Goal: Task Accomplishment & Management: Use online tool/utility

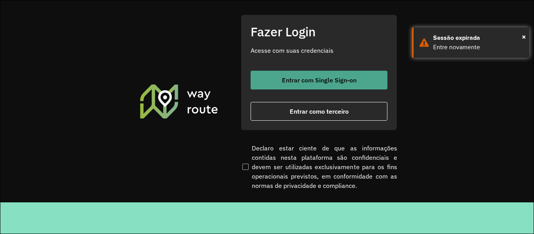
click at [287, 83] on span "Entrar com Single Sign-on" at bounding box center [319, 80] width 75 height 6
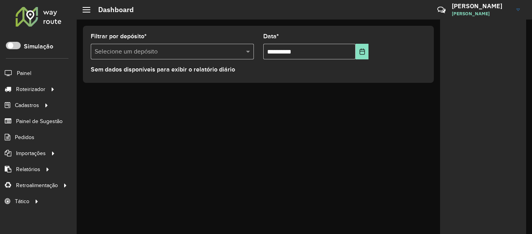
click at [45, 15] on div at bounding box center [38, 16] width 47 height 20
click at [44, 26] on div at bounding box center [38, 16] width 47 height 20
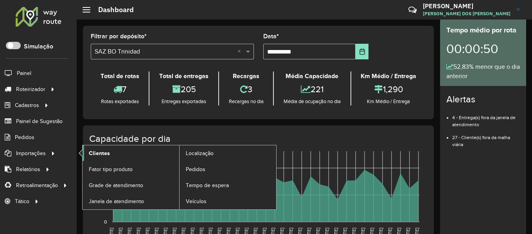
click at [103, 153] on span "Clientes" at bounding box center [99, 153] width 21 height 8
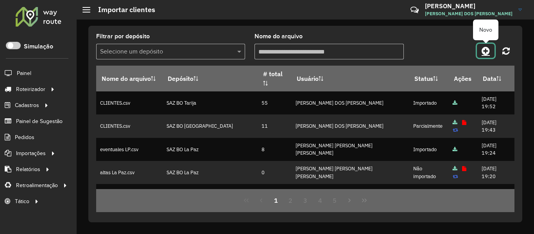
click at [489, 49] on icon at bounding box center [486, 50] width 8 height 9
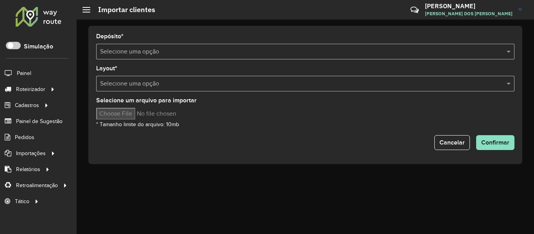
click at [314, 54] on input "text" at bounding box center [297, 51] width 395 height 9
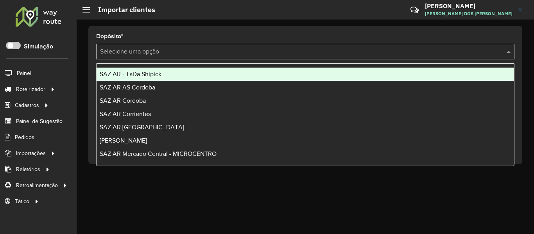
drag, startPoint x: 314, startPoint y: 54, endPoint x: 186, endPoint y: 63, distance: 128.2
click at [314, 54] on input "text" at bounding box center [297, 51] width 395 height 9
click at [131, 73] on span "SAZ AR - TaDa Shipick" at bounding box center [131, 74] width 62 height 7
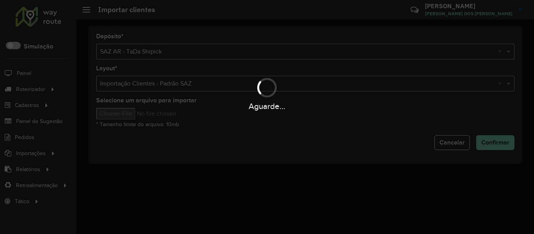
click at [136, 109] on div "Aguarde..." at bounding box center [267, 106] width 534 height 12
click at [136, 109] on hb-app "Aguarde... Pop-up bloqueado! Seu navegador bloqueou automáticamente a abertura …" at bounding box center [267, 117] width 534 height 234
click at [136, 109] on input "Selecione um arquivo para importar" at bounding box center [162, 114] width 133 height 12
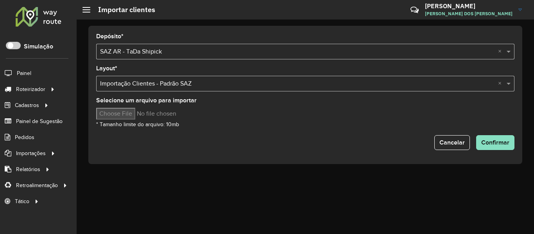
type input "**********"
click at [481, 140] on button "Confirmar" at bounding box center [495, 142] width 38 height 15
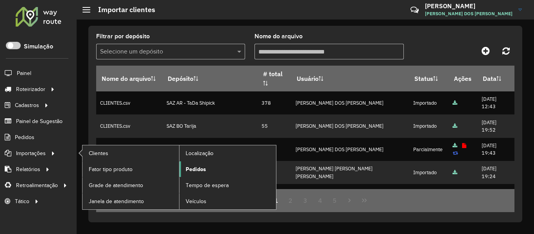
click at [203, 168] on span "Pedidos" at bounding box center [196, 169] width 20 height 8
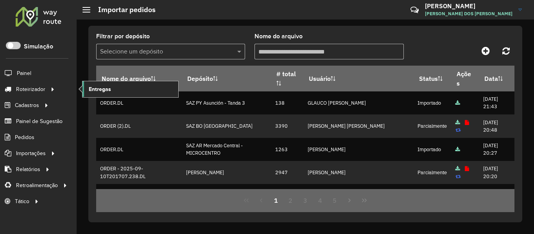
click at [115, 91] on link "Entregas" at bounding box center [130, 89] width 96 height 16
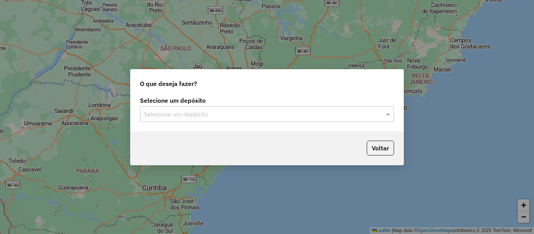
click at [251, 113] on input "text" at bounding box center [259, 114] width 231 height 9
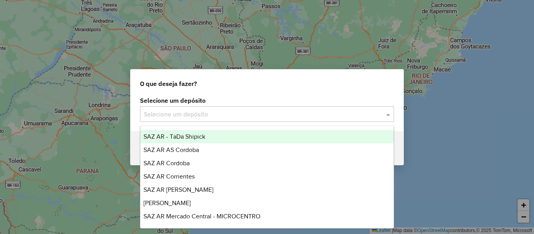
click at [273, 142] on div "SAZ AR - TaDa Shipick" at bounding box center [266, 136] width 253 height 13
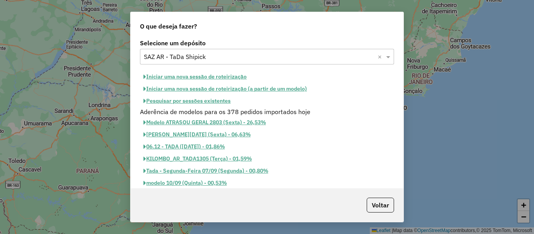
click at [217, 102] on button "Pesquisar por sessões existentes" at bounding box center [187, 101] width 94 height 12
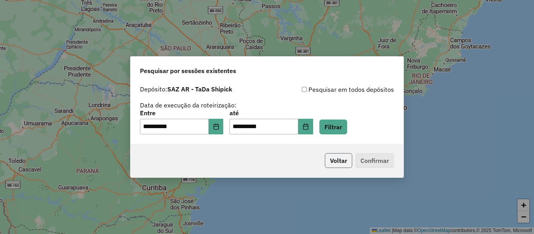
click at [330, 154] on button "Voltar" at bounding box center [338, 160] width 27 height 15
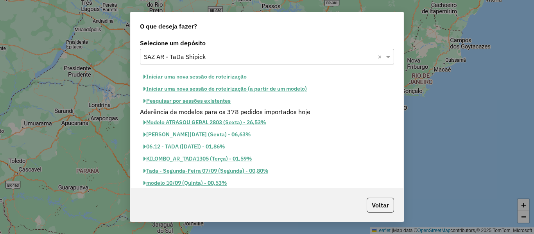
click at [229, 78] on button "Iniciar uma nova sessão de roteirização" at bounding box center [195, 77] width 110 height 12
select select "*"
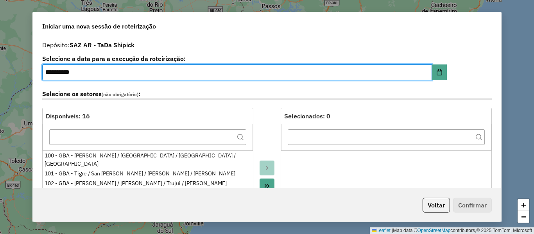
click at [272, 88] on div "Selecione os setores (não obrigatório) :" at bounding box center [267, 95] width 459 height 25
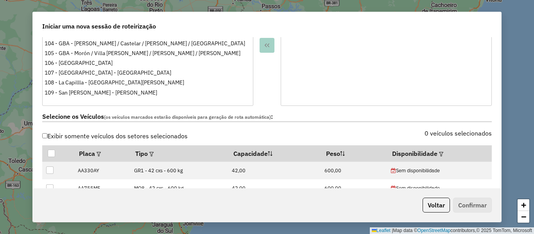
scroll to position [195, 0]
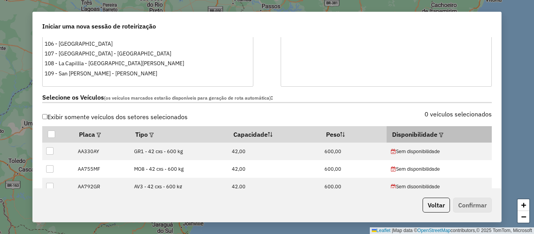
click at [439, 135] on em at bounding box center [441, 135] width 4 height 4
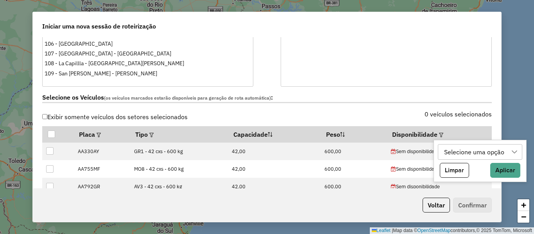
click at [456, 153] on div "Selecione uma opção" at bounding box center [474, 152] width 66 height 15
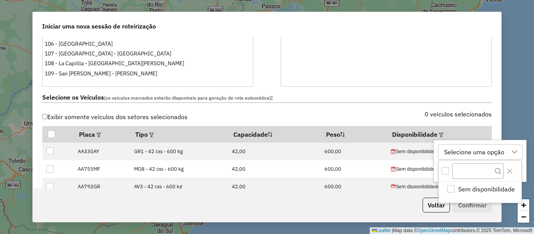
click at [211, 112] on div "Exibir somente veículos dos setores selecionados" at bounding box center [152, 118] width 229 height 15
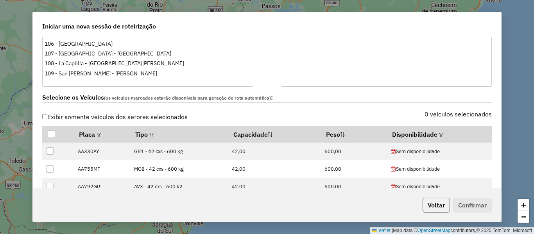
click at [447, 207] on button "Voltar" at bounding box center [436, 205] width 27 height 15
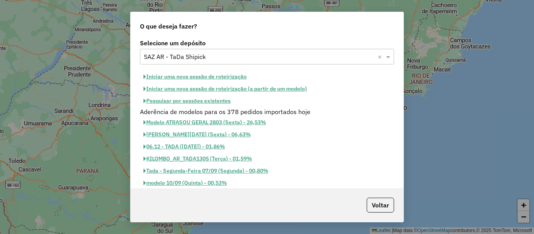
click at [228, 106] on button "Pesquisar por sessões existentes" at bounding box center [187, 101] width 94 height 12
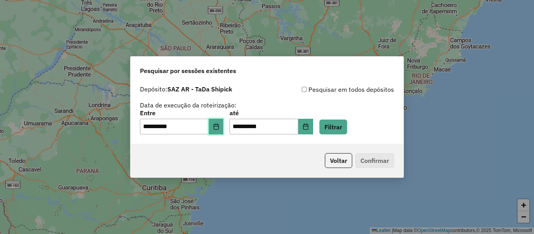
click at [219, 127] on icon "Choose Date" at bounding box center [216, 127] width 6 height 6
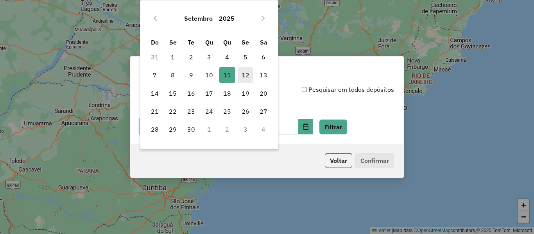
click at [243, 75] on span "12" at bounding box center [246, 75] width 16 height 16
type input "**********"
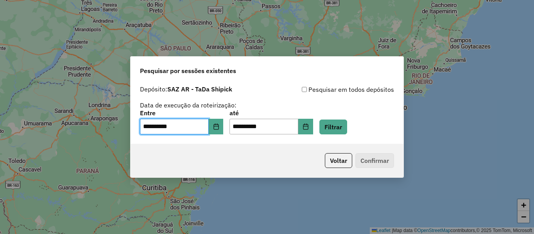
click at [358, 133] on div "**********" at bounding box center [267, 122] width 254 height 24
click at [347, 132] on button "Filtrar" at bounding box center [333, 127] width 28 height 15
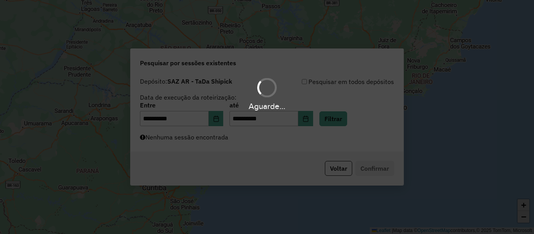
click at [294, 135] on div "Aguarde..." at bounding box center [267, 117] width 534 height 234
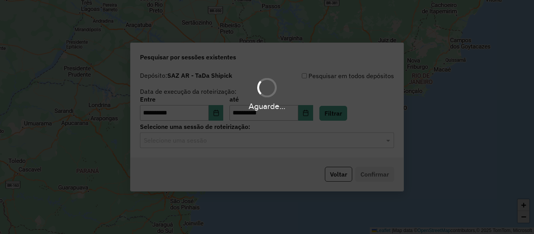
click at [267, 149] on div "Aguarde..." at bounding box center [267, 117] width 534 height 234
click at [268, 143] on hb-app "**********" at bounding box center [267, 117] width 534 height 234
click at [268, 143] on input "text" at bounding box center [259, 140] width 231 height 9
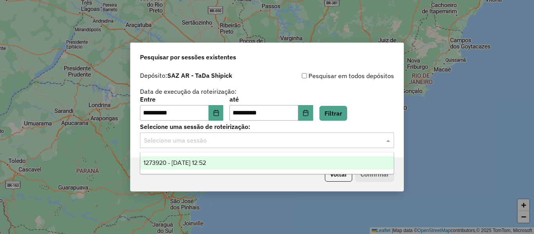
click at [236, 161] on div "1273920 - 12/09/2025 12:52" at bounding box center [266, 162] width 253 height 13
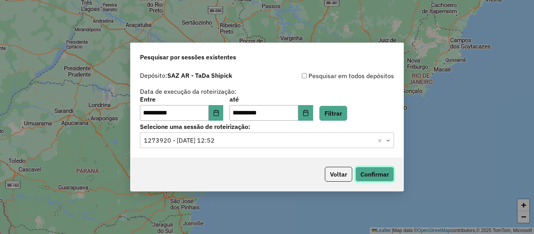
click at [378, 173] on button "Confirmar" at bounding box center [374, 174] width 39 height 15
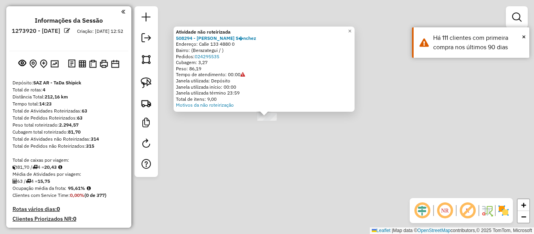
drag, startPoint x: 389, startPoint y: 160, endPoint x: 388, endPoint y: 153, distance: 7.0
click at [388, 153] on div "Atividade não roteirizada 508294 - Martin Antonio S�nchez Endereço: Calle 133 4…" at bounding box center [267, 117] width 534 height 234
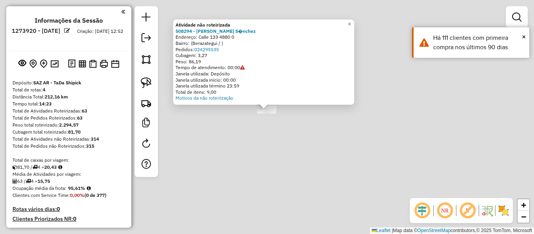
drag, startPoint x: 506, startPoint y: 218, endPoint x: 503, endPoint y: 212, distance: 6.8
click at [506, 217] on div "NR R" at bounding box center [461, 210] width 103 height 25
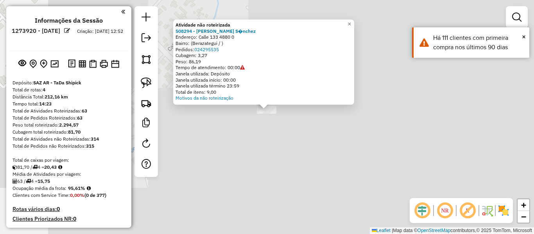
click at [503, 212] on img at bounding box center [503, 210] width 13 height 13
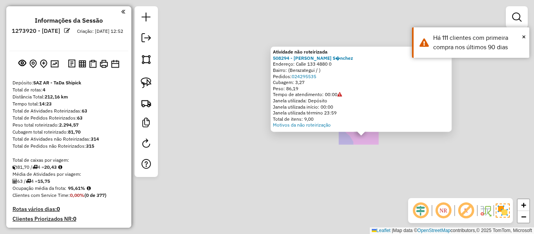
click at [364, 158] on div "Atividade não roteirizada 508294 - Martin Antonio S�nchez Endereço: Calle 133 4…" at bounding box center [267, 117] width 534 height 234
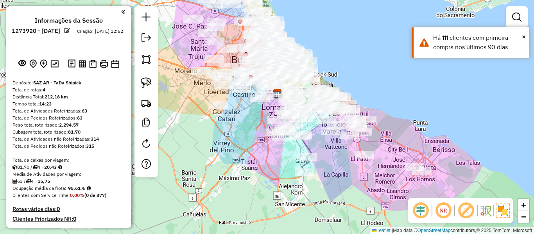
drag, startPoint x: 370, startPoint y: 174, endPoint x: 330, endPoint y: 126, distance: 62.4
click at [322, 122] on div "Janela de atendimento Grade de atendimento Capacidade Transportadoras Veículos …" at bounding box center [267, 117] width 534 height 234
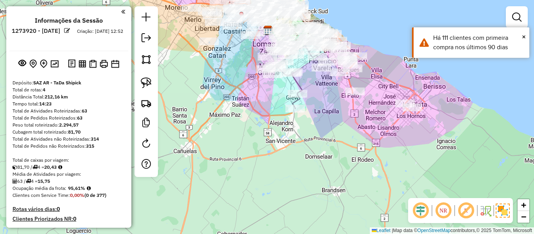
drag, startPoint x: 393, startPoint y: 158, endPoint x: 351, endPoint y: 143, distance: 44.6
click at [352, 143] on div "Janela de atendimento Grade de atendimento Capacidade Transportadoras Veículos …" at bounding box center [267, 117] width 534 height 234
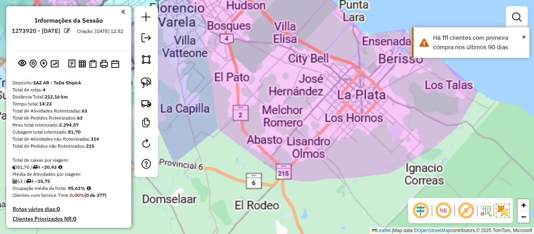
click at [325, 135] on div "Janela de atendimento Grade de atendimento Capacidade Transportadoras Veículos …" at bounding box center [267, 117] width 534 height 234
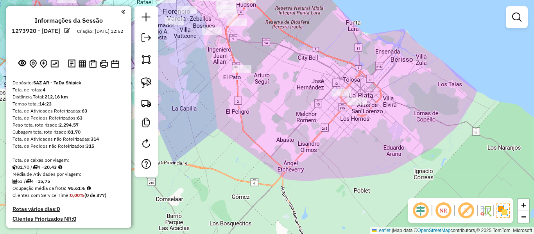
drag, startPoint x: 319, startPoint y: 132, endPoint x: 332, endPoint y: 156, distance: 27.5
click at [332, 156] on div "Janela de atendimento Grade de atendimento Capacidade Transportadoras Veículos …" at bounding box center [267, 117] width 534 height 234
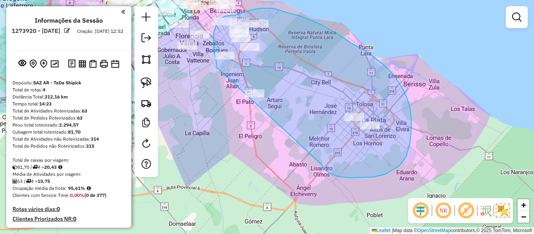
drag, startPoint x: 331, startPoint y: 174, endPoint x: 238, endPoint y: 100, distance: 118.8
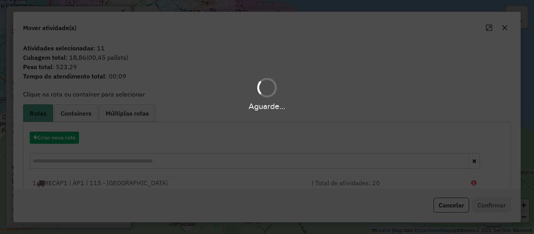
click at [53, 132] on div "Aguarde..." at bounding box center [267, 117] width 534 height 234
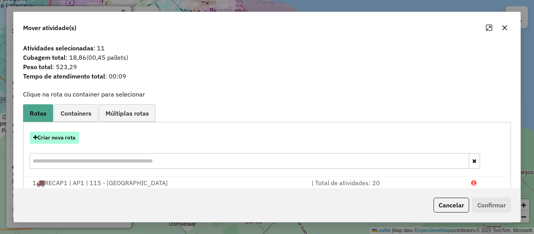
click at [70, 138] on button "Criar nova rota" at bounding box center [54, 138] width 49 height 12
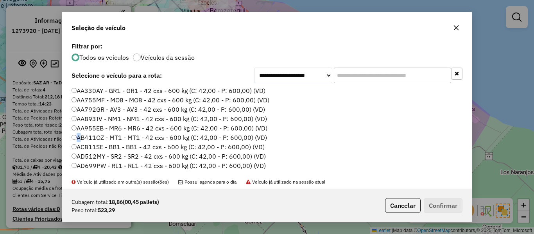
click at [70, 138] on div "**********" at bounding box center [267, 117] width 534 height 234
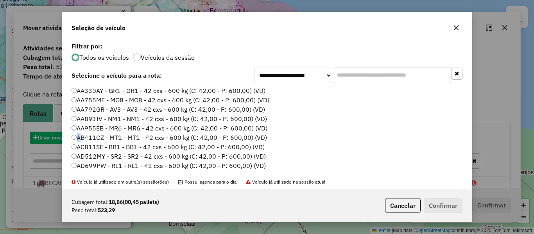
scroll to position [4, 2]
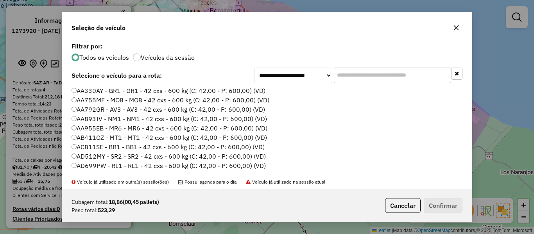
click at [248, 89] on label "AA330AY - GR1 - GR1 - 42 cxs - 600 kg (C: 42,00 - P: 600,00) (VD)" at bounding box center [169, 90] width 194 height 9
click at [174, 58] on label "Veículos da sessão" at bounding box center [168, 57] width 54 height 6
click at [250, 95] on label "AA330AY - GR1 - GR1 - 42 cxs - 600 kg (C: 42,00 - P: 600,00) (VD)" at bounding box center [169, 90] width 194 height 9
click at [441, 196] on div "Cubagem total: 18,86 (00,45 pallets) Peso total: 523,29 Cancelar Confirmar" at bounding box center [267, 206] width 410 height 34
click at [447, 205] on button "Confirmar" at bounding box center [443, 205] width 39 height 15
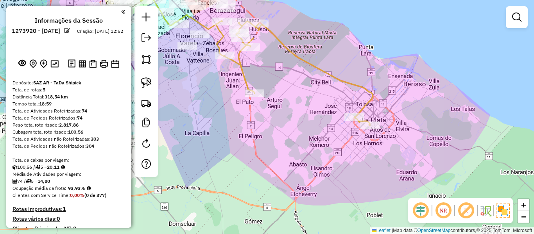
click at [289, 53] on icon at bounding box center [294, 73] width 156 height 105
select select "**********"
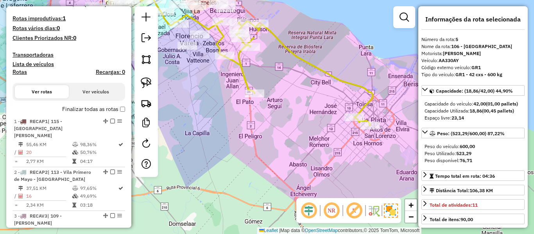
scroll to position [445, 0]
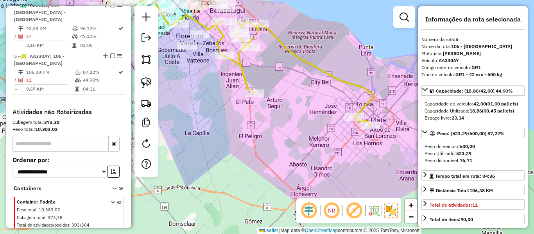
click at [277, 35] on icon at bounding box center [294, 73] width 156 height 105
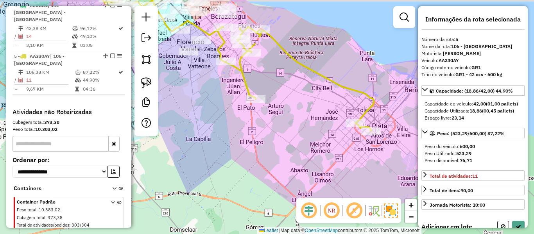
drag, startPoint x: 272, startPoint y: 57, endPoint x: 288, endPoint y: 97, distance: 42.7
click at [288, 97] on div "Janela de atendimento Grade de atendimento Capacidade Transportadoras Veículos …" at bounding box center [267, 117] width 534 height 234
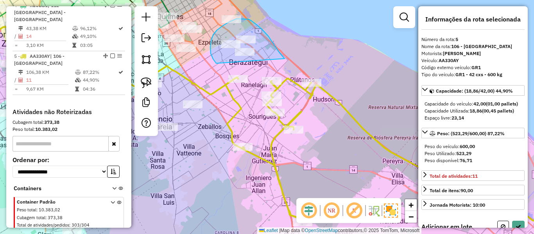
drag, startPoint x: 263, startPoint y: 30, endPoint x: 216, endPoint y: 63, distance: 57.2
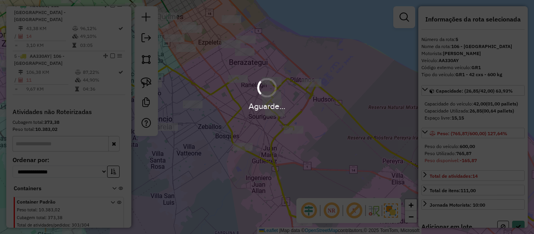
select select "**********"
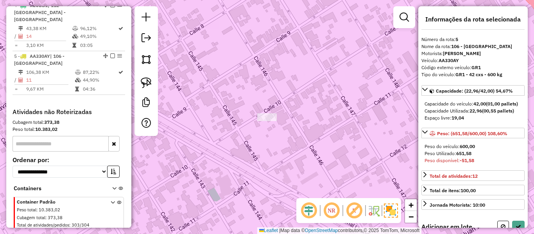
select select "**********"
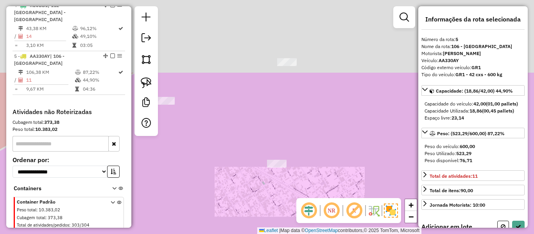
drag, startPoint x: 267, startPoint y: 91, endPoint x: 286, endPoint y: 158, distance: 69.7
click at [285, 158] on div "Janela de atendimento Grade de atendimento Capacidade Transportadoras Veículos …" at bounding box center [267, 117] width 534 height 234
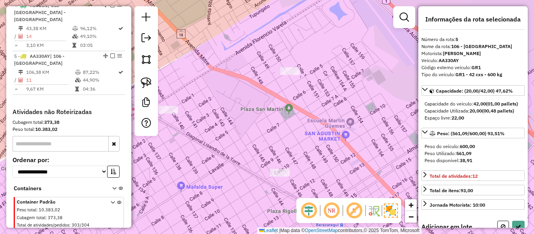
drag, startPoint x: 250, startPoint y: 104, endPoint x: 257, endPoint y: 102, distance: 7.5
click at [261, 102] on div "Janela de atendimento Grade de atendimento Capacidade Transportadoras Veículos …" at bounding box center [267, 117] width 534 height 234
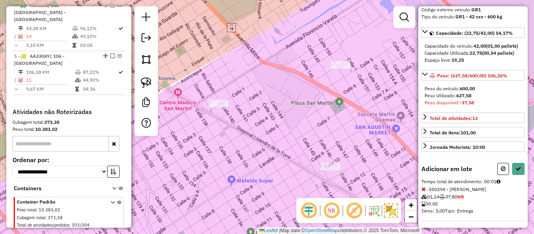
scroll to position [110, 0]
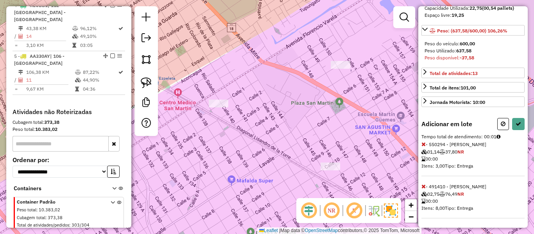
click at [423, 183] on span at bounding box center [423, 186] width 4 height 7
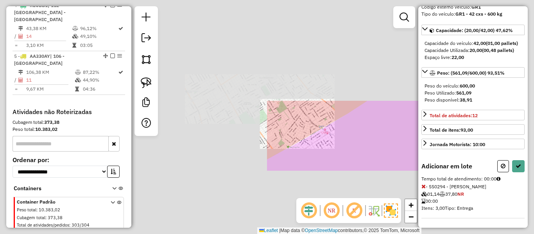
select select "**********"
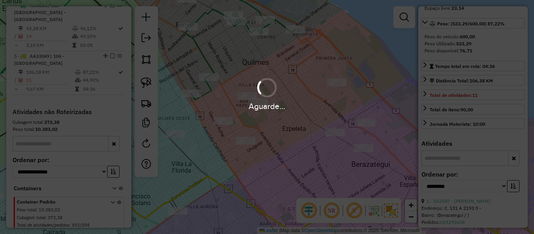
scroll to position [436, 0]
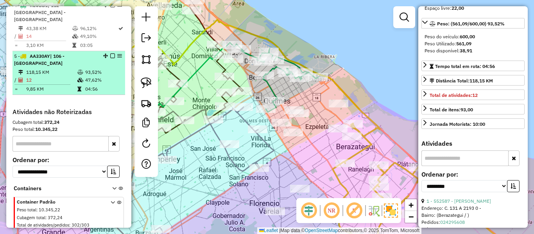
click at [110, 54] on em at bounding box center [112, 56] width 5 height 5
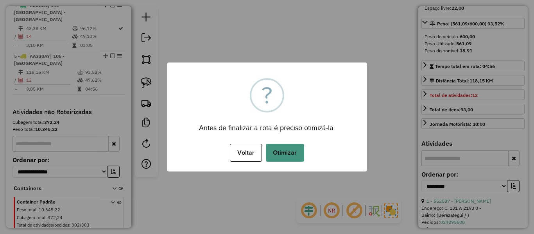
click at [293, 149] on button "Otimizar" at bounding box center [285, 153] width 38 height 18
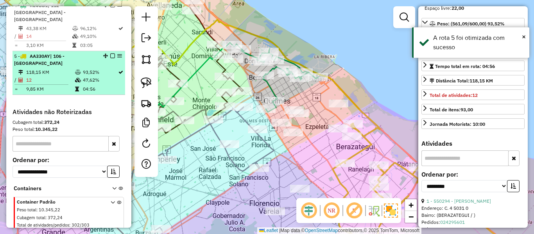
click at [110, 54] on em at bounding box center [112, 56] width 5 height 5
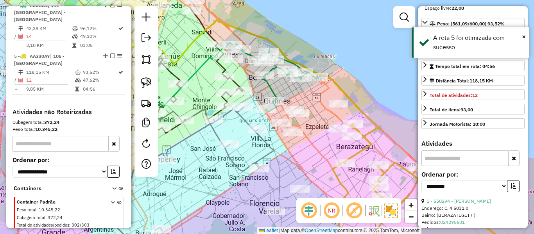
scroll to position [409, 0]
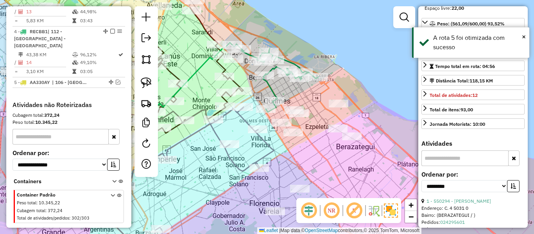
click at [326, 156] on div "Rota 1 - Placa RECAP1 487964 - Eduardo Ariel Benitez Janela de atendimento Grad…" at bounding box center [267, 117] width 534 height 234
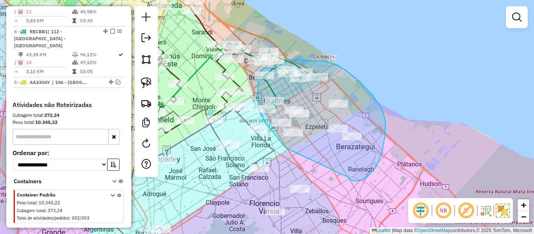
drag, startPoint x: 353, startPoint y: 181, endPoint x: 298, endPoint y: 151, distance: 62.6
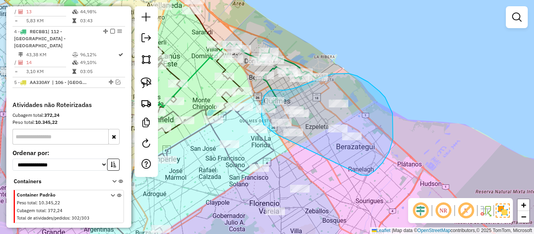
drag, startPoint x: 385, startPoint y: 97, endPoint x: 299, endPoint y: 142, distance: 96.5
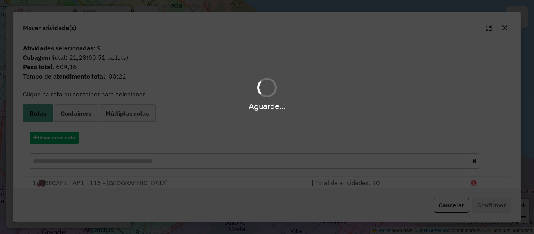
click at [65, 139] on div "Aguarde..." at bounding box center [267, 117] width 534 height 234
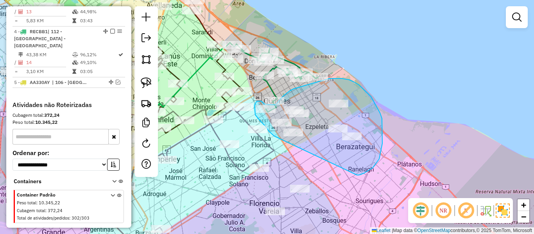
drag, startPoint x: 357, startPoint y: 175, endPoint x: 286, endPoint y: 145, distance: 77.4
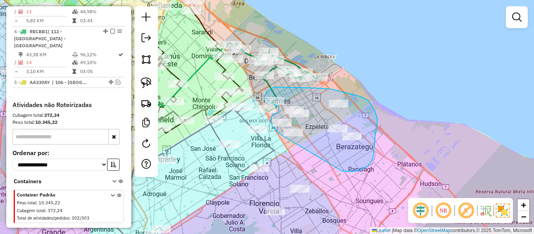
click at [293, 136] on div "Rota 4 - Placa RECBB1 478470 - Carolina Guerra Janela de atendimento Grade de a…" at bounding box center [267, 117] width 534 height 234
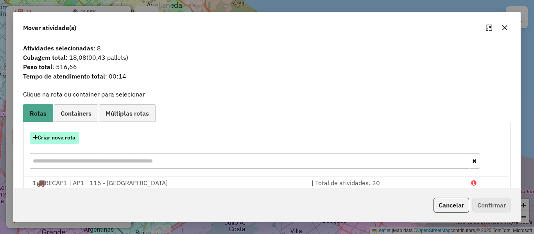
click at [61, 140] on button "Criar nova rota" at bounding box center [54, 138] width 49 height 12
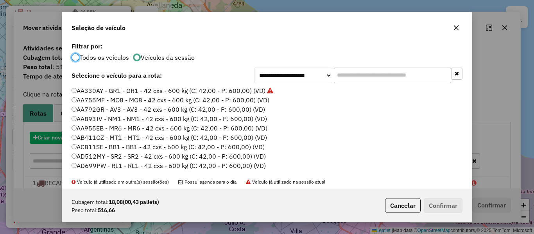
scroll to position [4, 2]
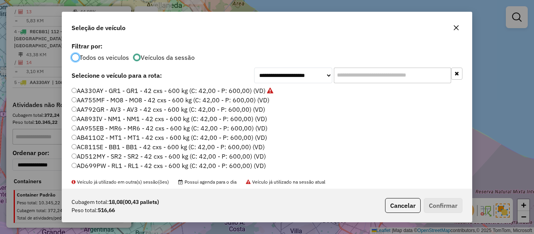
click at [242, 102] on label "AA755MF - MO8 - MO8 - 42 cxs - 600 kg (C: 42,00 - P: 600,00) (VD)" at bounding box center [171, 99] width 198 height 9
click at [425, 205] on button "Confirmar" at bounding box center [443, 205] width 39 height 15
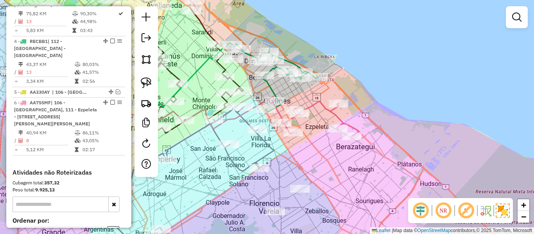
scroll to position [402, 0]
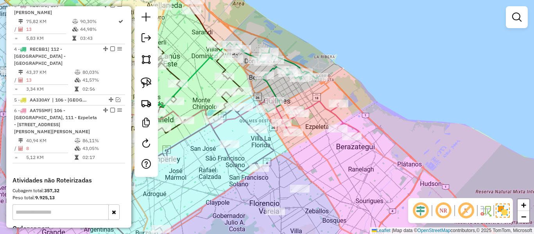
click at [320, 102] on icon at bounding box center [315, 118] width 86 height 36
select select "**********"
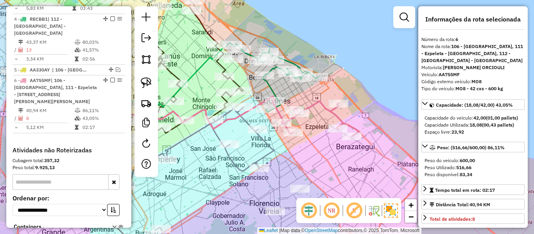
scroll to position [470, 0]
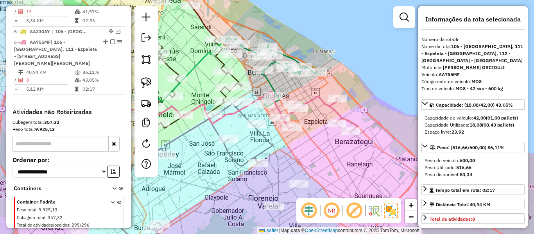
drag, startPoint x: 318, startPoint y: 115, endPoint x: 313, endPoint y: 72, distance: 43.7
click at [314, 74] on div "Janela de atendimento Grade de atendimento Capacidade Transportadoras Veículos …" at bounding box center [267, 117] width 534 height 234
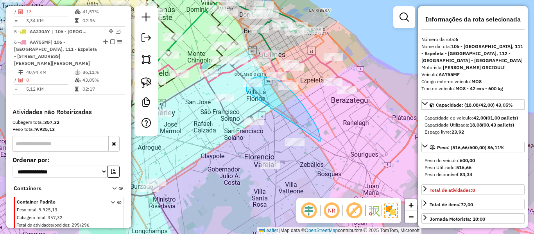
drag, startPoint x: 320, startPoint y: 138, endPoint x: 271, endPoint y: 103, distance: 60.1
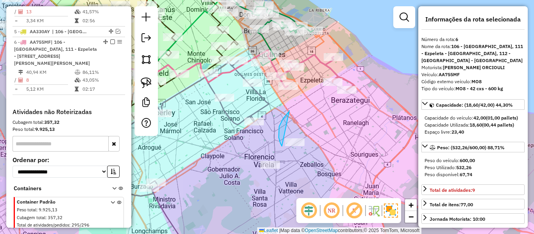
drag, startPoint x: 282, startPoint y: 146, endPoint x: 327, endPoint y: 129, distance: 48.6
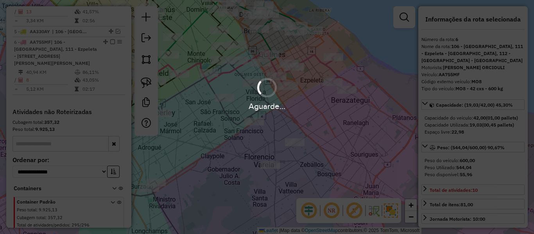
select select "**********"
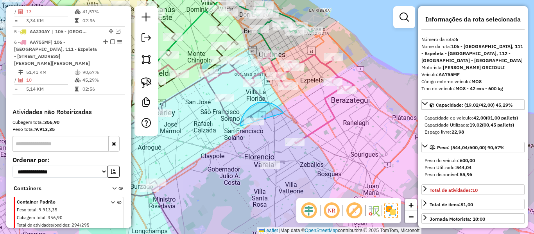
drag, startPoint x: 283, startPoint y: 113, endPoint x: 287, endPoint y: 128, distance: 15.3
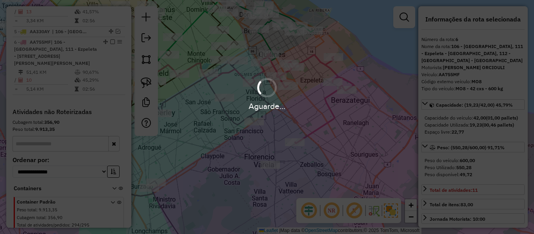
select select "**********"
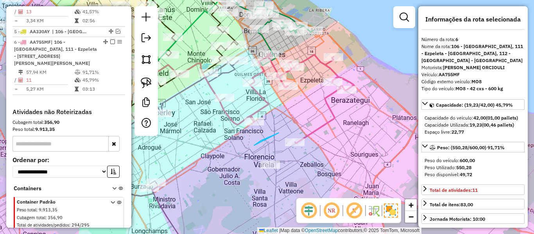
drag, startPoint x: 254, startPoint y: 145, endPoint x: 303, endPoint y: 154, distance: 50.0
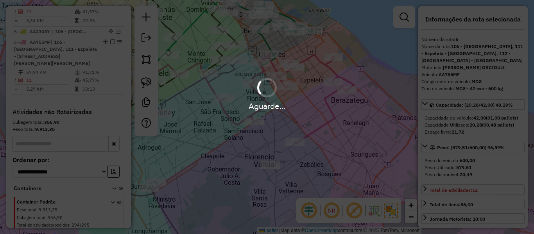
select select "**********"
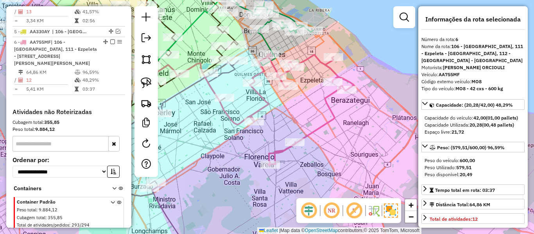
click at [332, 111] on icon at bounding box center [302, 110] width 104 height 112
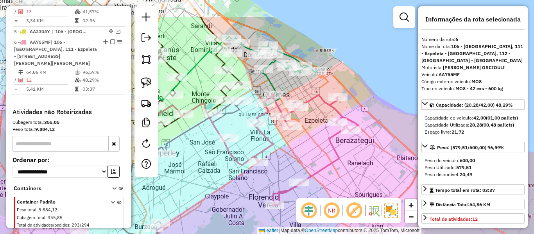
drag, startPoint x: 306, startPoint y: 111, endPoint x: 312, endPoint y: 149, distance: 38.7
click at [312, 149] on div "Janela de atendimento Grade de atendimento Capacidade Transportadoras Veículos …" at bounding box center [267, 117] width 534 height 234
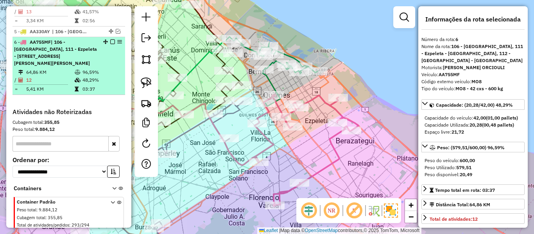
click at [111, 39] on em at bounding box center [112, 41] width 5 height 5
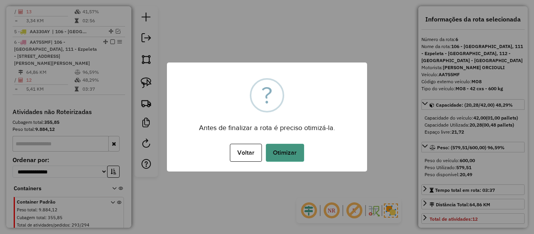
click at [296, 151] on button "Otimizar" at bounding box center [285, 153] width 38 height 18
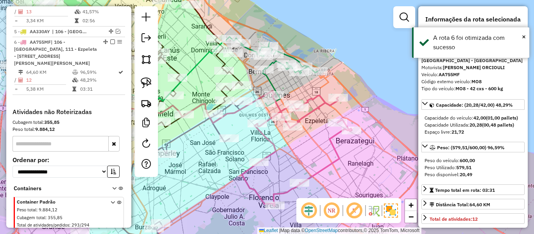
drag, startPoint x: 109, startPoint y: 29, endPoint x: 166, endPoint y: 45, distance: 59.2
click at [110, 39] on em at bounding box center [112, 41] width 5 height 5
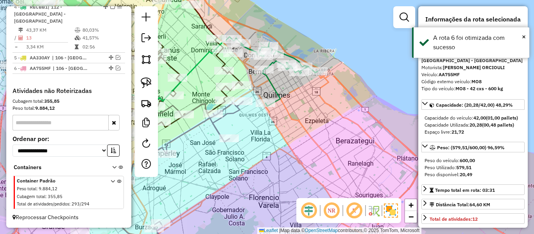
scroll to position [430, 0]
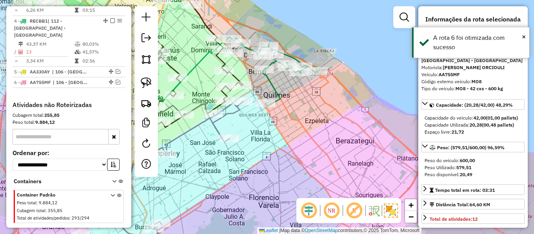
click at [268, 81] on icon at bounding box center [275, 72] width 86 height 68
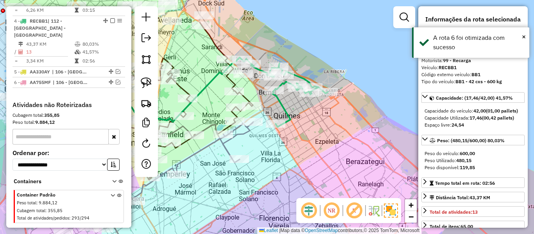
drag, startPoint x: 317, startPoint y: 118, endPoint x: 331, endPoint y: 143, distance: 29.4
click at [330, 143] on div "Janela de atendimento Grade de atendimento Capacidade Transportadoras Veículos …" at bounding box center [267, 117] width 534 height 234
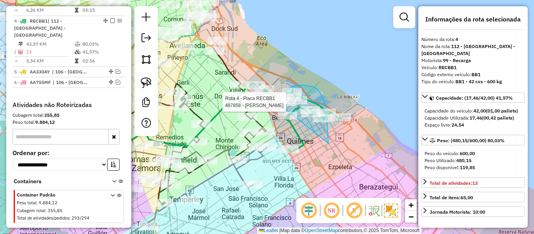
drag, startPoint x: 328, startPoint y: 143, endPoint x: 283, endPoint y: 106, distance: 58.9
click at [282, 106] on div "Rota 4 - Placa RECBB1 506242 - Mar�a Isabel Escudero Rota 4 - Placa RECBB1 4878…" at bounding box center [267, 117] width 534 height 234
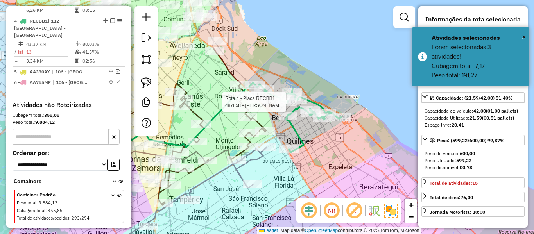
select select "**********"
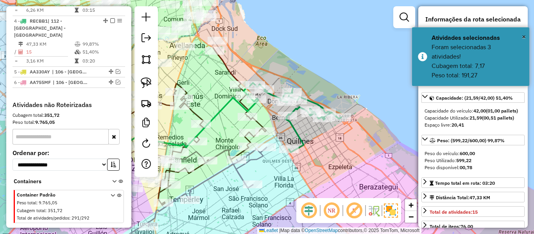
click at [293, 133] on icon at bounding box center [293, 118] width 98 height 70
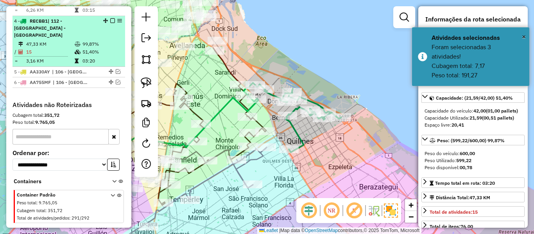
click at [52, 40] on td "47,33 KM" at bounding box center [50, 44] width 48 height 8
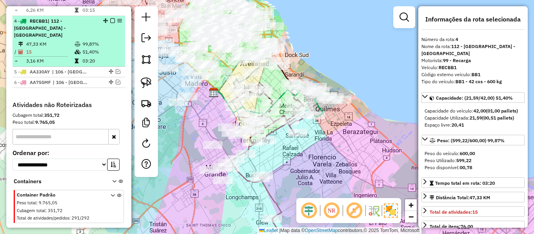
click at [110, 18] on em at bounding box center [112, 20] width 5 height 5
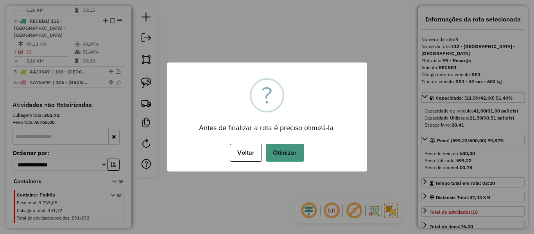
click at [283, 152] on button "Otimizar" at bounding box center [285, 153] width 38 height 18
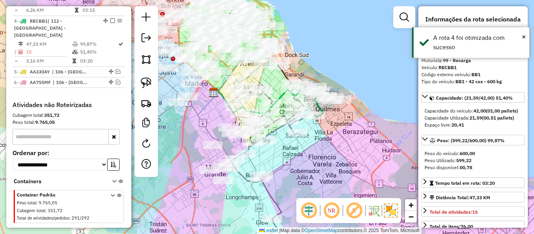
click at [348, 147] on div "Janela de atendimento Grade de atendimento Capacidade Transportadoras Veículos …" at bounding box center [267, 117] width 534 height 234
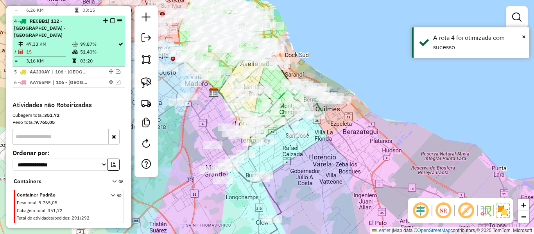
click at [110, 18] on em at bounding box center [112, 20] width 5 height 5
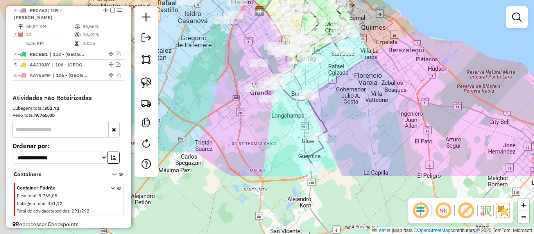
drag, startPoint x: 346, startPoint y: 162, endPoint x: 391, endPoint y: 81, distance: 93.1
click at [391, 81] on div "Janela de atendimento Grade de atendimento Capacidade Transportadoras Veículos …" at bounding box center [267, 117] width 534 height 234
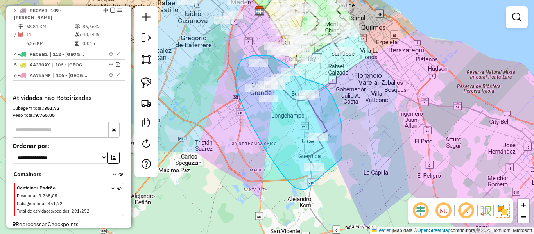
drag, startPoint x: 328, startPoint y: 90, endPoint x: 307, endPoint y: 190, distance: 102.4
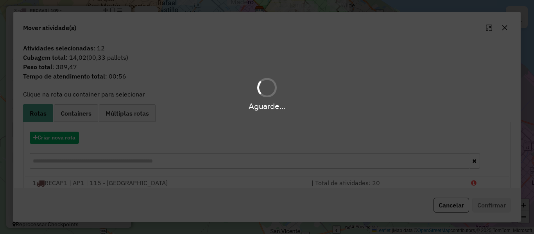
click at [61, 133] on div "Aguarde..." at bounding box center [267, 117] width 534 height 234
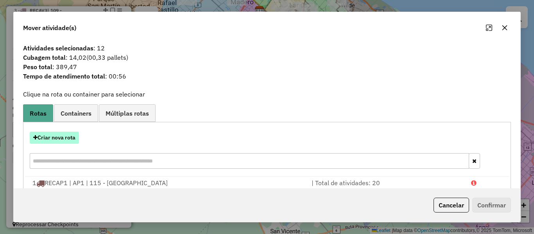
click at [60, 133] on button "Criar nova rota" at bounding box center [54, 138] width 49 height 12
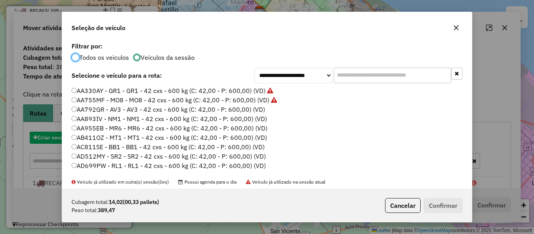
scroll to position [4, 2]
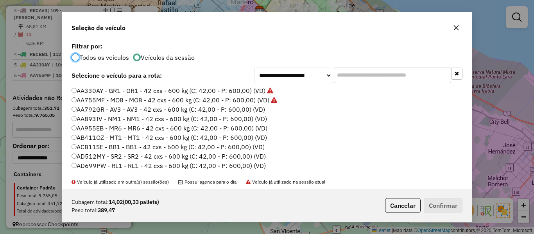
click at [244, 108] on label "AA792GR - AV3 - AV3 - 42 cxs - 600 kg (C: 42,00 - P: 600,00) (VD)" at bounding box center [169, 109] width 194 height 9
click at [450, 203] on button "Confirmar" at bounding box center [443, 205] width 39 height 15
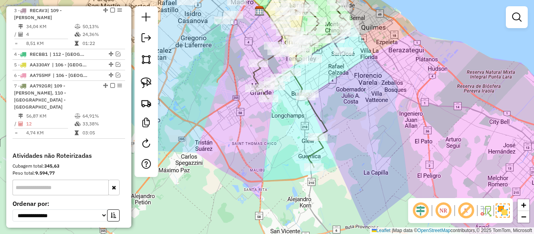
scroll to position [386, 0]
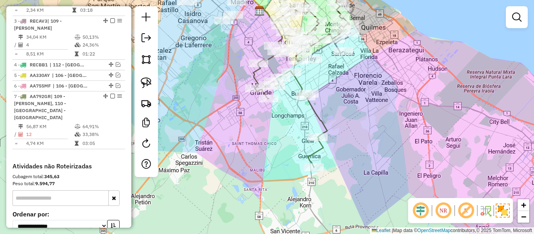
click at [314, 114] on icon at bounding box center [290, 116] width 74 height 104
select select "**********"
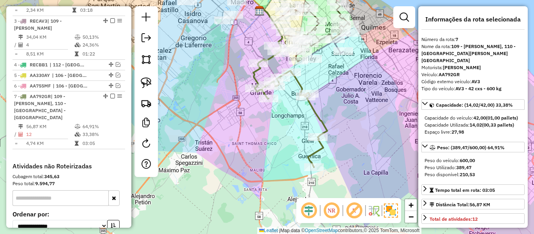
scroll to position [447, 0]
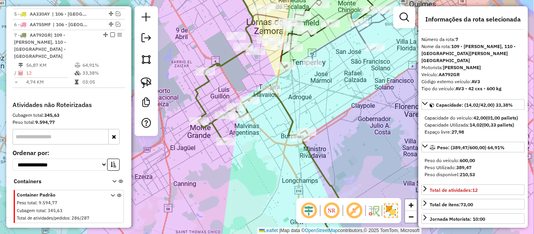
drag, startPoint x: 304, startPoint y: 76, endPoint x: 299, endPoint y: 108, distance: 32.3
click at [300, 108] on div "Janela de atendimento Grade de atendimento Capacidade Transportadoras Veículos …" at bounding box center [267, 117] width 534 height 234
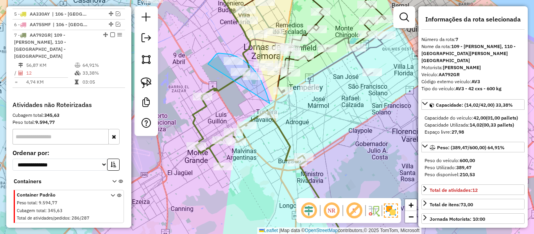
drag, startPoint x: 268, startPoint y: 99, endPoint x: 206, endPoint y: 73, distance: 67.5
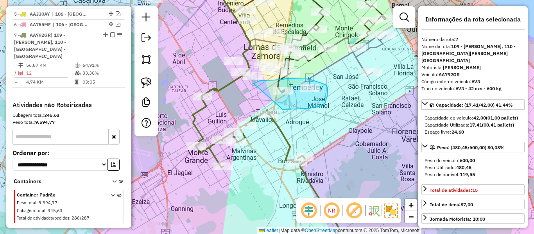
drag, startPoint x: 312, startPoint y: 108, endPoint x: 253, endPoint y: 85, distance: 64.1
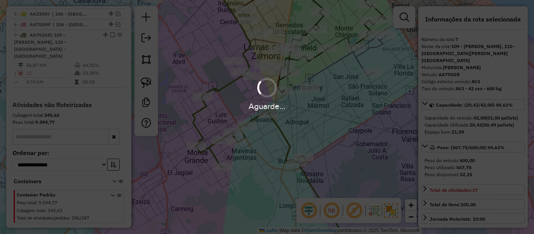
select select "**********"
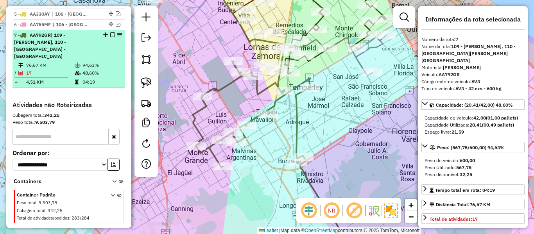
click at [110, 32] on em at bounding box center [112, 34] width 5 height 5
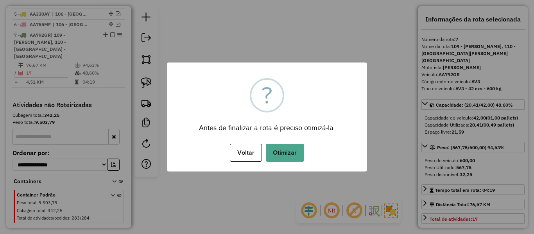
click at [348, 118] on div "Antes de finalizar a rota é preciso otimizá-la." at bounding box center [267, 126] width 200 height 18
click at [296, 159] on button "Otimizar" at bounding box center [285, 153] width 38 height 18
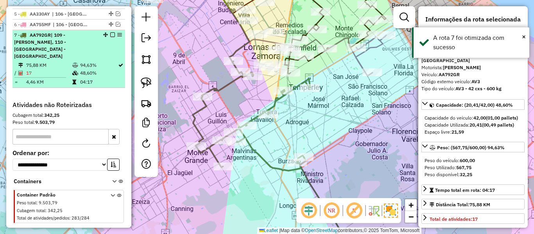
click at [110, 32] on em at bounding box center [112, 34] width 5 height 5
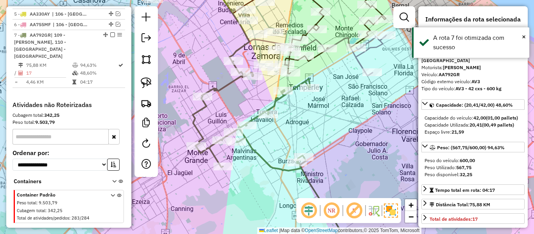
scroll to position [407, 0]
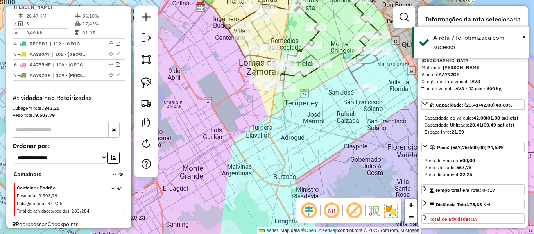
drag, startPoint x: 306, startPoint y: 109, endPoint x: 261, endPoint y: 181, distance: 85.7
click at [261, 181] on div "Janela de atendimento Grade de atendimento Capacidade Transportadoras Veículos …" at bounding box center [267, 117] width 534 height 234
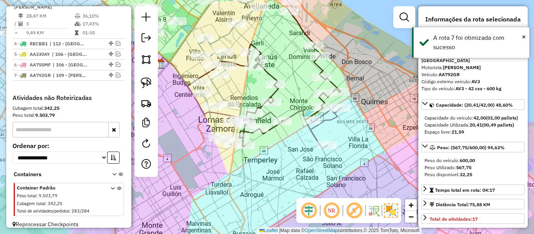
click at [312, 136] on icon at bounding box center [325, 128] width 30 height 41
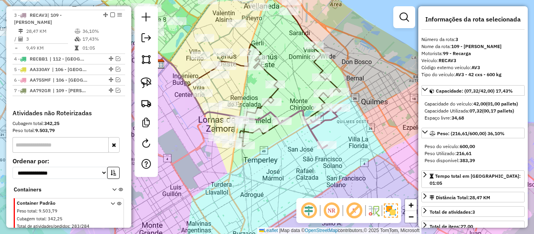
scroll to position [389, 0]
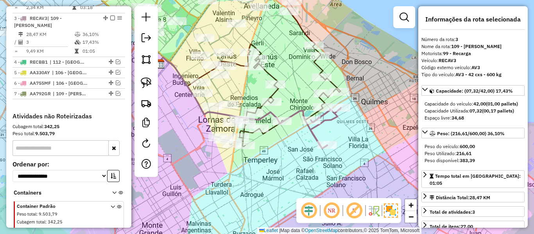
click at [313, 138] on icon at bounding box center [325, 128] width 30 height 41
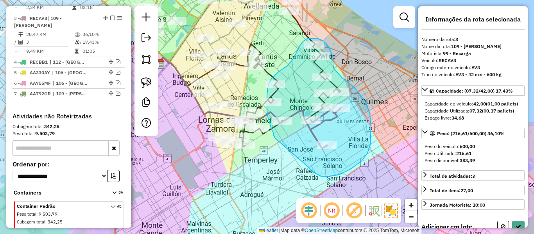
drag, startPoint x: 321, startPoint y: 176, endPoint x: 276, endPoint y: 140, distance: 57.5
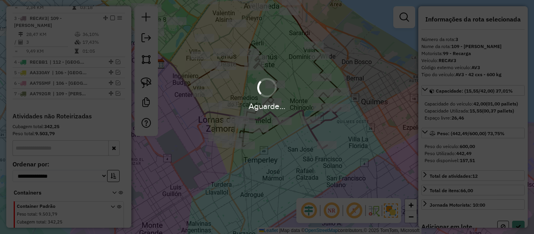
select select "**********"
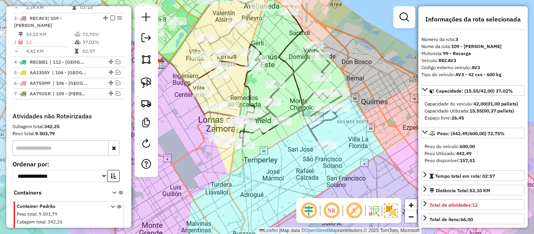
click at [310, 137] on icon at bounding box center [304, 97] width 76 height 104
click at [312, 135] on icon at bounding box center [304, 97] width 76 height 104
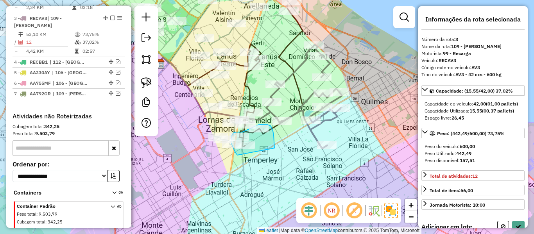
drag, startPoint x: 274, startPoint y: 148, endPoint x: 240, endPoint y: 156, distance: 34.9
select select "**********"
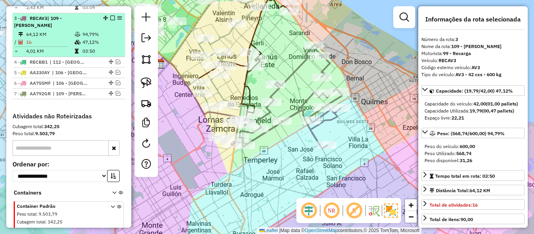
click at [111, 16] on em at bounding box center [112, 18] width 5 height 5
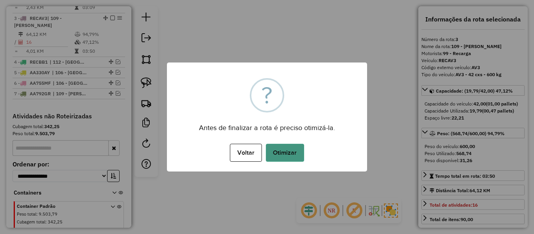
click at [282, 147] on button "Otimizar" at bounding box center [285, 153] width 38 height 18
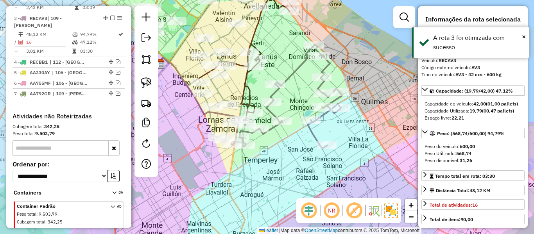
click at [110, 16] on em at bounding box center [112, 18] width 5 height 5
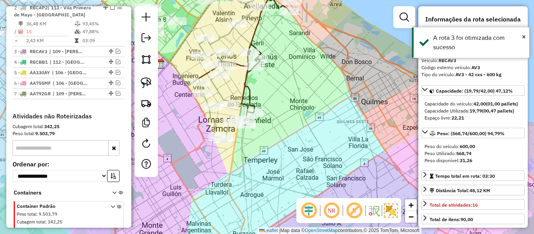
drag, startPoint x: 300, startPoint y: 148, endPoint x: 314, endPoint y: 168, distance: 24.1
click at [304, 154] on div "Rota 2 - Placa RECAP2 487931 - Mariel Vargas Janela de atendimento Grade de ate…" at bounding box center [267, 117] width 534 height 234
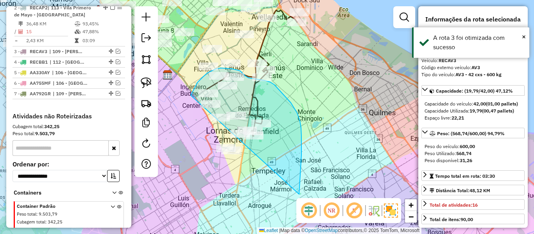
drag, startPoint x: 299, startPoint y: 194, endPoint x: 203, endPoint y: 158, distance: 102.8
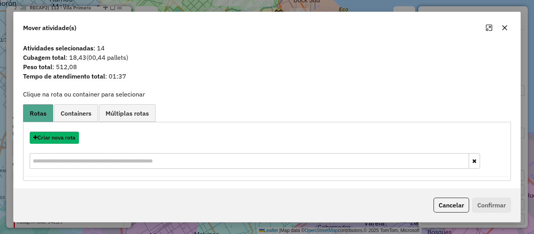
click at [65, 138] on button "Criar nova rota" at bounding box center [54, 138] width 49 height 12
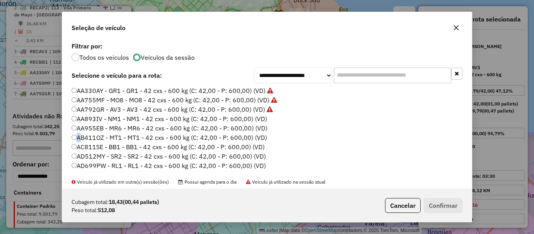
click at [65, 138] on div "**********" at bounding box center [267, 114] width 410 height 149
click at [258, 118] on label "AA893IV - NM1 - NM1 - 42 cxs - 600 kg (C: 42,00 - P: 600,00) (VD)" at bounding box center [169, 118] width 195 height 9
click at [432, 209] on button "Confirmar" at bounding box center [443, 205] width 39 height 15
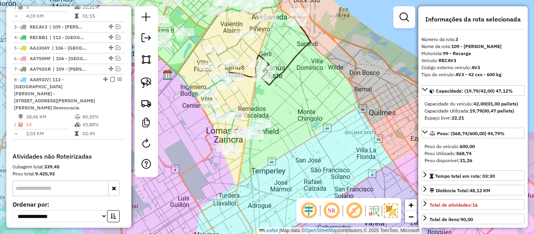
scroll to position [389, 0]
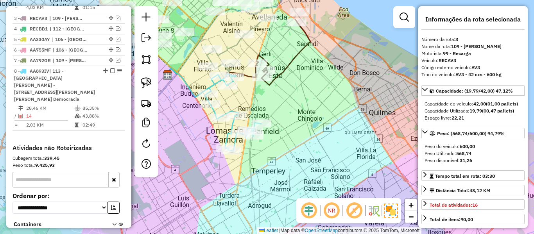
click at [231, 125] on icon at bounding box center [233, 112] width 56 height 78
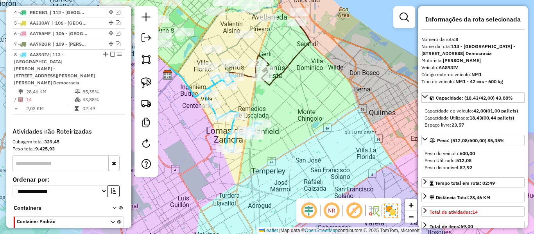
scroll to position [425, 0]
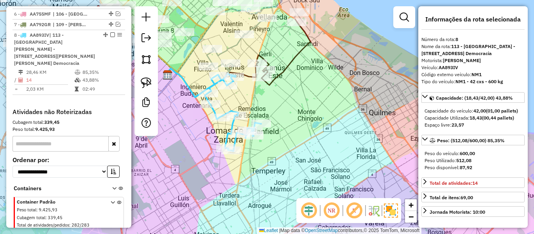
drag, startPoint x: 266, startPoint y: 95, endPoint x: 265, endPoint y: 116, distance: 21.1
click at [265, 115] on div "Janela de atendimento Grade de atendimento Capacidade Transportadoras Veículos …" at bounding box center [267, 117] width 534 height 234
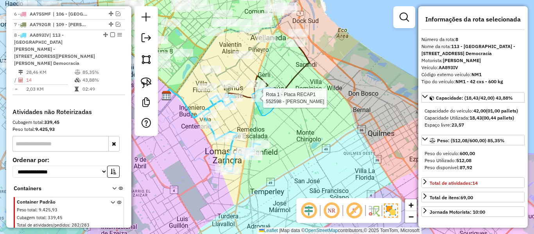
drag, startPoint x: 271, startPoint y: 112, endPoint x: 246, endPoint y: 98, distance: 28.4
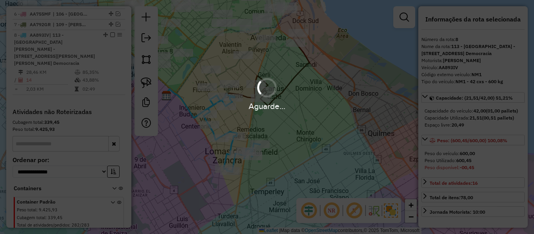
select select "**********"
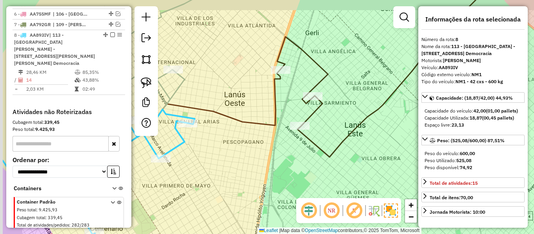
drag, startPoint x: 225, startPoint y: 84, endPoint x: 294, endPoint y: 99, distance: 70.8
click at [291, 99] on div "Janela de atendimento Grade de atendimento Capacidade Transportadoras Veículos …" at bounding box center [267, 117] width 534 height 234
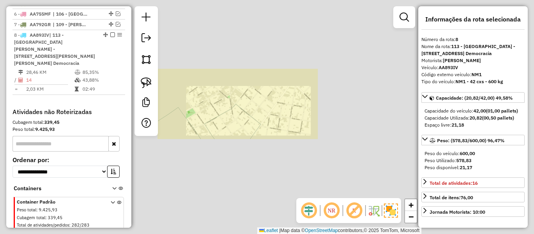
select select "**********"
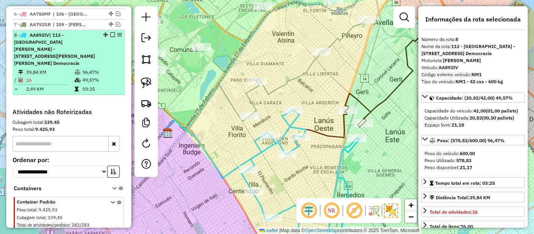
click at [111, 32] on em at bounding box center [112, 34] width 5 height 5
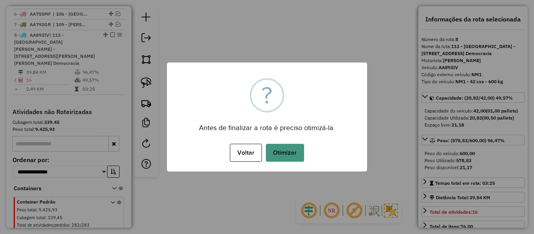
click at [281, 149] on button "Otimizar" at bounding box center [285, 153] width 38 height 18
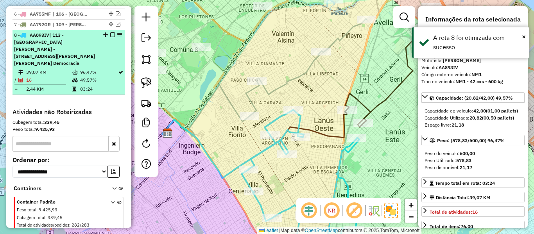
click at [111, 32] on div "8 - AA893IV | 113 - Vila Primero de Mayo - Paso de Burgos, 115 - San José - Pla…" at bounding box center [68, 49] width 109 height 35
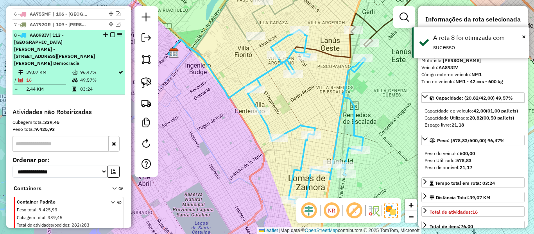
click at [110, 32] on em at bounding box center [112, 34] width 5 height 5
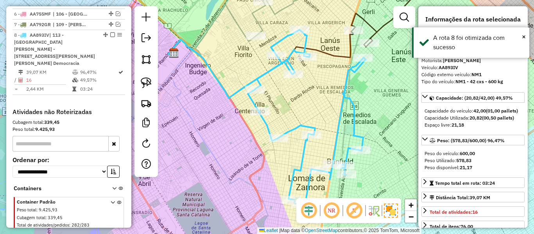
scroll to position [384, 0]
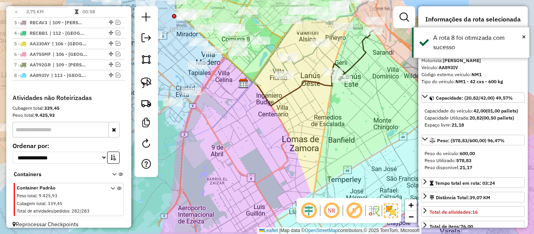
drag, startPoint x: 335, startPoint y: 106, endPoint x: 297, endPoint y: 150, distance: 58.8
click at [294, 156] on div "Janela de atendimento Grade de atendimento Capacidade Transportadoras Veículos …" at bounding box center [267, 117] width 534 height 234
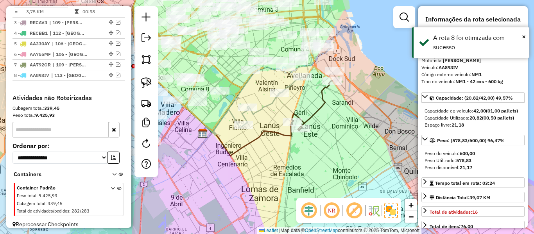
click at [318, 110] on icon at bounding box center [312, 106] width 41 height 50
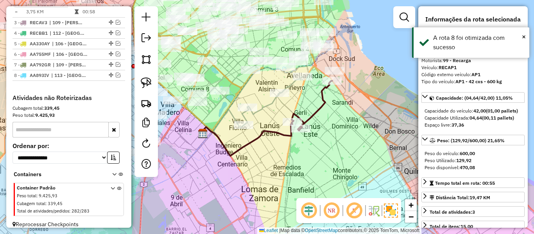
scroll to position [301, 0]
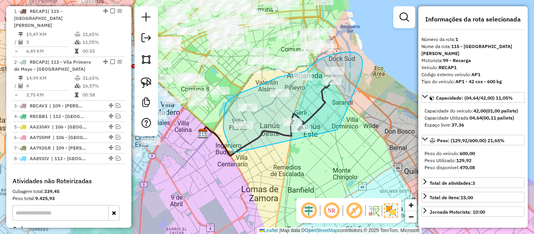
drag, startPoint x: 350, startPoint y: 102, endPoint x: 260, endPoint y: 168, distance: 111.0
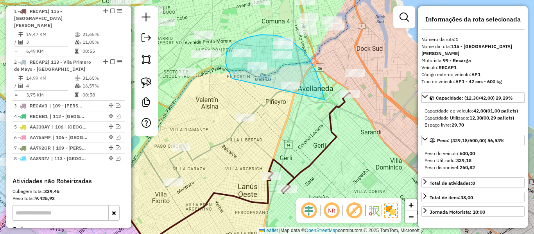
drag, startPoint x: 307, startPoint y: 55, endPoint x: 232, endPoint y: 79, distance: 78.0
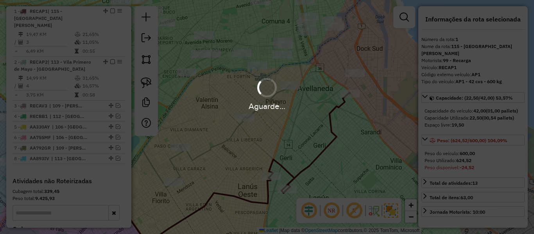
select select "**********"
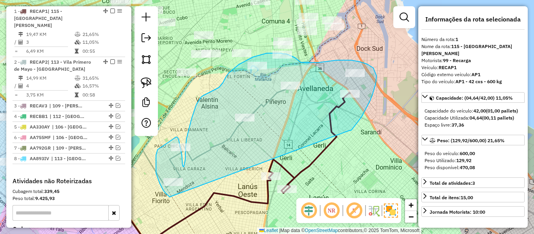
drag, startPoint x: 348, startPoint y: 131, endPoint x: 188, endPoint y: 199, distance: 174.3
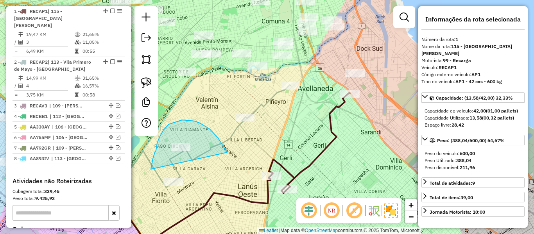
drag, startPoint x: 224, startPoint y: 147, endPoint x: 217, endPoint y: 211, distance: 64.5
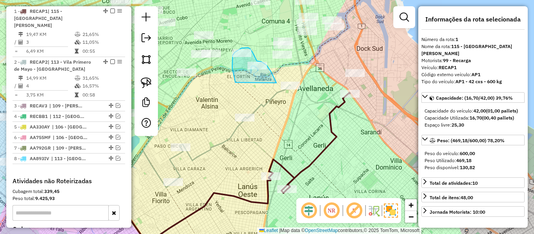
drag, startPoint x: 276, startPoint y: 81, endPoint x: 236, endPoint y: 83, distance: 39.9
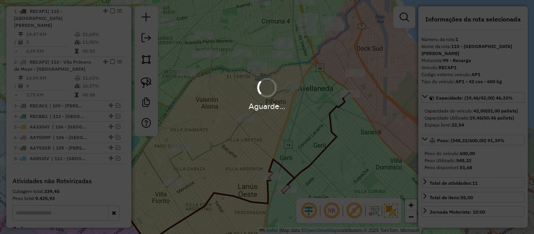
select select "**********"
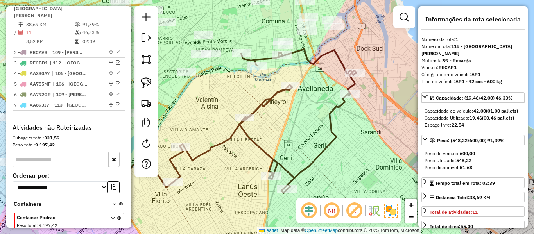
click at [263, 100] on icon at bounding box center [263, 121] width 186 height 144
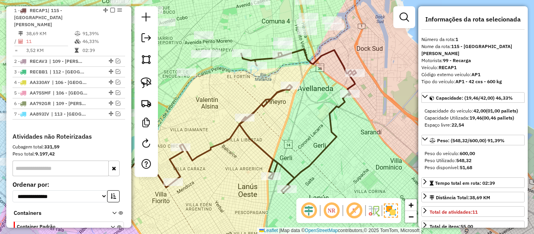
scroll to position [291, 0]
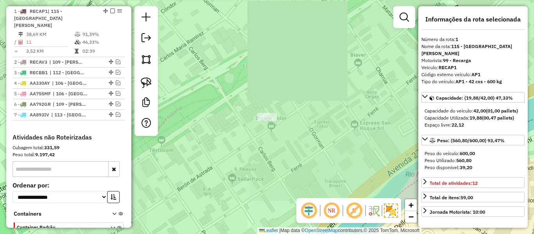
select select "**********"
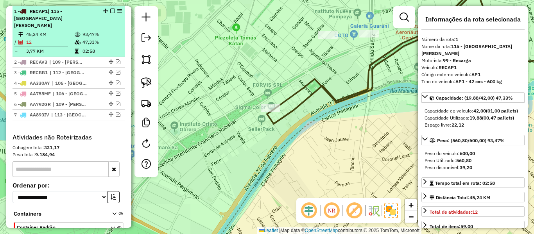
click at [108, 11] on div at bounding box center [110, 11] width 23 height 5
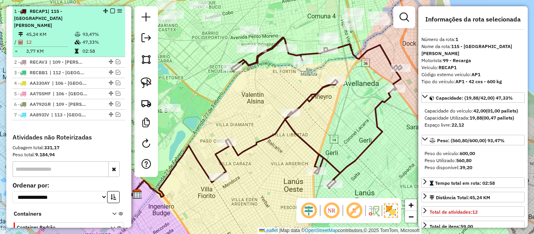
click at [111, 12] on em at bounding box center [112, 11] width 5 height 5
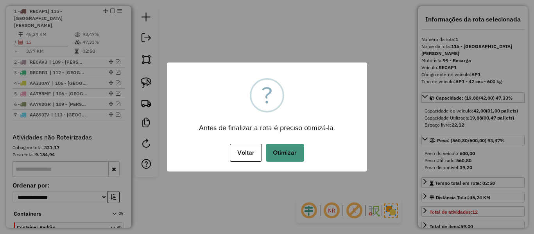
click at [287, 156] on button "Otimizar" at bounding box center [285, 153] width 38 height 18
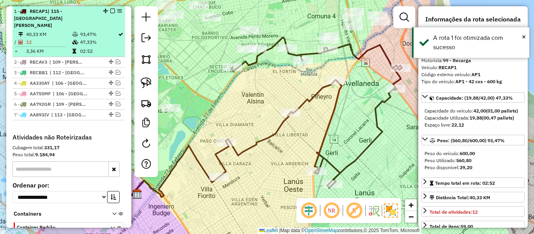
click at [110, 12] on em at bounding box center [112, 11] width 5 height 5
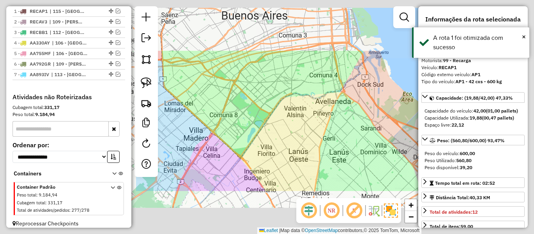
click at [334, 119] on div "Janela de atendimento Grade de atendimento Capacidade Transportadoras Veículos …" at bounding box center [267, 117] width 534 height 234
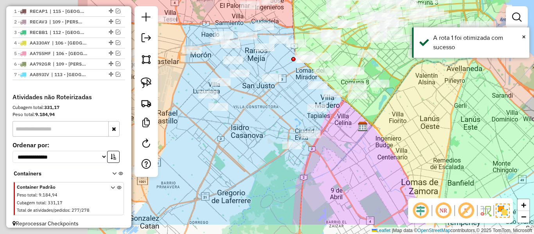
drag, startPoint x: 347, startPoint y: 113, endPoint x: 440, endPoint y: 91, distance: 95.1
click at [479, 79] on div "Janela de atendimento Grade de atendimento Capacidade Transportadoras Veículos …" at bounding box center [267, 117] width 534 height 234
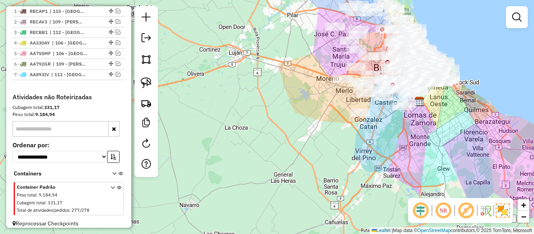
drag, startPoint x: 428, startPoint y: 108, endPoint x: 420, endPoint y: 210, distance: 102.3
click at [420, 210] on hb-router-mapa "Informações da Sessão 1273920 - 12/09/2025 Criação: 11/09/2025 12:52 Depósito: …" at bounding box center [267, 117] width 534 height 234
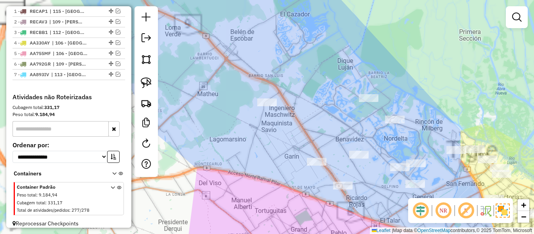
click at [396, 84] on div "Janela de atendimento Grade de atendimento Capacidade Transportadoras Veículos …" at bounding box center [267, 117] width 534 height 234
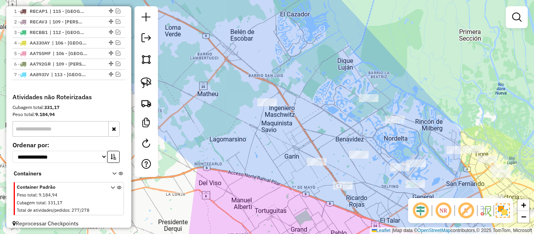
drag, startPoint x: 407, startPoint y: 103, endPoint x: 350, endPoint y: 57, distance: 72.5
click at [350, 57] on div "Janela de atendimento Grade de atendimento Capacidade Transportadoras Veículos …" at bounding box center [267, 117] width 534 height 234
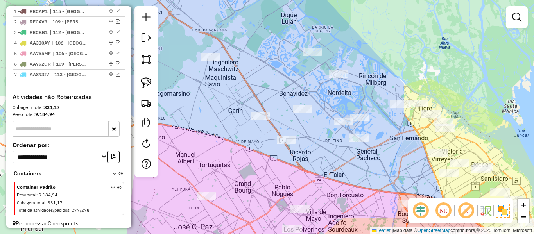
drag, startPoint x: 360, startPoint y: 65, endPoint x: 366, endPoint y: 79, distance: 15.2
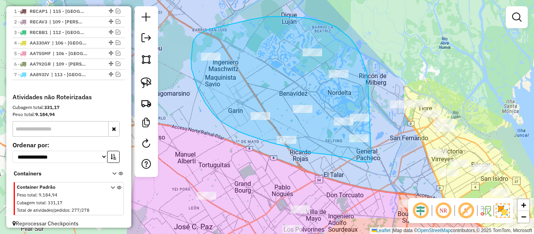
drag, startPoint x: 368, startPoint y: 81, endPoint x: 378, endPoint y: 160, distance: 78.8
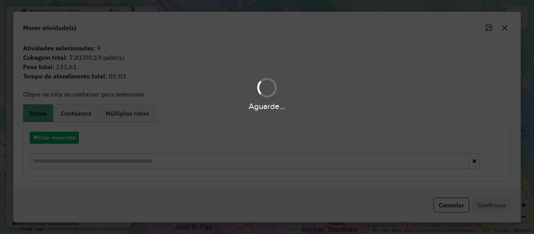
click at [70, 140] on div "Aguarde..." at bounding box center [267, 117] width 534 height 234
click at [69, 137] on button "Criar nova rota" at bounding box center [54, 138] width 49 height 12
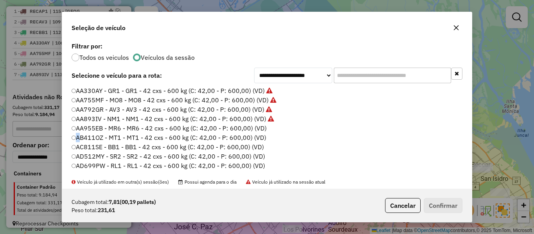
click at [69, 137] on div "**********" at bounding box center [267, 117] width 534 height 234
click at [249, 125] on label "AA955EB - MR6 - MR6 - 42 cxs - 600 kg (C: 42,00 - P: 600,00) (VD)" at bounding box center [170, 128] width 196 height 9
click at [441, 201] on button "Confirmar" at bounding box center [443, 205] width 39 height 15
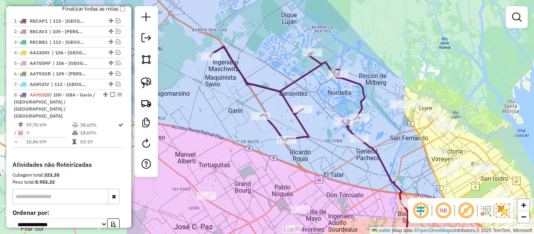
scroll to position [301, 0]
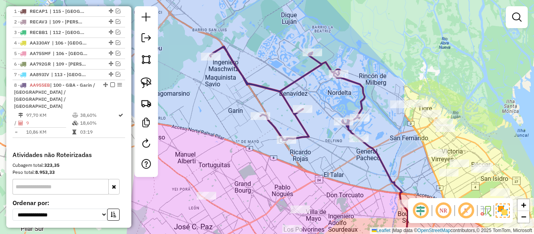
click at [303, 73] on icon at bounding box center [287, 94] width 155 height 94
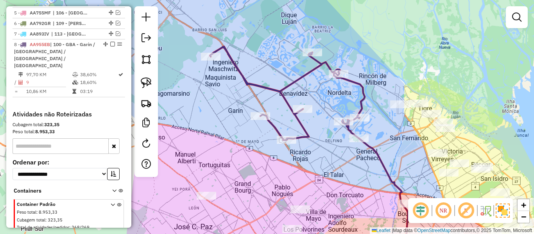
select select "**********"
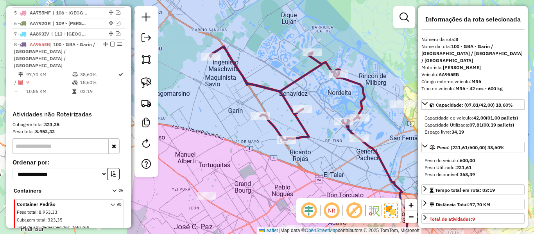
scroll to position [351, 0]
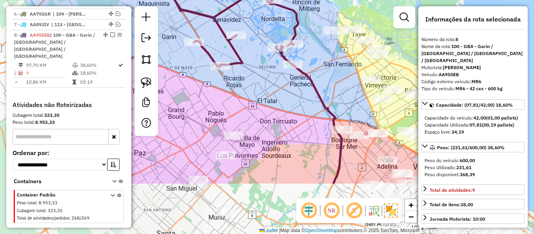
drag, startPoint x: 283, startPoint y: 126, endPoint x: 293, endPoint y: 121, distance: 11.2
click at [271, 92] on div "Janela de atendimento Grade de atendimento Capacidade Transportadoras Veículos …" at bounding box center [267, 117] width 534 height 234
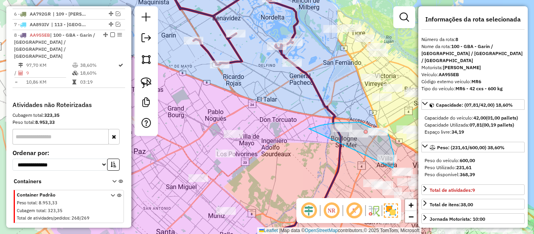
drag, startPoint x: 310, startPoint y: 129, endPoint x: 375, endPoint y: 167, distance: 75.5
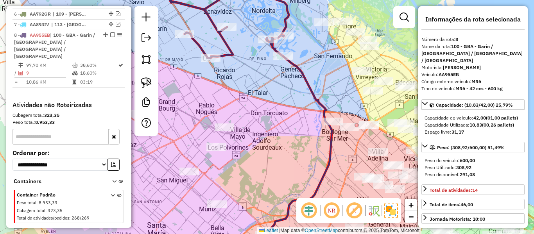
drag, startPoint x: 355, startPoint y: 144, endPoint x: 333, endPoint y: 130, distance: 25.7
click at [333, 130] on div "Janela de atendimento Grade de atendimento Capacidade Transportadoras Veículos …" at bounding box center [267, 117] width 534 height 234
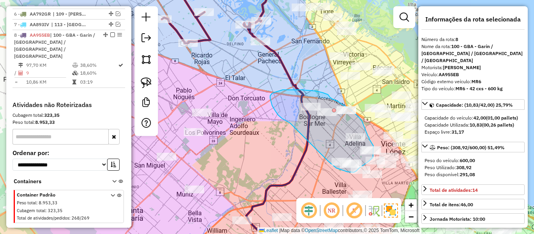
drag, startPoint x: 270, startPoint y: 96, endPoint x: 325, endPoint y: 158, distance: 82.5
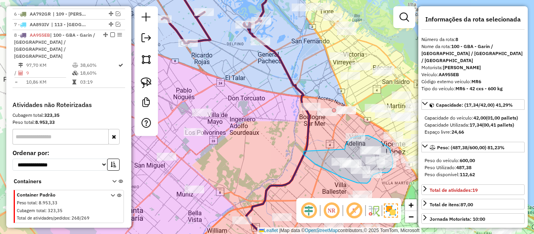
drag, startPoint x: 346, startPoint y: 144, endPoint x: 315, endPoint y: 143, distance: 31.3
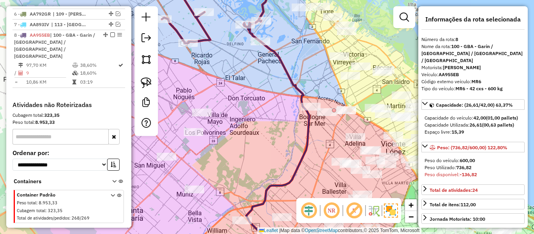
select select "**********"
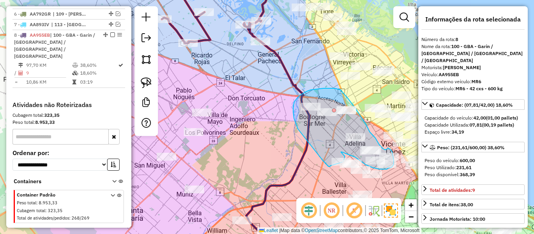
drag, startPoint x: 294, startPoint y: 118, endPoint x: 322, endPoint y: 158, distance: 48.8
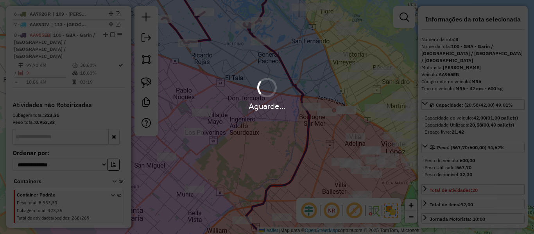
select select "**********"
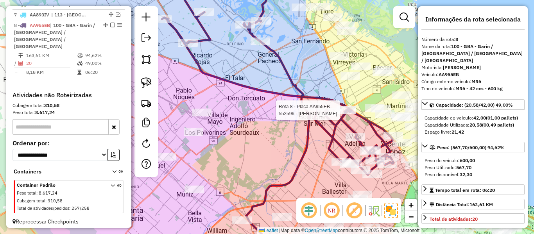
scroll to position [341, 0]
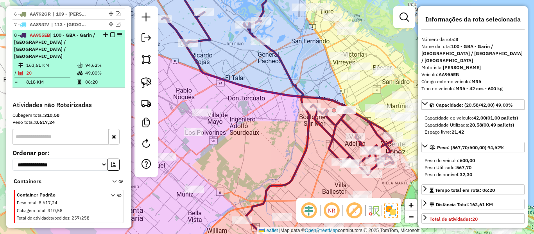
click at [110, 34] on em at bounding box center [112, 34] width 5 height 5
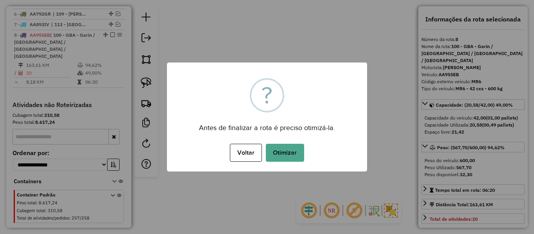
click at [310, 87] on div "× ? Antes de finalizar a rota é preciso otimizá-la. Voltar No Otimizar" at bounding box center [267, 117] width 200 height 109
click at [293, 149] on button "Otimizar" at bounding box center [285, 153] width 38 height 18
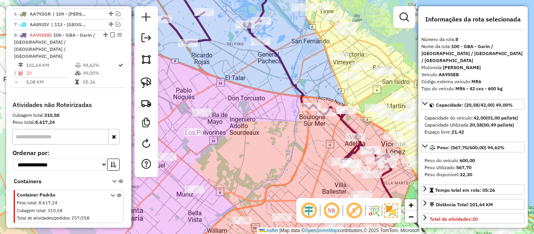
click at [276, 71] on div "Janela de atendimento Grade de atendimento Capacidade Transportadoras Veículos …" at bounding box center [267, 117] width 534 height 234
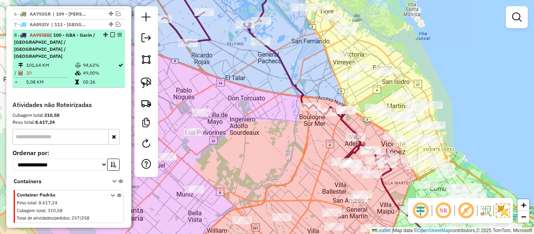
click at [110, 33] on em at bounding box center [112, 34] width 5 height 5
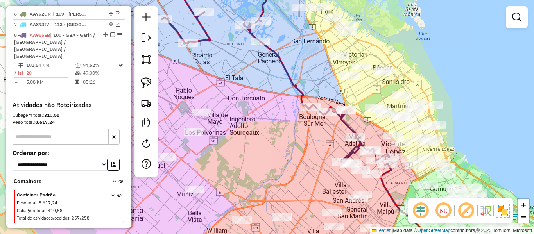
scroll to position [308, 0]
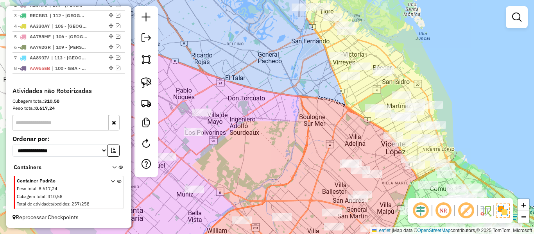
click at [292, 63] on div "Janela de atendimento Grade de atendimento Capacidade Transportadoras Veículos …" at bounding box center [267, 117] width 534 height 234
drag, startPoint x: 266, startPoint y: 101, endPoint x: 257, endPoint y: 117, distance: 18.6
click at [257, 117] on div "Janela de atendimento Grade de atendimento Capacidade Transportadoras Veículos …" at bounding box center [267, 117] width 534 height 234
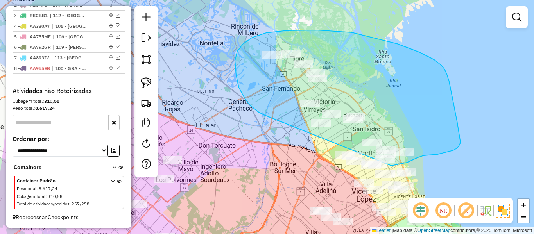
drag, startPoint x: 263, startPoint y: 115, endPoint x: 344, endPoint y: 163, distance: 94.3
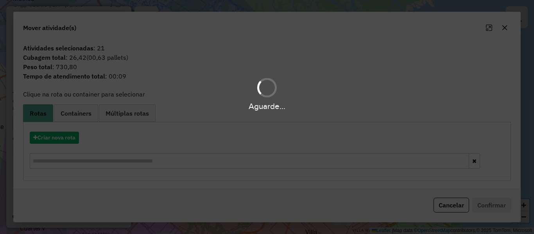
click at [63, 140] on div "Aguarde..." at bounding box center [267, 117] width 534 height 234
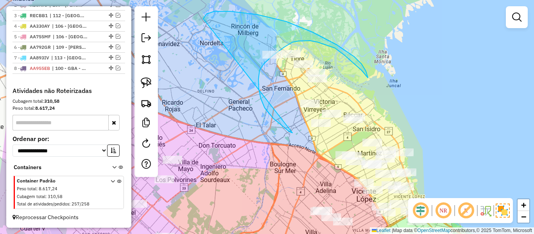
drag, startPoint x: 289, startPoint y: 131, endPoint x: 199, endPoint y: 30, distance: 135.4
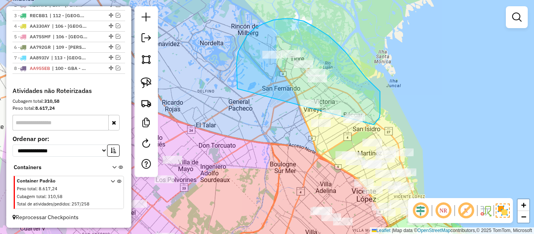
drag, startPoint x: 237, startPoint y: 88, endPoint x: 278, endPoint y: 125, distance: 55.3
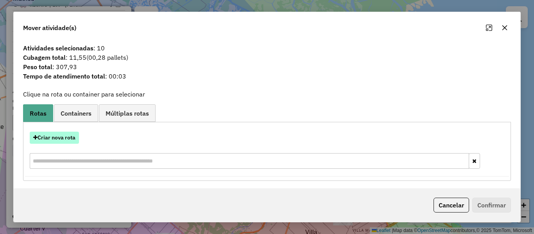
click at [55, 134] on button "Criar nova rota" at bounding box center [54, 138] width 49 height 12
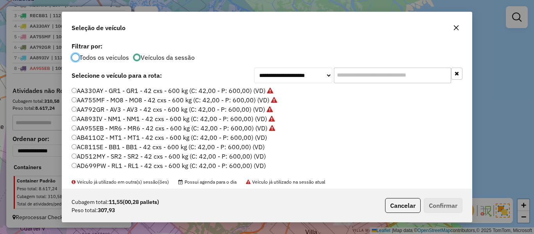
scroll to position [4, 2]
click at [252, 134] on label "AB411OZ - MT1 - MT1 - 42 cxs - 600 kg (C: 42,00 - P: 600,00) (VD)" at bounding box center [169, 137] width 195 height 9
click at [451, 208] on button "Confirmar" at bounding box center [443, 205] width 39 height 15
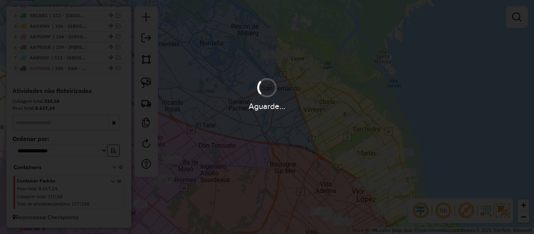
scroll to position [351, 0]
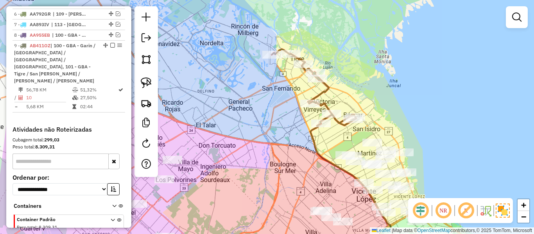
click at [325, 91] on icon at bounding box center [314, 87] width 84 height 76
select select "**********"
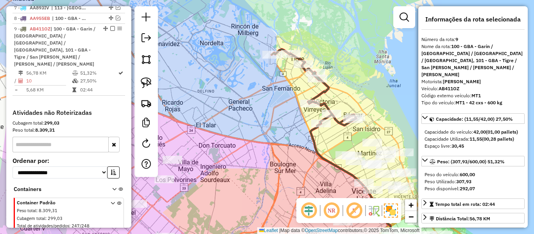
scroll to position [376, 0]
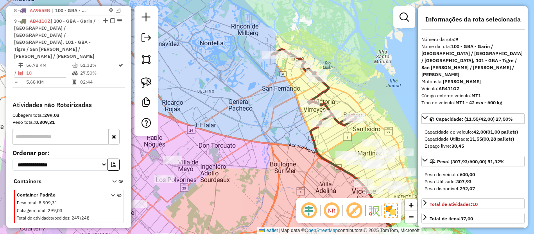
drag, startPoint x: 353, startPoint y: 95, endPoint x: 286, endPoint y: 82, distance: 68.3
click at [284, 78] on div "Janela de atendimento Grade de atendimento Capacidade Transportadoras Veículos …" at bounding box center [267, 117] width 534 height 234
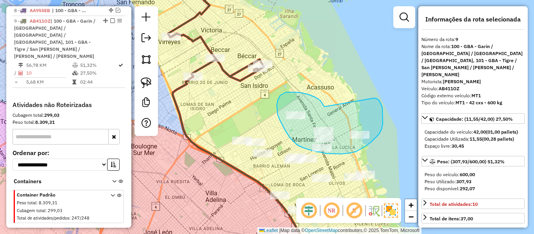
drag, startPoint x: 309, startPoint y: 95, endPoint x: 359, endPoint y: 94, distance: 50.4
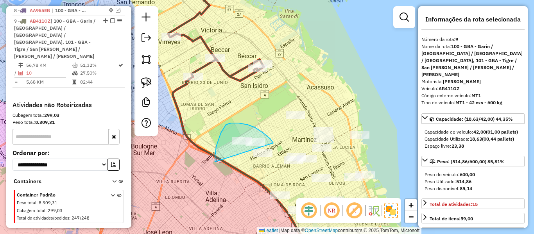
drag, startPoint x: 273, startPoint y: 143, endPoint x: 221, endPoint y: 161, distance: 55.1
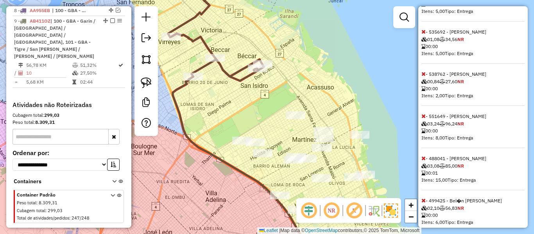
click at [425, 198] on icon at bounding box center [423, 200] width 4 height 5
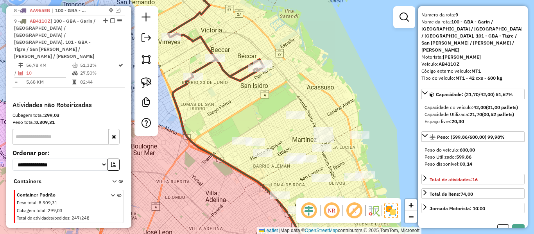
scroll to position [0, 0]
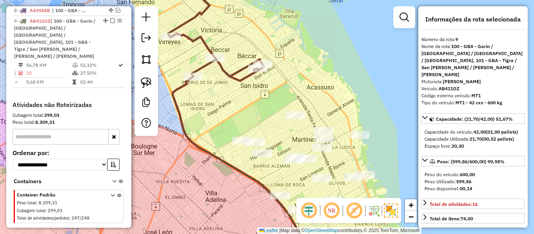
select select "**********"
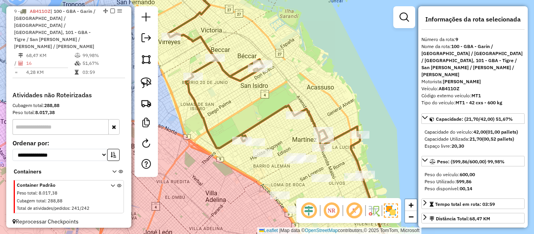
scroll to position [366, 0]
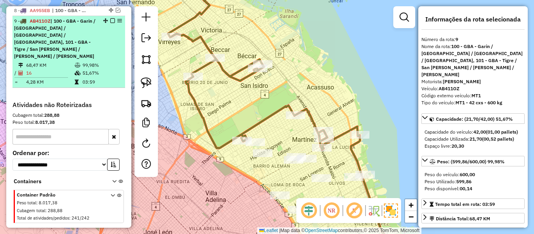
click at [110, 20] on em at bounding box center [112, 20] width 5 height 5
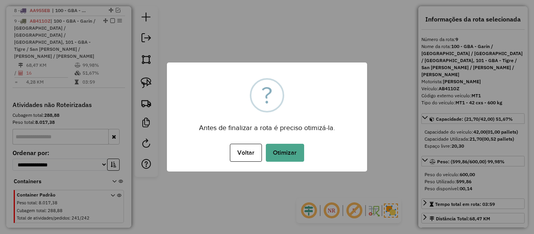
click at [355, 124] on div "Antes de finalizar a rota é preciso otimizá-la." at bounding box center [267, 126] width 200 height 18
click at [293, 160] on button "Otimizar" at bounding box center [285, 153] width 38 height 18
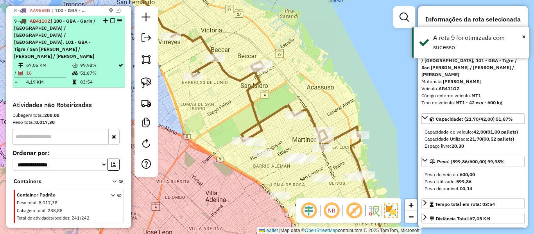
click at [110, 22] on em at bounding box center [112, 20] width 5 height 5
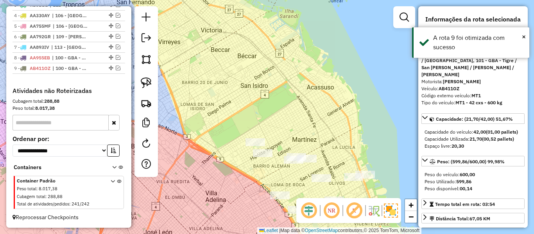
scroll to position [319, 0]
click at [240, 77] on div "Janela de atendimento Grade de atendimento Capacidade Transportadoras Veículos …" at bounding box center [267, 117] width 534 height 234
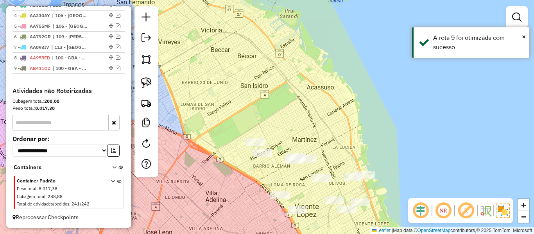
drag, startPoint x: 279, startPoint y: 113, endPoint x: 239, endPoint y: 50, distance: 74.2
click at [239, 50] on div "Janela de atendimento Grade de atendimento Capacidade Transportadoras Veículos …" at bounding box center [267, 117] width 534 height 234
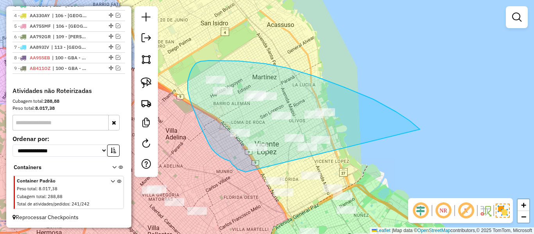
drag, startPoint x: 373, startPoint y: 99, endPoint x: 254, endPoint y: 173, distance: 140.6
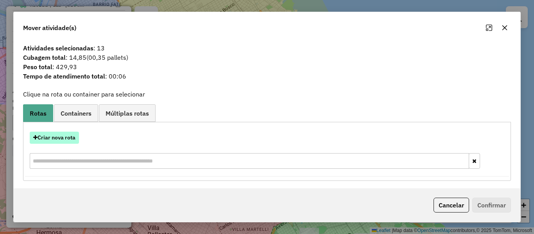
click at [65, 137] on button "Criar nova rota" at bounding box center [54, 138] width 49 height 12
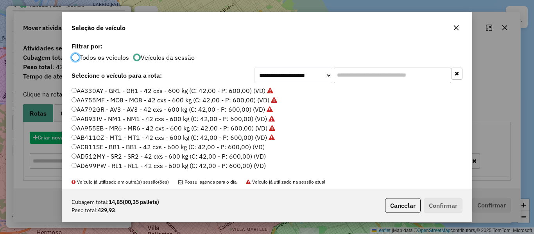
scroll to position [4, 2]
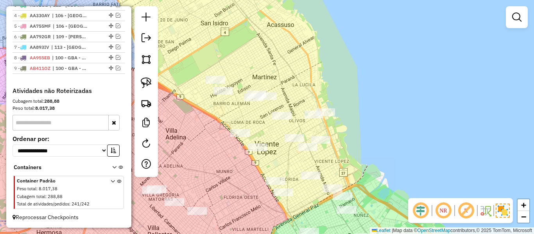
click at [393, 146] on div "Janela de atendimento Grade de atendimento Capacidade Transportadoras Veículos …" at bounding box center [267, 117] width 534 height 234
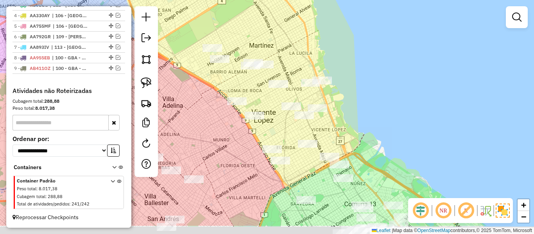
drag, startPoint x: 377, startPoint y: 120, endPoint x: 377, endPoint y: 115, distance: 5.5
click at [377, 115] on div "Janela de atendimento Grade de atendimento Capacidade Transportadoras Veículos …" at bounding box center [267, 117] width 534 height 234
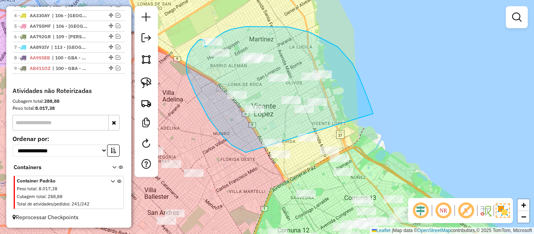
drag, startPoint x: 364, startPoint y: 90, endPoint x: 300, endPoint y: 167, distance: 99.7
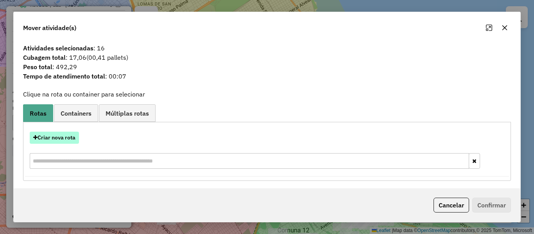
click at [62, 134] on button "Criar nova rota" at bounding box center [54, 138] width 49 height 12
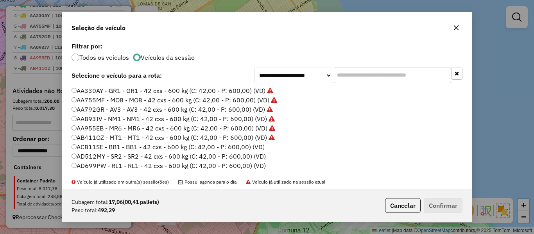
click at [256, 147] on label "AC811SE - BB1 - BB1 - 42 cxs - 600 kg (C: 42,00 - P: 600,00) (VD)" at bounding box center [168, 146] width 193 height 9
click at [472, 213] on div "**********" at bounding box center [267, 117] width 534 height 234
click at [446, 208] on button "Confirmar" at bounding box center [443, 205] width 39 height 15
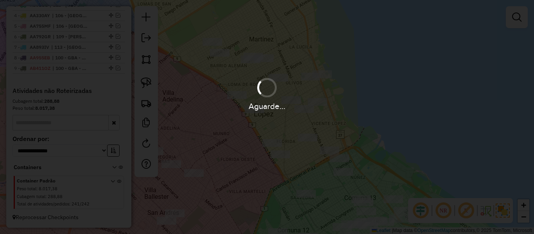
scroll to position [376, 0]
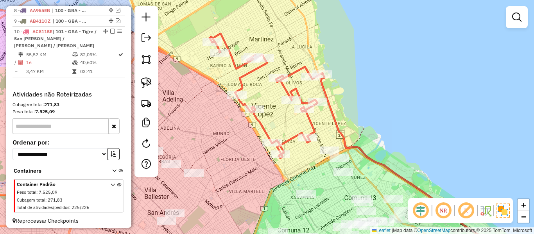
click at [314, 122] on icon at bounding box center [266, 96] width 112 height 125
select select "**********"
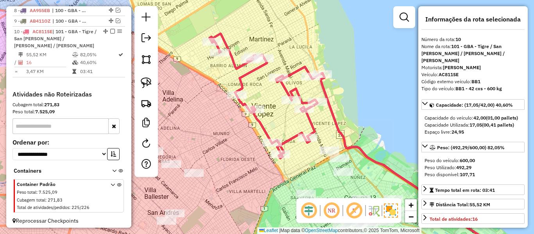
scroll to position [379, 0]
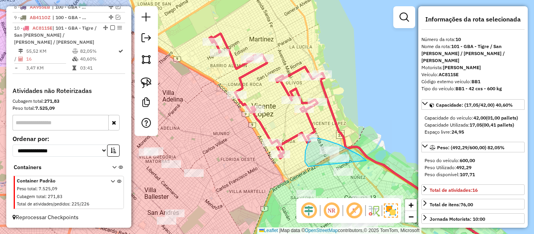
drag, startPoint x: 366, startPoint y: 161, endPoint x: 310, endPoint y: 167, distance: 56.7
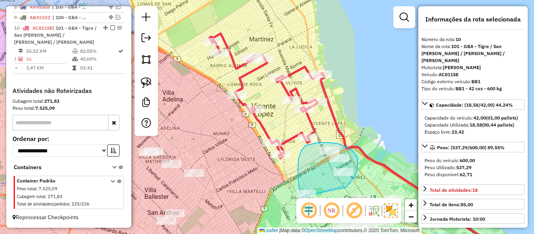
drag, startPoint x: 347, startPoint y: 147, endPoint x: 312, endPoint y: 203, distance: 65.4
click at [311, 203] on hb-router-mapa "Informações da Sessão 1273920 - 12/09/2025 Criação: 11/09/2025 12:52 Depósito: …" at bounding box center [267, 117] width 534 height 234
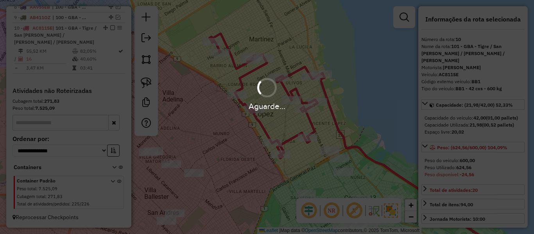
select select "**********"
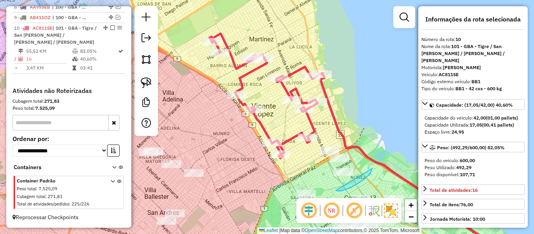
drag, startPoint x: 372, startPoint y: 168, endPoint x: 284, endPoint y: 136, distance: 94.3
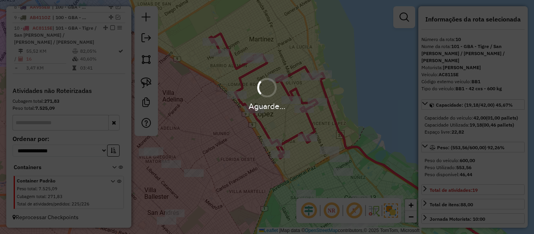
select select "**********"
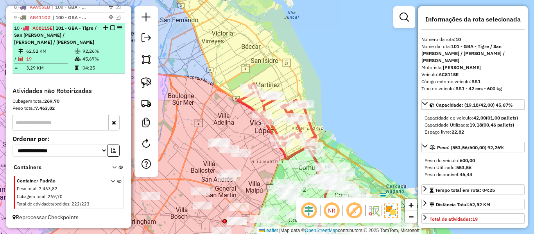
click at [111, 29] on em at bounding box center [112, 27] width 5 height 5
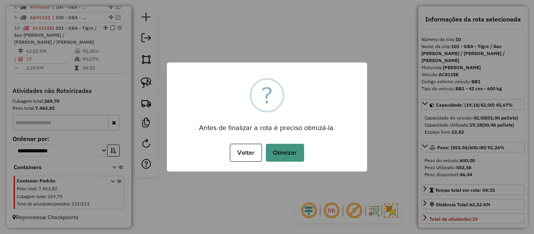
click at [274, 145] on button "Otimizar" at bounding box center [285, 153] width 38 height 18
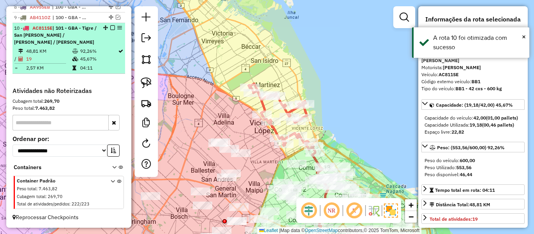
click at [110, 29] on em at bounding box center [112, 27] width 5 height 5
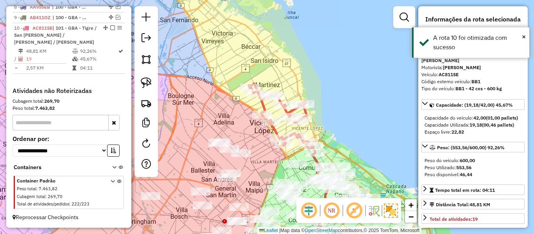
scroll to position [329, 0]
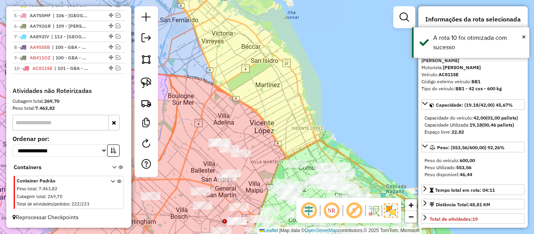
click at [288, 84] on div "Janela de atendimento Grade de atendimento Capacidade Transportadoras Veículos …" at bounding box center [267, 117] width 534 height 234
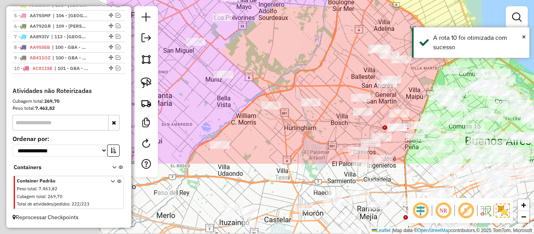
drag, startPoint x: 276, startPoint y: 116, endPoint x: 436, endPoint y: 22, distance: 185.7
click at [436, 22] on div "Janela de atendimento Grade de atendimento Capacidade Transportadoras Veículos …" at bounding box center [267, 117] width 534 height 234
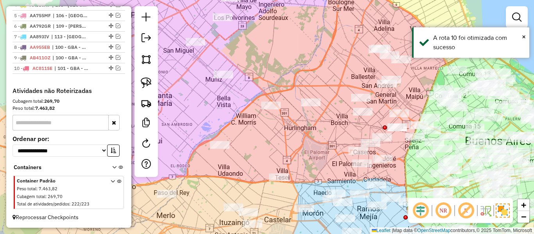
drag, startPoint x: 322, startPoint y: 45, endPoint x: 405, endPoint y: 96, distance: 97.2
click at [407, 95] on div "Janela de atendimento Grade de atendimento Capacidade Transportadoras Veículos …" at bounding box center [267, 117] width 534 height 234
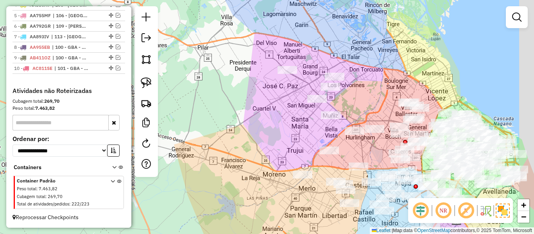
drag, startPoint x: 401, startPoint y: 97, endPoint x: 360, endPoint y: 99, distance: 41.1
click at [360, 99] on div "Janela de atendimento Grade de atendimento Capacidade Transportadoras Veículos …" at bounding box center [267, 117] width 534 height 234
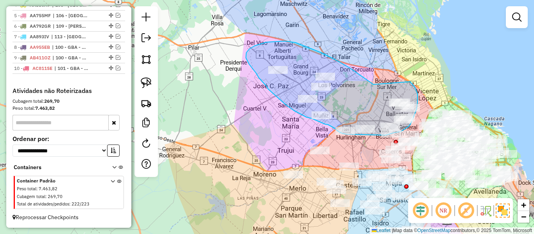
drag, startPoint x: 340, startPoint y: 62, endPoint x: 398, endPoint y: 78, distance: 60.7
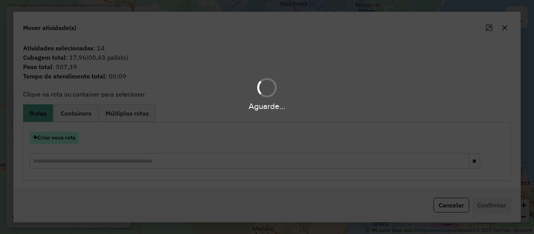
click at [72, 138] on hb-app "Aguarde... Pop-up bloqueado! Seu navegador bloqueou automáticamente a abertura …" at bounding box center [267, 117] width 534 height 234
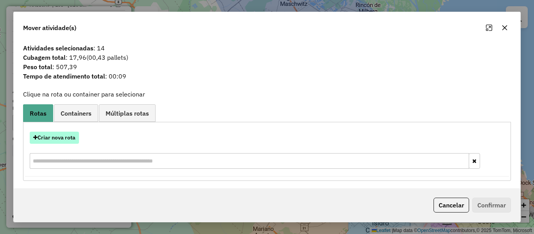
click at [72, 138] on button "Criar nova rota" at bounding box center [54, 138] width 49 height 12
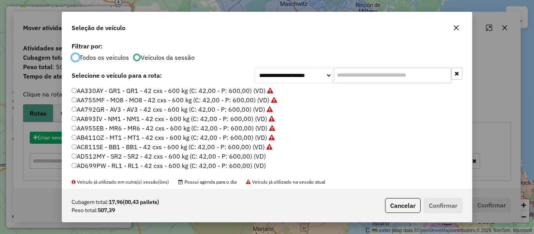
scroll to position [4, 2]
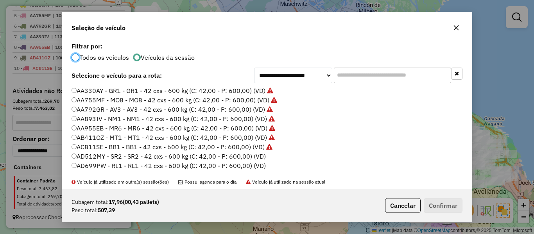
click at [257, 157] on label "AD512MY - SR2 - SR2 - 42 cxs - 600 kg (C: 42,00 - P: 600,00) (VD)" at bounding box center [169, 156] width 194 height 9
click at [451, 204] on button "Confirmar" at bounding box center [443, 205] width 39 height 15
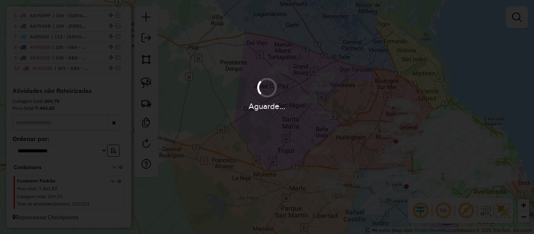
scroll to position [379, 0]
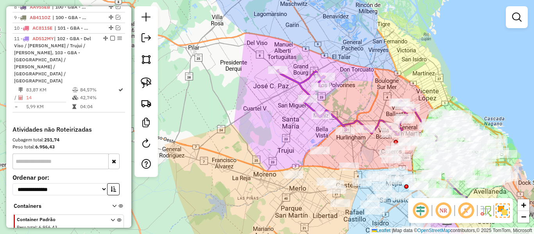
click at [355, 120] on icon at bounding box center [343, 102] width 133 height 65
select select "**********"
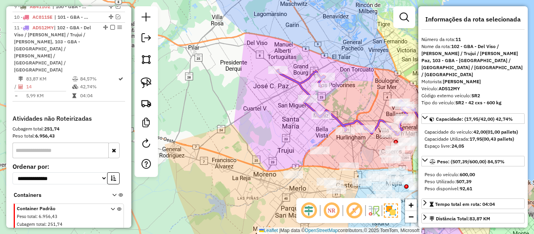
scroll to position [397, 0]
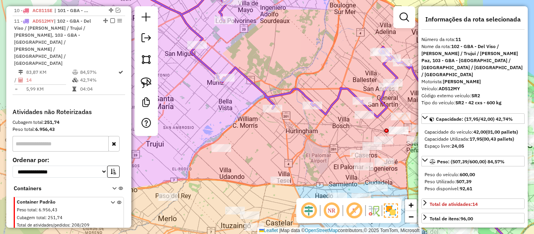
drag, startPoint x: 349, startPoint y: 135, endPoint x: 311, endPoint y: 129, distance: 38.7
click at [308, 130] on div "Janela de atendimento Grade de atendimento Capacidade Transportadoras Veículos …" at bounding box center [267, 117] width 534 height 234
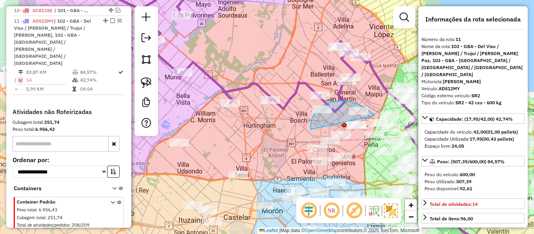
drag, startPoint x: 311, startPoint y: 129, endPoint x: 374, endPoint y: 116, distance: 64.8
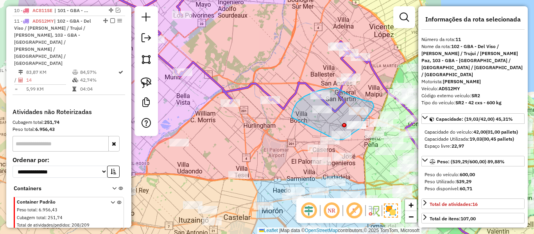
click at [336, 140] on div "Janela de atendimento Grade de atendimento Capacidade Transportadoras Veículos …" at bounding box center [267, 117] width 534 height 234
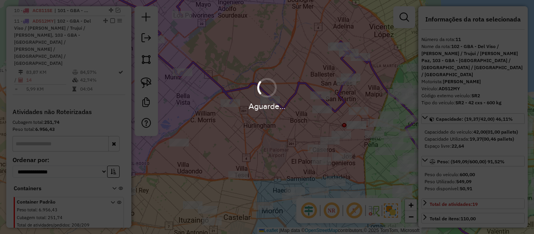
select select "**********"
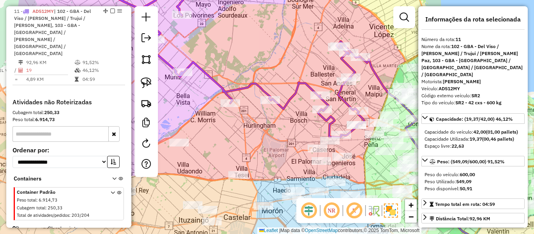
scroll to position [387, 0]
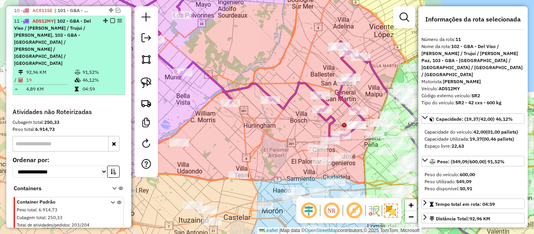
click at [111, 20] on em at bounding box center [112, 20] width 5 height 5
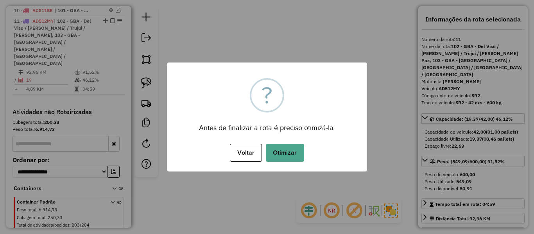
click at [253, 77] on div "× ? Antes de finalizar a rota é preciso otimizá-la. Voltar No Otimizar" at bounding box center [267, 117] width 200 height 109
click at [277, 148] on button "Otimizar" at bounding box center [285, 153] width 38 height 18
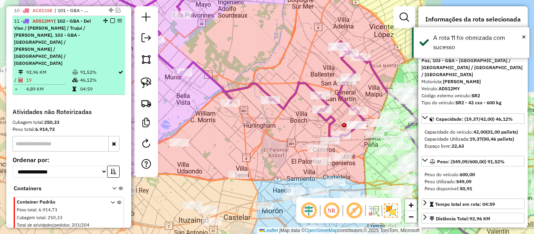
click at [106, 17] on li "11 - AD512MY | 102 - GBA - Del Viso / Don Torcuato / Trujui / José C. Paz, 103 …" at bounding box center [69, 55] width 113 height 79
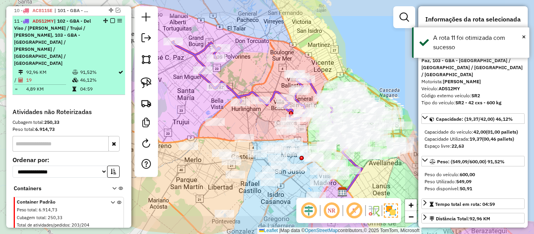
click at [110, 20] on em at bounding box center [112, 20] width 5 height 5
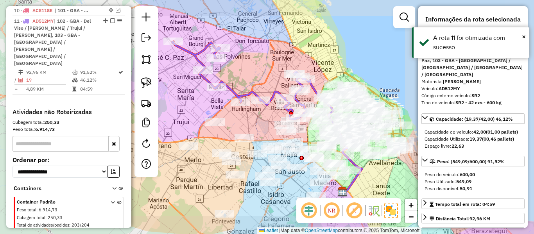
scroll to position [340, 0]
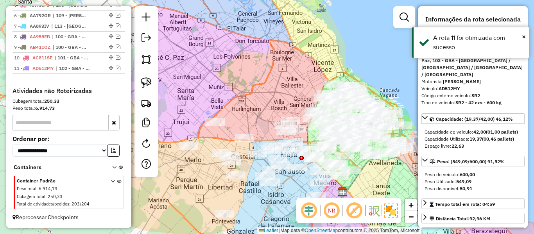
click at [229, 57] on div "Janela de atendimento Grade de atendimento Capacidade Transportadoras Veículos …" at bounding box center [267, 117] width 534 height 234
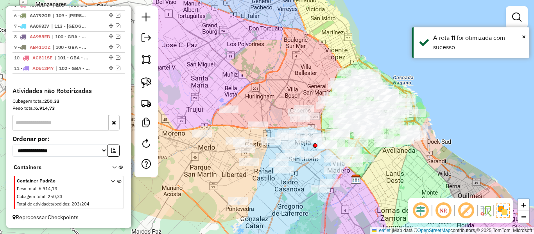
drag, startPoint x: 222, startPoint y: 97, endPoint x: 278, endPoint y: 64, distance: 65.4
click at [278, 64] on div "Janela de atendimento Grade de atendimento Capacidade Transportadoras Veículos …" at bounding box center [267, 117] width 534 height 234
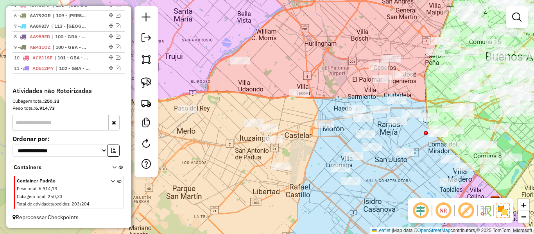
drag, startPoint x: 337, startPoint y: 70, endPoint x: 350, endPoint y: 66, distance: 13.9
click at [350, 66] on div "Janela de atendimento Grade de atendimento Capacidade Transportadoras Veículos …" at bounding box center [267, 117] width 534 height 234
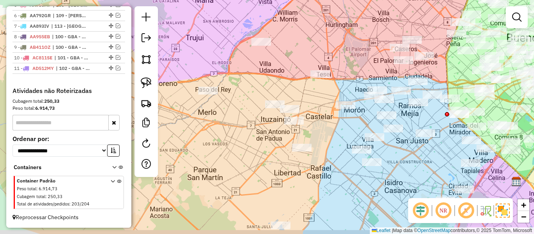
drag, startPoint x: 344, startPoint y: 58, endPoint x: 356, endPoint y: 48, distance: 15.8
click at [356, 48] on div "Janela de atendimento Grade de atendimento Capacidade Transportadoras Veículos …" at bounding box center [267, 117] width 534 height 234
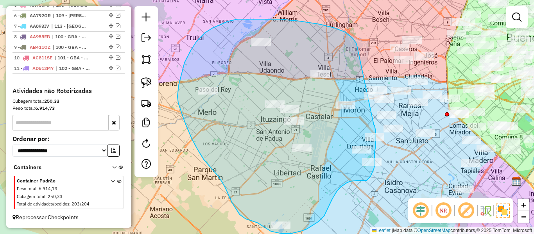
drag, startPoint x: 356, startPoint y: 43, endPoint x: 374, endPoint y: 125, distance: 83.6
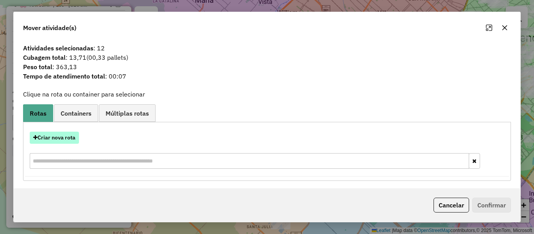
drag, startPoint x: 81, startPoint y: 140, endPoint x: 57, endPoint y: 136, distance: 24.6
click at [81, 140] on div "Criar nova rota" at bounding box center [267, 138] width 484 height 12
click at [55, 136] on button "Criar nova rota" at bounding box center [54, 138] width 49 height 12
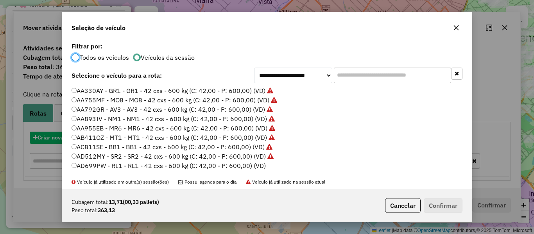
scroll to position [4, 2]
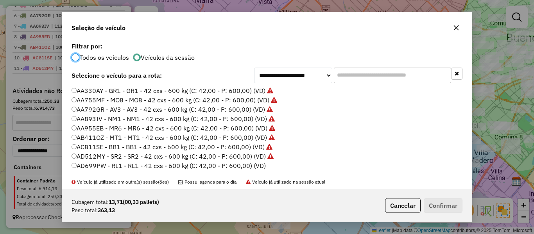
click at [252, 161] on label "AD699PW - RL1 - RL1 - 42 cxs - 600 kg (C: 42,00 - P: 600,00) (VD)" at bounding box center [169, 165] width 194 height 9
click at [450, 203] on button "Confirmar" at bounding box center [443, 205] width 39 height 15
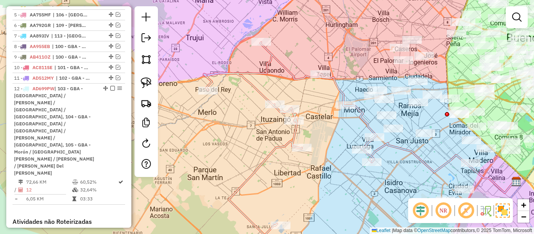
scroll to position [397, 0]
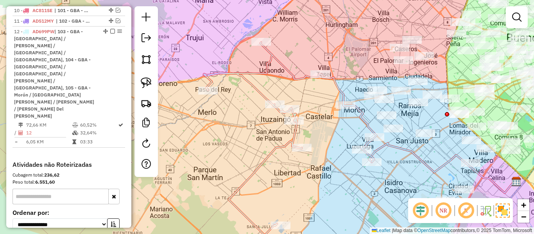
click at [281, 120] on div "Janela de atendimento Grade de atendimento Capacidade Transportadoras Veículos …" at bounding box center [267, 117] width 534 height 234
click at [264, 93] on icon at bounding box center [290, 138] width 173 height 193
select select "**********"
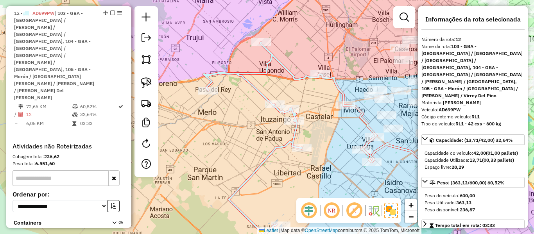
scroll to position [417, 0]
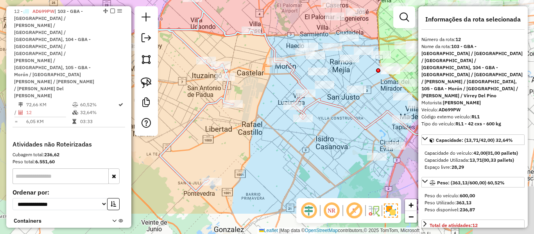
drag, startPoint x: 255, startPoint y: 71, endPoint x: 223, endPoint y: 39, distance: 45.6
click at [223, 39] on div "Janela de atendimento Grade de atendimento Capacidade Transportadoras Veículos …" at bounding box center [267, 117] width 534 height 234
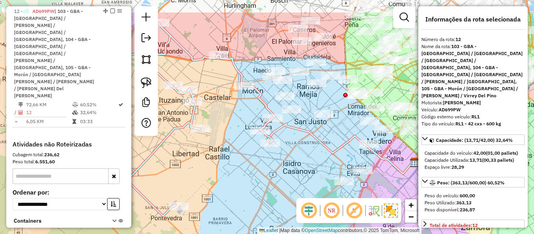
drag, startPoint x: 282, startPoint y: 146, endPoint x: 272, endPoint y: 158, distance: 15.6
click at [272, 158] on div "Janela de atendimento Grade de atendimento Capacidade Transportadoras Veículos …" at bounding box center [267, 117] width 534 height 234
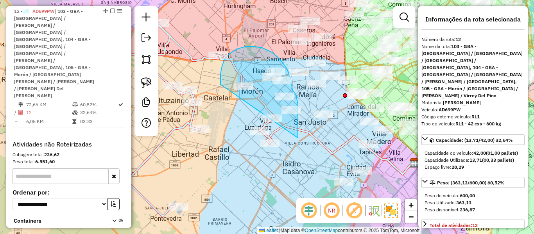
drag, startPoint x: 298, startPoint y: 138, endPoint x: 222, endPoint y: 92, distance: 88.8
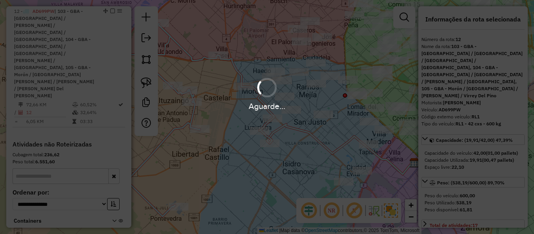
select select "**********"
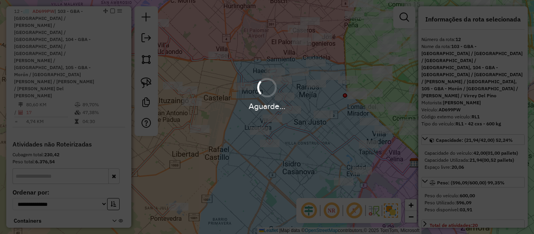
select select "**********"
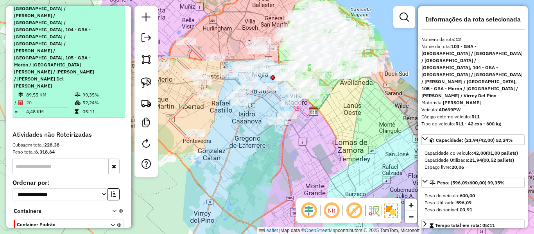
scroll to position [378, 0]
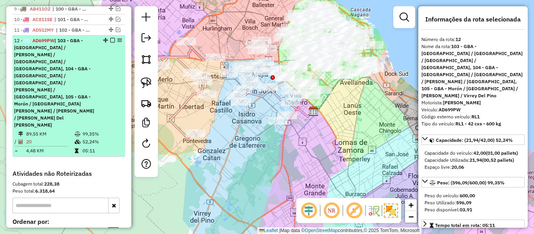
click at [110, 41] on em at bounding box center [112, 40] width 5 height 5
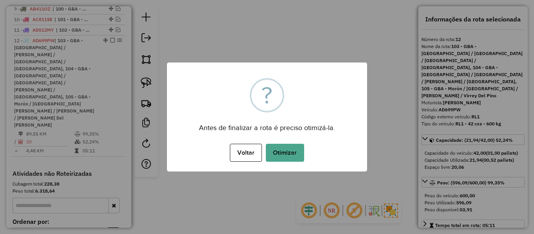
click at [280, 154] on button "Otimizar" at bounding box center [285, 153] width 38 height 18
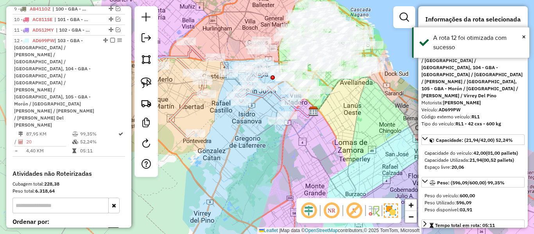
click at [109, 41] on div "12 - AD699PW | 103 - GBA - Boulogne Sur / Villa Adelina / Villa Udaondo / Caser…" at bounding box center [68, 82] width 109 height 91
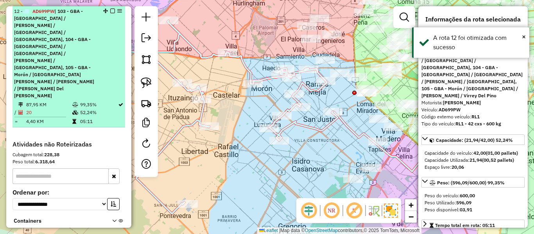
click at [110, 10] on em at bounding box center [112, 11] width 5 height 5
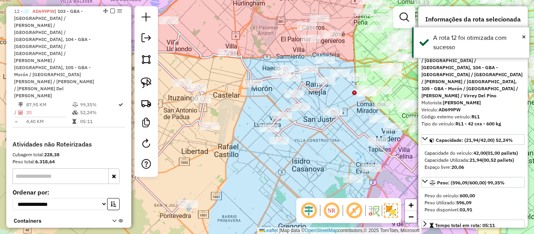
scroll to position [350, 0]
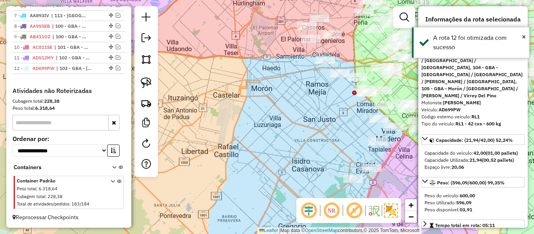
click at [273, 121] on div "Janela de atendimento Grade de atendimento Capacidade Transportadoras Veículos …" at bounding box center [267, 117] width 534 height 234
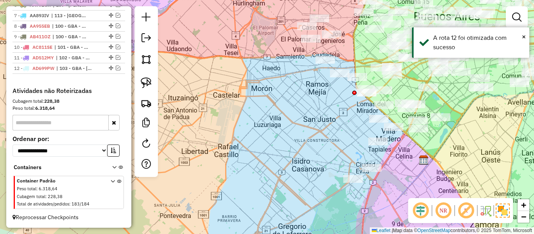
drag, startPoint x: 225, startPoint y: 113, endPoint x: 212, endPoint y: 115, distance: 13.4
click at [211, 113] on div "Janela de atendimento Grade de atendimento Capacidade Transportadoras Veículos …" at bounding box center [267, 117] width 534 height 234
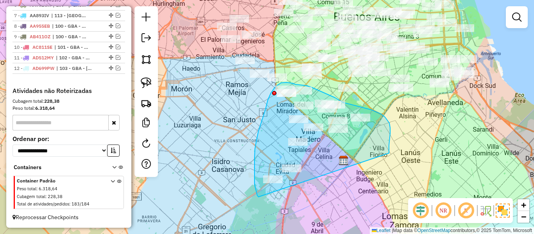
drag, startPoint x: 389, startPoint y: 140, endPoint x: 273, endPoint y: 195, distance: 128.7
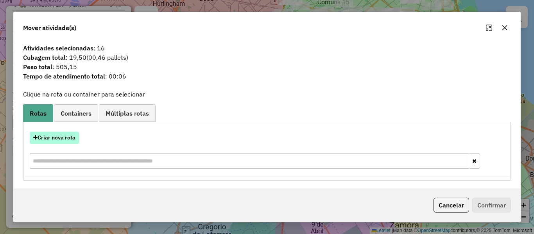
click at [76, 139] on button "Criar nova rota" at bounding box center [54, 138] width 49 height 12
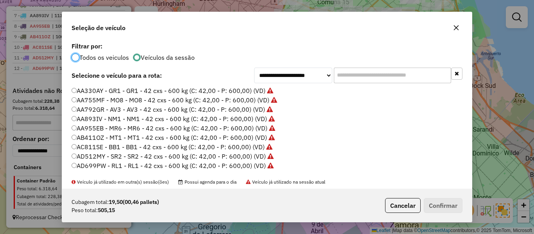
scroll to position [39, 0]
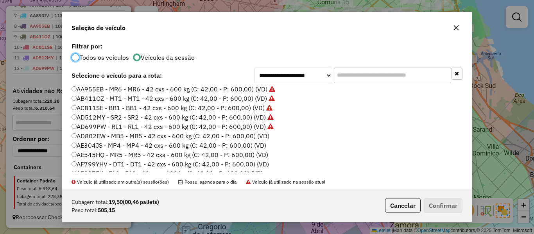
click at [256, 137] on label "AD802EW - MB5 - MB5 - 42 cxs - 600 kg (C: 42,00 - P: 600,00) (VD)" at bounding box center [171, 135] width 198 height 9
click at [430, 210] on button "Confirmar" at bounding box center [443, 205] width 39 height 15
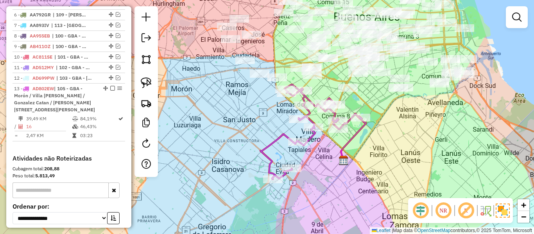
scroll to position [417, 0]
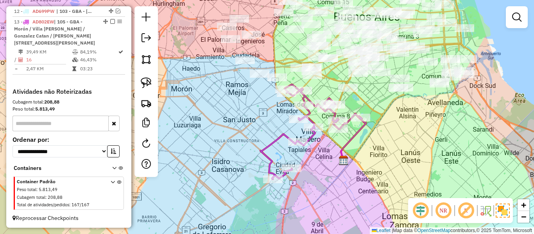
click at [289, 136] on icon at bounding box center [311, 131] width 102 height 95
select select "**********"
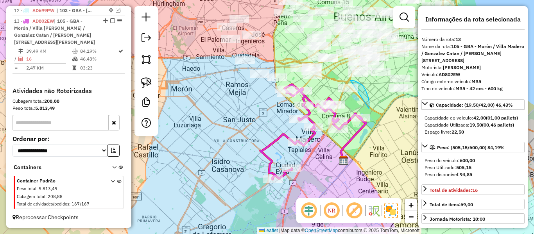
drag, startPoint x: 358, startPoint y: 82, endPoint x: 314, endPoint y: 105, distance: 49.0
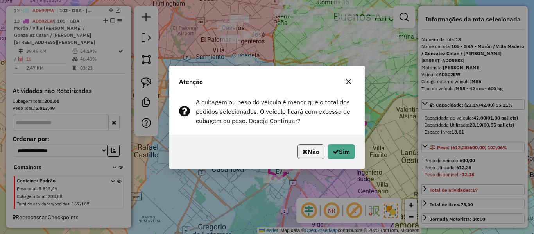
click at [310, 150] on button "Não" at bounding box center [311, 151] width 27 height 15
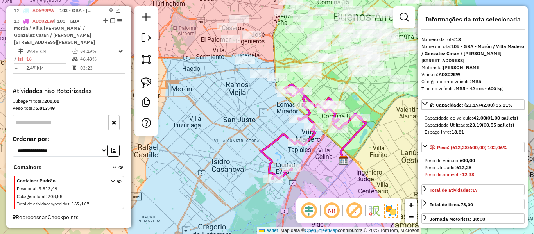
click at [310, 150] on div "Janela de atendimento Grade de atendimento Capacidade Transportadoras Veículos …" at bounding box center [267, 117] width 534 height 234
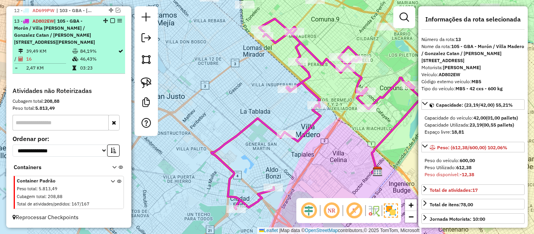
click at [110, 21] on em at bounding box center [112, 20] width 5 height 5
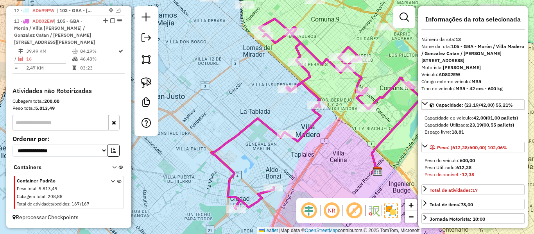
scroll to position [371, 0]
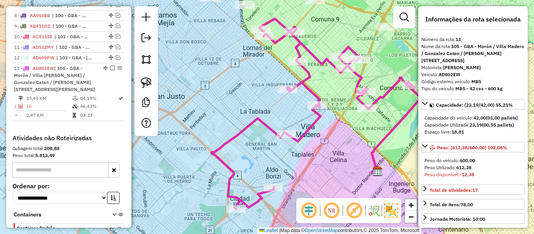
select select "**********"
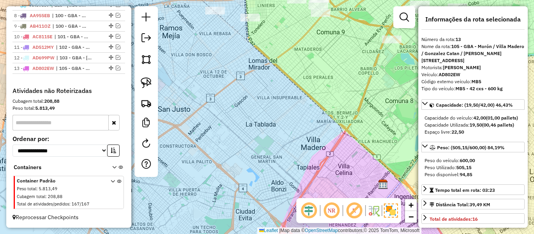
drag, startPoint x: 248, startPoint y: 48, endPoint x: 296, endPoint y: 135, distance: 98.7
click at [290, 129] on div "Janela de atendimento Grade de atendimento Capacidade Transportadoras Veículos …" at bounding box center [267, 117] width 534 height 234
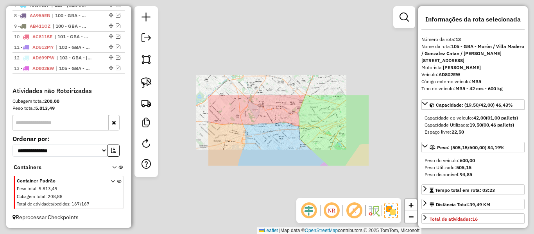
click at [293, 159] on div "Janela de atendimento Grade de atendimento Capacidade Transportadoras Veículos …" at bounding box center [267, 117] width 534 height 234
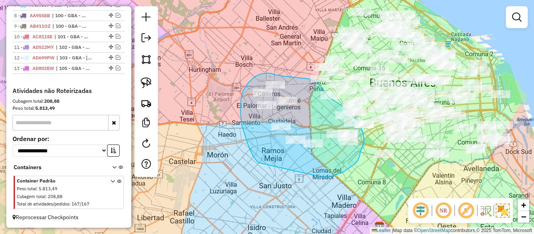
drag, startPoint x: 359, startPoint y: 158, endPoint x: 261, endPoint y: 164, distance: 98.3
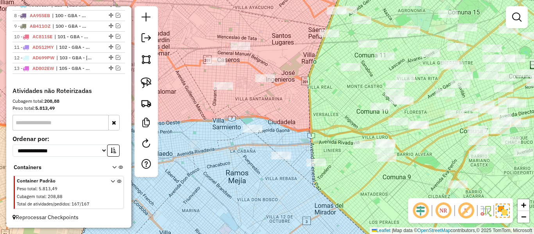
click at [306, 179] on div "Janela de atendimento Grade de atendimento Capacidade Transportadoras Veículos …" at bounding box center [267, 117] width 534 height 234
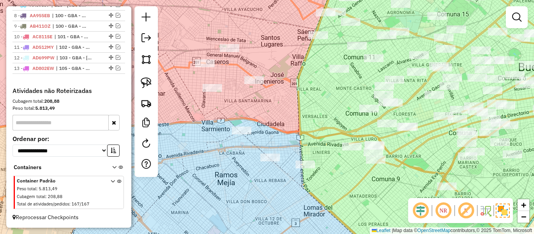
drag, startPoint x: 372, startPoint y: 181, endPoint x: 376, endPoint y: 181, distance: 4.3
click at [376, 181] on div "Janela de atendimento Grade de atendimento Capacidade Transportadoras Veículos …" at bounding box center [267, 117] width 534 height 234
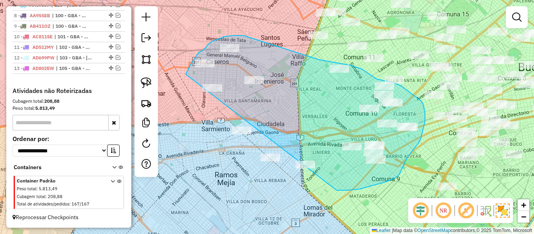
drag, startPoint x: 338, startPoint y: 190, endPoint x: 248, endPoint y: 201, distance: 90.5
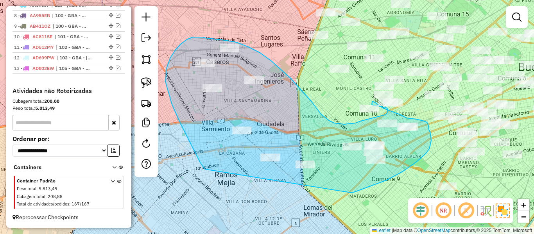
drag, startPoint x: 351, startPoint y: 193, endPoint x: 223, endPoint y: 178, distance: 128.3
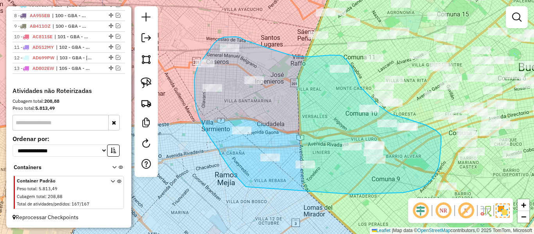
drag, startPoint x: 378, startPoint y: 194, endPoint x: 254, endPoint y: 191, distance: 124.4
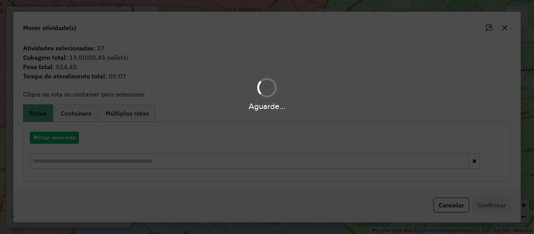
click at [62, 130] on div "Aguarde..." at bounding box center [267, 117] width 534 height 234
click at [60, 134] on div "Aguarde..." at bounding box center [267, 117] width 534 height 234
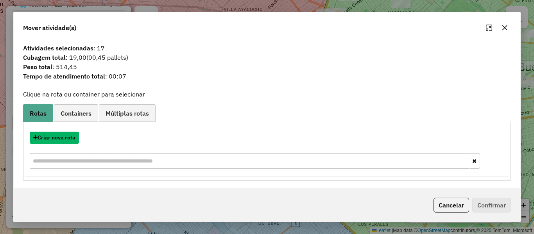
click at [60, 134] on button "Criar nova rota" at bounding box center [54, 138] width 49 height 12
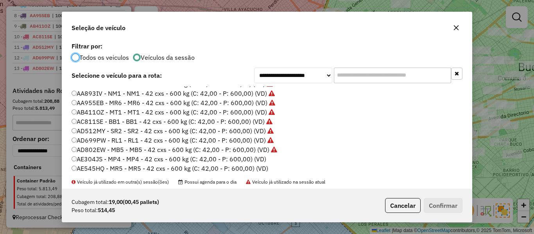
scroll to position [39, 0]
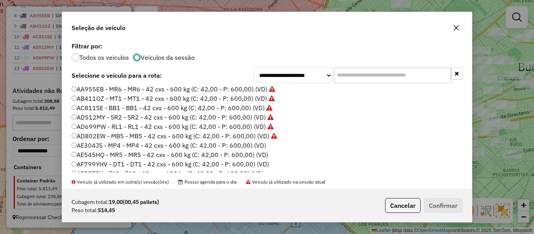
click at [255, 149] on label "AE304JS - MP4 - MP4 - 42 cxs - 600 kg (C: 42,00 - P: 600,00) (VD)" at bounding box center [169, 145] width 195 height 9
click at [441, 206] on button "Confirmar" at bounding box center [443, 205] width 39 height 15
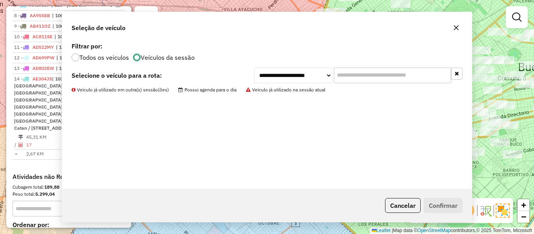
scroll to position [418, 0]
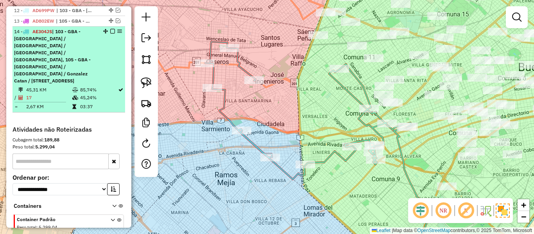
click at [110, 32] on em at bounding box center [112, 31] width 5 height 5
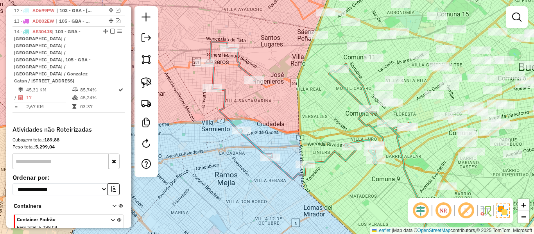
scroll to position [381, 0]
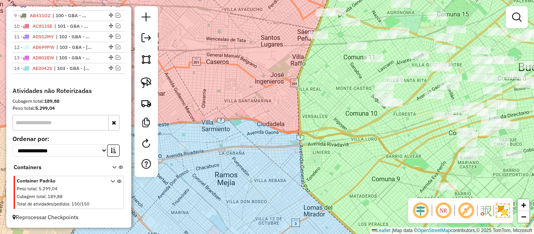
click at [255, 90] on div "Janela de atendimento Grade de atendimento Capacidade Transportadoras Veículos …" at bounding box center [267, 117] width 534 height 234
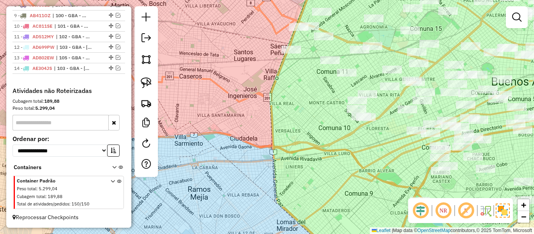
drag, startPoint x: 243, startPoint y: 106, endPoint x: 204, endPoint y: 90, distance: 42.8
click at [203, 91] on div "Janela de atendimento Grade de atendimento Capacidade Transportadoras Veículos …" at bounding box center [267, 117] width 534 height 234
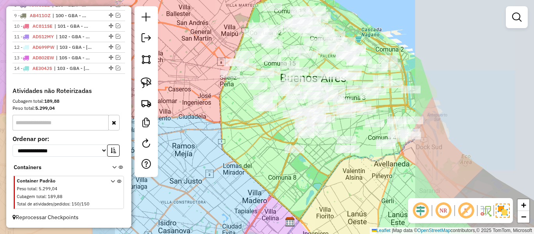
drag, startPoint x: 227, startPoint y: 105, endPoint x: 240, endPoint y: 151, distance: 47.1
click at [225, 167] on div "Janela de atendimento Grade de atendimento Capacidade Transportadoras Veículos …" at bounding box center [267, 117] width 534 height 234
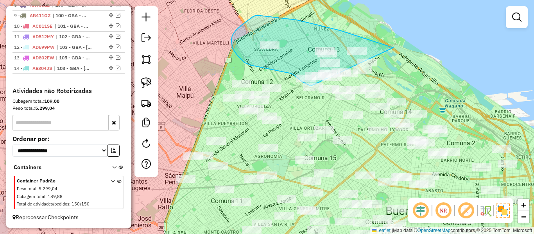
drag, startPoint x: 340, startPoint y: 30, endPoint x: 393, endPoint y: 79, distance: 71.6
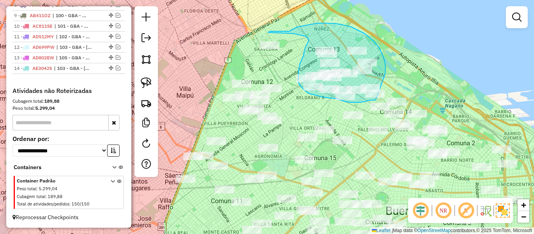
drag, startPoint x: 385, startPoint y: 74, endPoint x: 393, endPoint y: 87, distance: 15.0
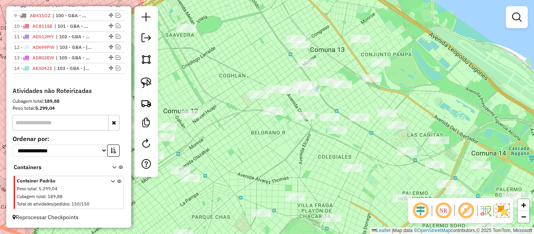
drag, startPoint x: 446, startPoint y: 73, endPoint x: 399, endPoint y: 80, distance: 48.2
click at [399, 80] on div "Janela de atendimento Grade de atendimento Capacidade Transportadoras Veículos …" at bounding box center [267, 117] width 534 height 234
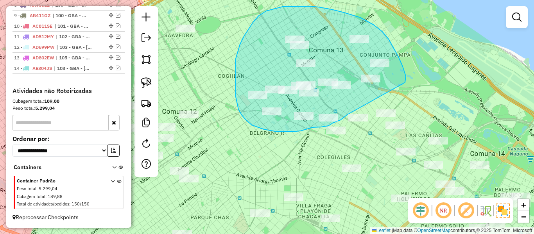
drag, startPoint x: 405, startPoint y: 82, endPoint x: 375, endPoint y: 98, distance: 34.3
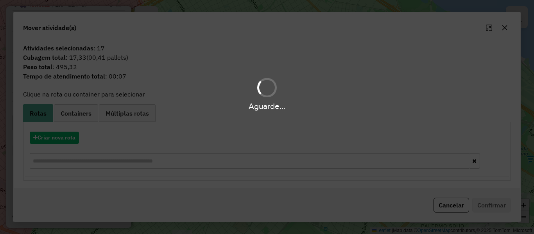
click at [67, 138] on div "Aguarde..." at bounding box center [267, 117] width 534 height 234
click at [67, 138] on hb-app "Aguarde... Pop-up bloqueado! Seu navegador bloqueou automáticamente a abertura …" at bounding box center [267, 117] width 534 height 234
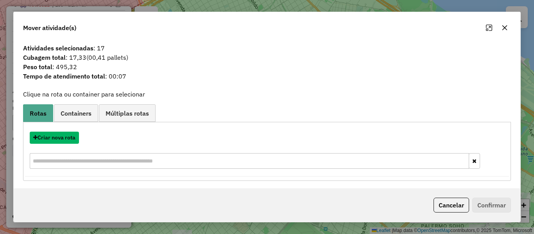
click at [67, 138] on button "Criar nova rota" at bounding box center [54, 138] width 49 height 12
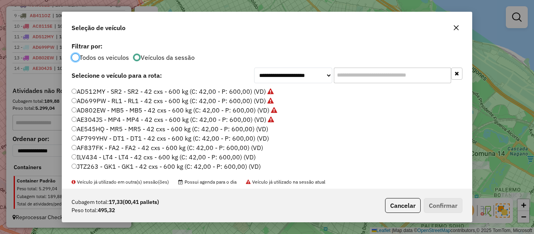
scroll to position [78, 0]
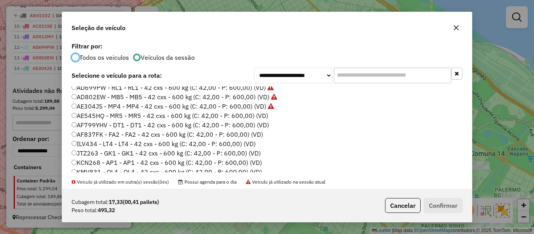
click at [260, 111] on label "AE545HQ - MR5 - MR5 - 42 cxs - 600 kg (C: 42,00 - P: 600,00) (VD)" at bounding box center [170, 115] width 197 height 9
click at [429, 199] on button "Confirmar" at bounding box center [443, 205] width 39 height 15
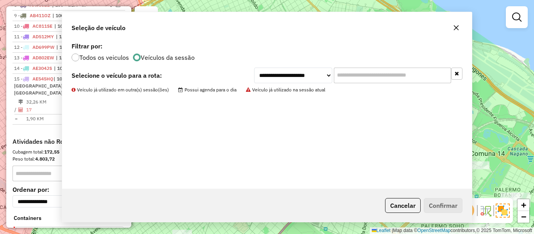
scroll to position [418, 0]
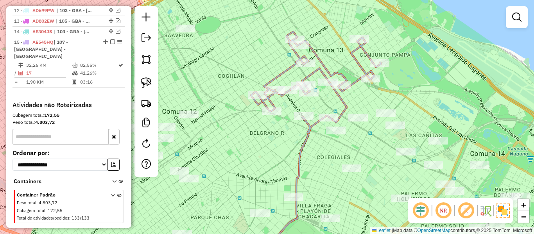
click at [345, 100] on icon at bounding box center [316, 82] width 130 height 101
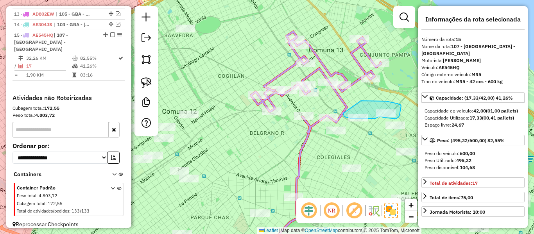
drag, startPoint x: 401, startPoint y: 106, endPoint x: 343, endPoint y: 110, distance: 58.0
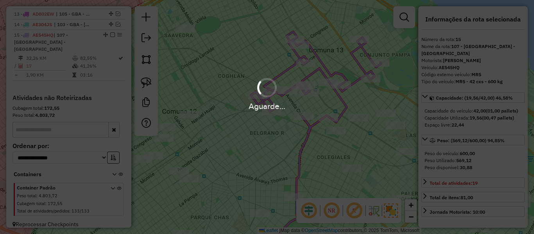
select select "**********"
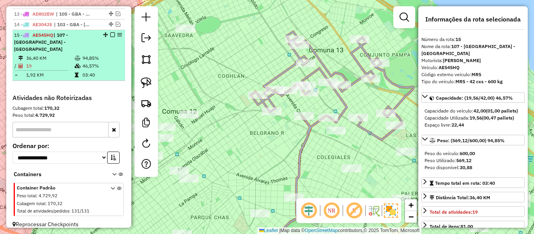
click at [110, 36] on em at bounding box center [112, 34] width 5 height 5
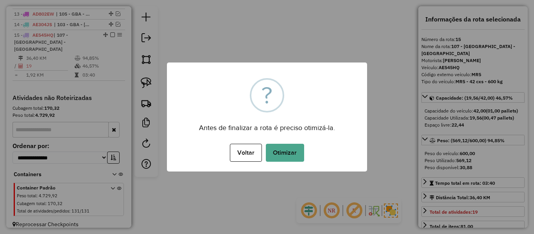
click at [285, 140] on div "× ? Antes de finalizar a rota é preciso otimizá-la. Voltar No Otimizar" at bounding box center [267, 117] width 200 height 109
click at [285, 147] on button "Otimizar" at bounding box center [285, 153] width 38 height 18
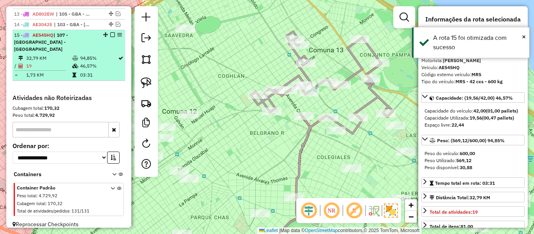
click at [110, 34] on em at bounding box center [112, 34] width 5 height 5
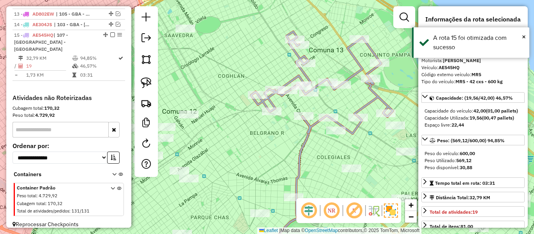
scroll to position [392, 0]
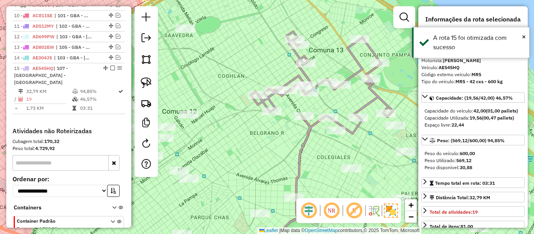
drag, startPoint x: 249, startPoint y: 87, endPoint x: 263, endPoint y: 93, distance: 14.9
click at [263, 93] on div "Janela de atendimento Grade de atendimento Capacidade Transportadoras Veículos …" at bounding box center [267, 117] width 534 height 234
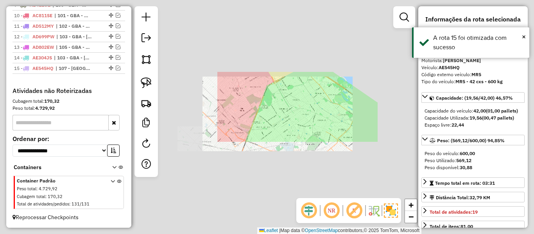
click at [308, 103] on div "Janela de atendimento Grade de atendimento Capacidade Transportadoras Veículos …" at bounding box center [267, 117] width 534 height 234
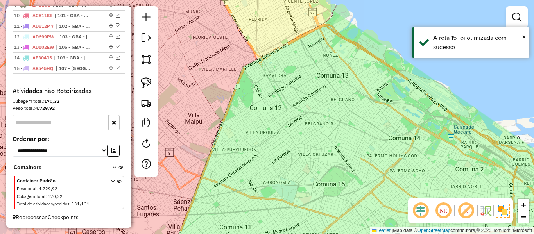
drag, startPoint x: 320, startPoint y: 99, endPoint x: 329, endPoint y: 106, distance: 11.7
click at [326, 91] on div "Janela de atendimento Grade de atendimento Capacidade Transportadoras Veículos …" at bounding box center [267, 117] width 534 height 234
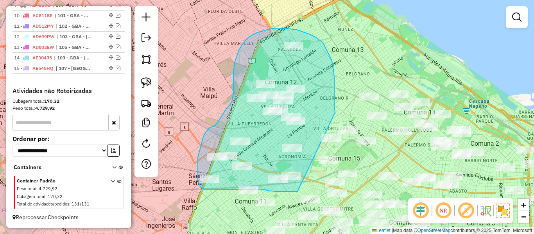
drag, startPoint x: 333, startPoint y: 65, endPoint x: 303, endPoint y: 189, distance: 128.2
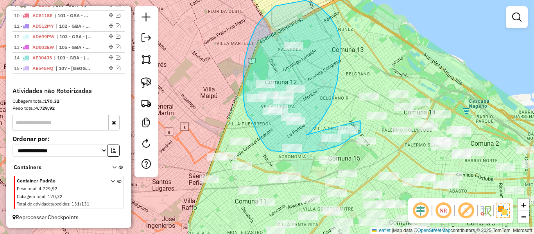
drag, startPoint x: 307, startPoint y: 135, endPoint x: 345, endPoint y: 108, distance: 47.4
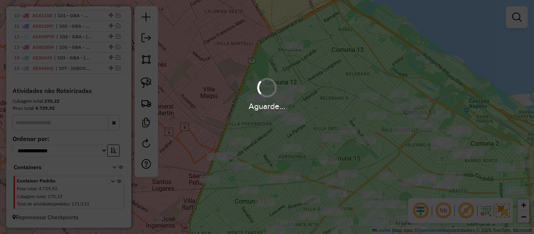
click at [321, 117] on div "Aguarde..." at bounding box center [267, 117] width 534 height 234
click at [320, 115] on div "Aguarde..." at bounding box center [267, 117] width 534 height 234
click at [319, 115] on div "Aguarde..." at bounding box center [267, 117] width 534 height 234
drag, startPoint x: 320, startPoint y: 115, endPoint x: 318, endPoint y: 99, distance: 16.9
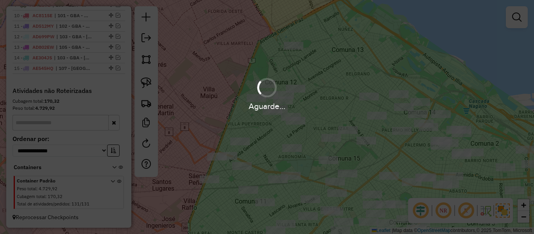
click at [318, 99] on div "Aguarde..." at bounding box center [267, 117] width 534 height 234
click at [317, 102] on div "Aguarde..." at bounding box center [267, 106] width 534 height 12
click at [330, 105] on div "Aguarde..." at bounding box center [267, 106] width 534 height 12
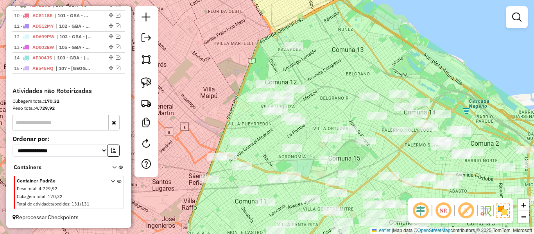
drag, startPoint x: 324, startPoint y: 100, endPoint x: 328, endPoint y: 82, distance: 18.8
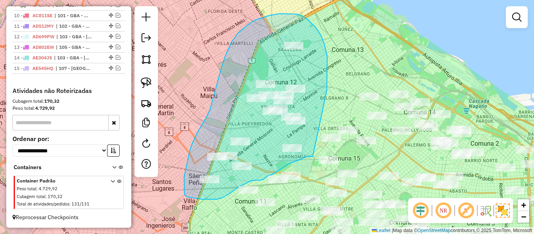
drag, startPoint x: 327, startPoint y: 90, endPoint x: 314, endPoint y: 156, distance: 66.9
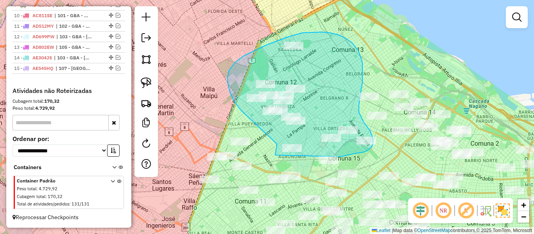
drag, startPoint x: 275, startPoint y: 155, endPoint x: 297, endPoint y: 159, distance: 22.2
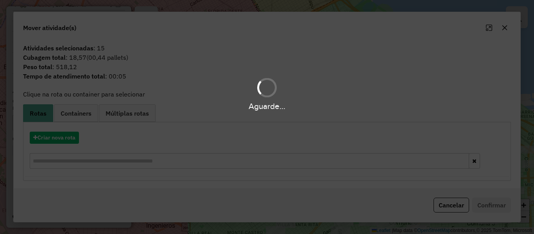
click at [70, 136] on div "Aguarde..." at bounding box center [267, 117] width 534 height 234
click at [70, 137] on div "Aguarde..." at bounding box center [267, 117] width 534 height 234
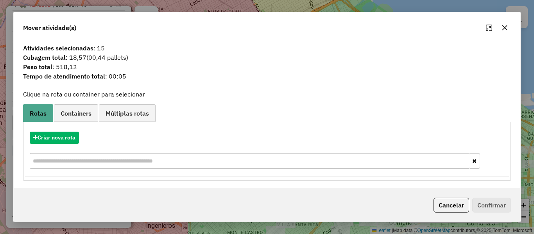
click at [70, 137] on hb-app "Aguarde... Pop-up bloqueado! Seu navegador bloqueou automáticamente a abertura …" at bounding box center [267, 117] width 534 height 234
click at [70, 137] on button "Criar nova rota" at bounding box center [54, 138] width 49 height 12
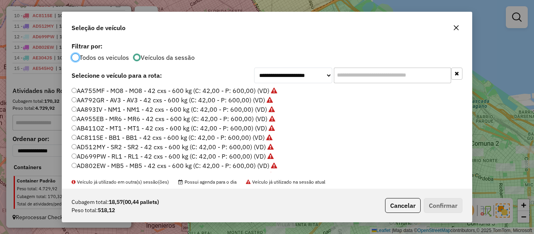
scroll to position [78, 0]
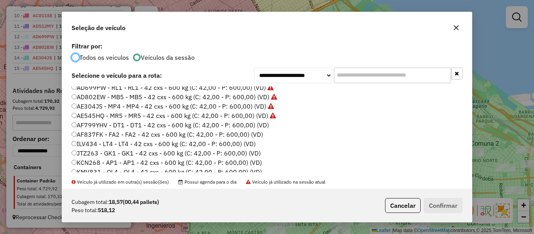
click at [253, 127] on label "AF799YHV - DT1 - DT1 - 42 cxs - 600 kg (C: 42,00 - P: 600,00) (VD)" at bounding box center [170, 124] width 197 height 9
click at [450, 207] on button "Confirmar" at bounding box center [443, 205] width 39 height 15
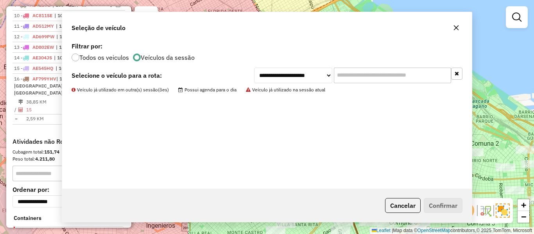
scroll to position [425, 0]
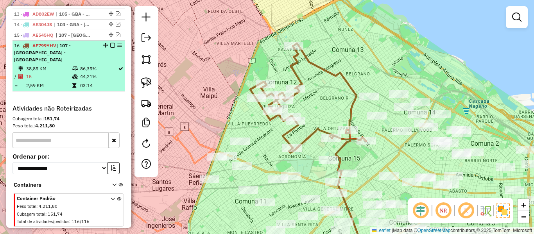
click at [110, 45] on em at bounding box center [112, 45] width 5 height 5
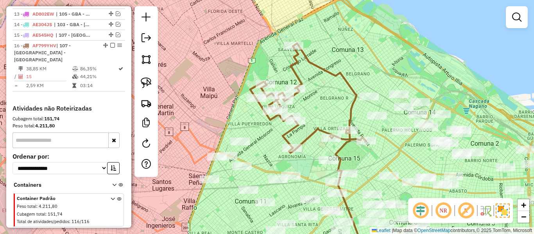
scroll to position [402, 0]
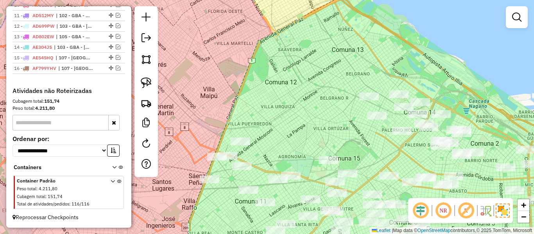
click at [347, 91] on div "Janela de atendimento Grade de atendimento Capacidade Transportadoras Veículos …" at bounding box center [267, 117] width 534 height 234
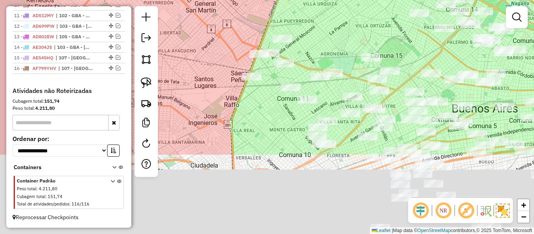
drag, startPoint x: 322, startPoint y: 114, endPoint x: 364, endPoint y: 11, distance: 111.2
click at [364, 11] on div "Janela de atendimento Grade de atendimento Capacidade Transportadoras Veículos …" at bounding box center [267, 117] width 534 height 234
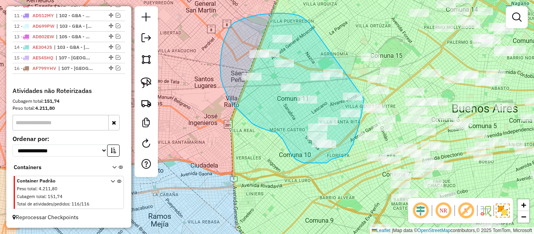
drag, startPoint x: 302, startPoint y: 17, endPoint x: 344, endPoint y: 64, distance: 62.3
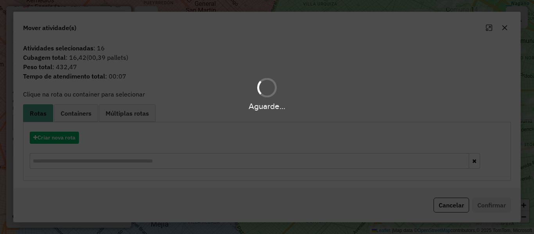
click at [68, 137] on div "Aguarde..." at bounding box center [267, 117] width 534 height 234
click at [68, 137] on button "Criar nova rota" at bounding box center [54, 138] width 49 height 12
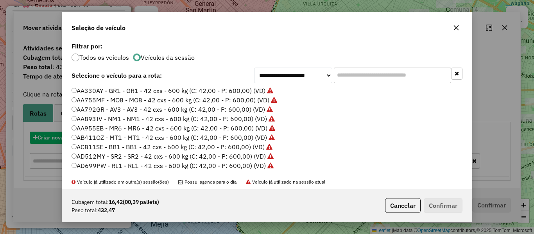
scroll to position [4, 2]
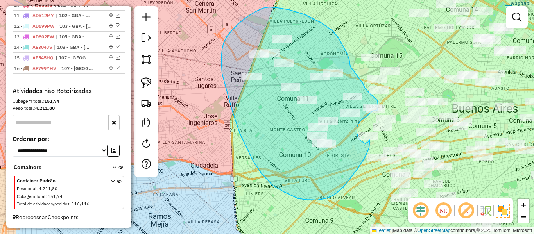
drag, startPoint x: 350, startPoint y: 65, endPoint x: 359, endPoint y: 86, distance: 22.9
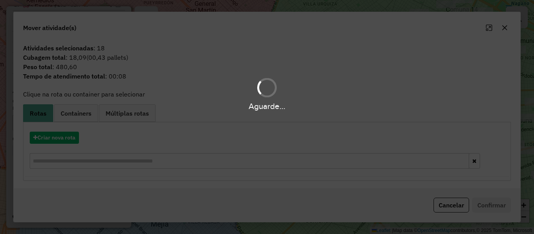
click at [73, 143] on div "Aguarde..." at bounding box center [267, 117] width 534 height 234
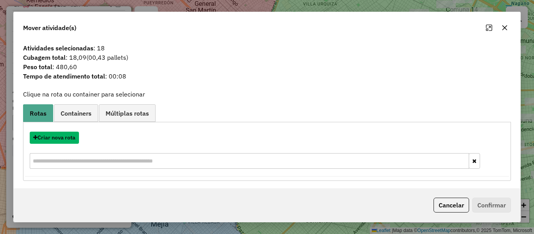
click at [73, 143] on button "Criar nova rota" at bounding box center [54, 138] width 49 height 12
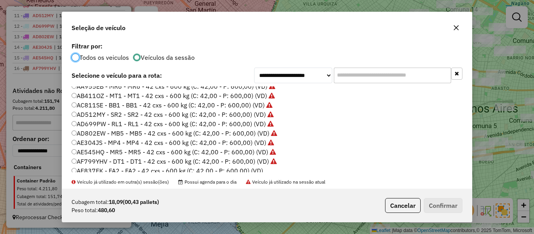
scroll to position [78, 0]
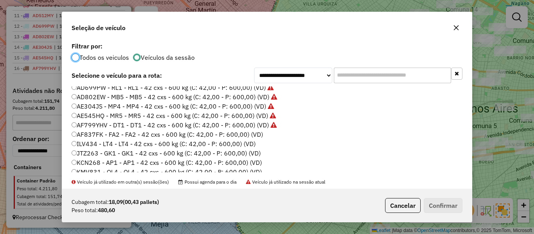
click at [262, 133] on label "AF837FK - FA2 - FA2 - 42 cxs - 600 kg (C: 42,00 - P: 600,00) (VD)" at bounding box center [168, 134] width 192 height 9
click at [444, 200] on button "Confirmar" at bounding box center [443, 205] width 39 height 15
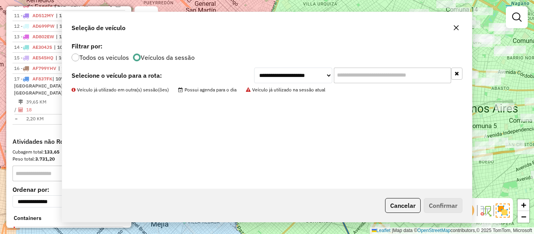
scroll to position [425, 0]
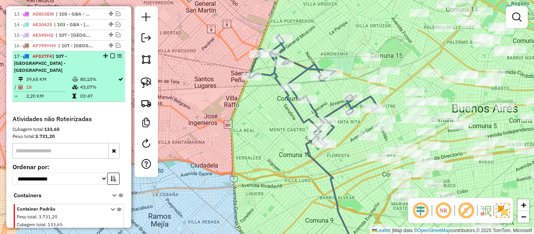
click at [110, 55] on em at bounding box center [112, 56] width 5 height 5
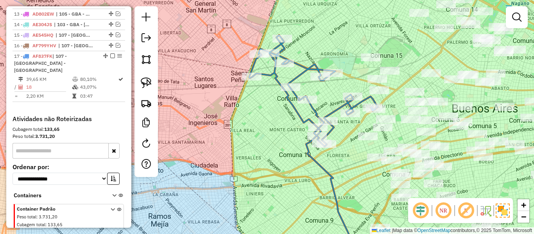
scroll to position [413, 0]
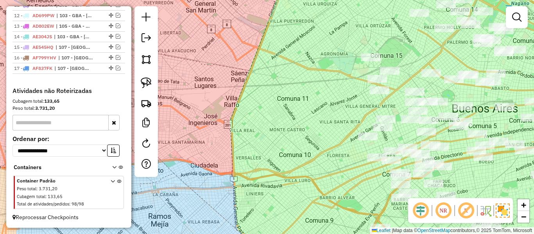
click at [274, 148] on div "Janela de atendimento Grade de atendimento Capacidade Transportadoras Veículos …" at bounding box center [267, 117] width 534 height 234
drag, startPoint x: 275, startPoint y: 144, endPoint x: 208, endPoint y: 106, distance: 77.2
click at [208, 108] on div "Janela de atendimento Grade de atendimento Capacidade Transportadoras Veículos …" at bounding box center [267, 117] width 534 height 234
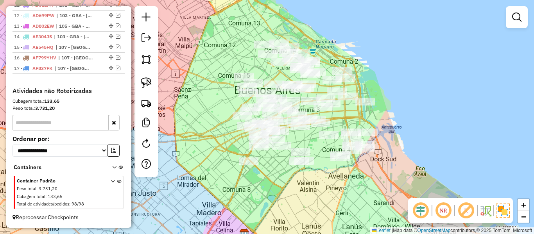
drag, startPoint x: 209, startPoint y: 104, endPoint x: 184, endPoint y: 156, distance: 57.7
click at [184, 156] on div "Janela de atendimento Grade de atendimento Capacidade Transportadoras Veículos …" at bounding box center [267, 117] width 534 height 234
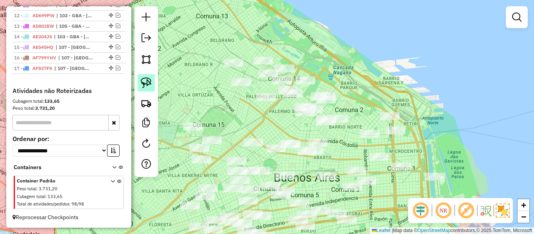
click at [152, 84] on link at bounding box center [146, 82] width 17 height 17
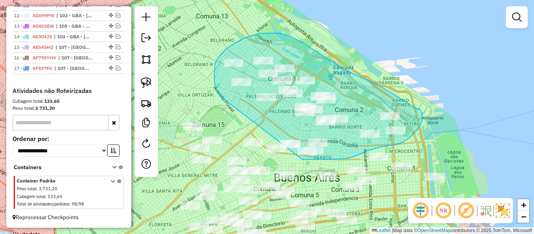
drag, startPoint x: 221, startPoint y: 97, endPoint x: 291, endPoint y: 157, distance: 92.1
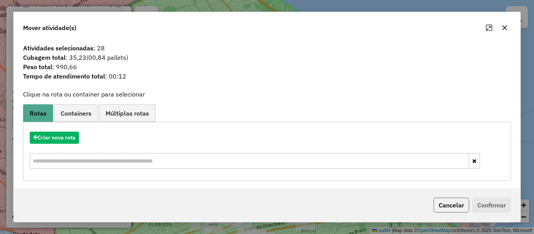
drag, startPoint x: 444, startPoint y: 206, endPoint x: 389, endPoint y: 179, distance: 61.5
click at [443, 206] on button "Cancelar" at bounding box center [452, 205] width 36 height 15
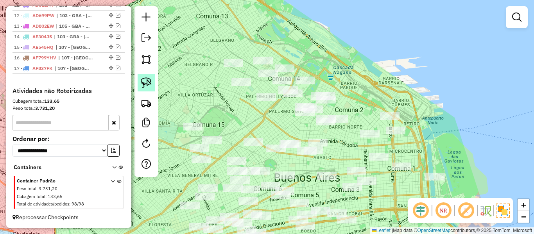
click at [151, 83] on img at bounding box center [146, 82] width 11 height 11
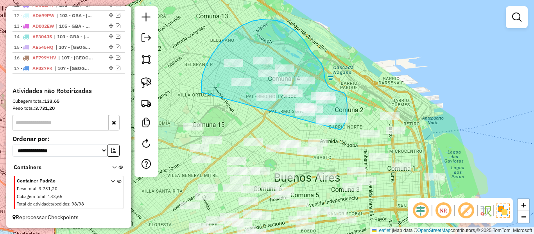
drag, startPoint x: 201, startPoint y: 92, endPoint x: 328, endPoint y: 134, distance: 133.9
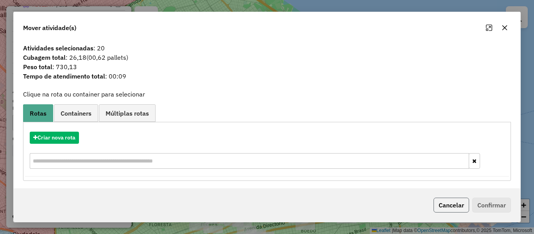
click at [443, 200] on button "Cancelar" at bounding box center [452, 205] width 36 height 15
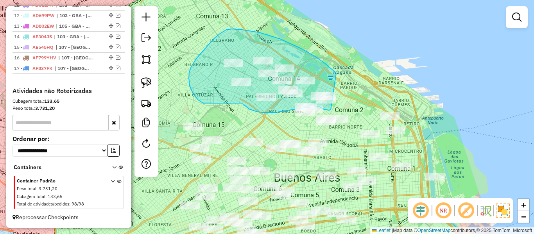
drag, startPoint x: 335, startPoint y: 72, endPoint x: 344, endPoint y: 102, distance: 30.7
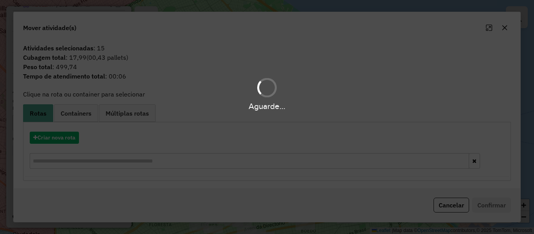
click at [69, 138] on div "Aguarde..." at bounding box center [267, 117] width 534 height 234
click at [69, 138] on button "Criar nova rota" at bounding box center [54, 138] width 49 height 12
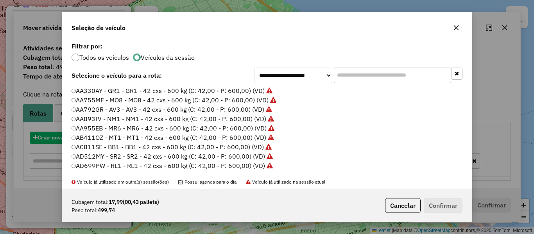
click at [69, 138] on div "**********" at bounding box center [267, 117] width 534 height 234
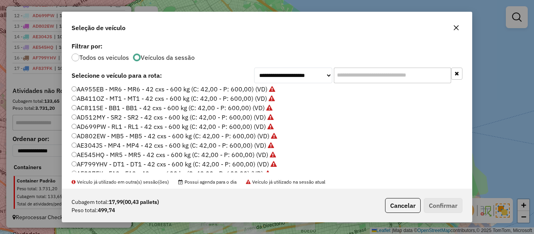
scroll to position [78, 0]
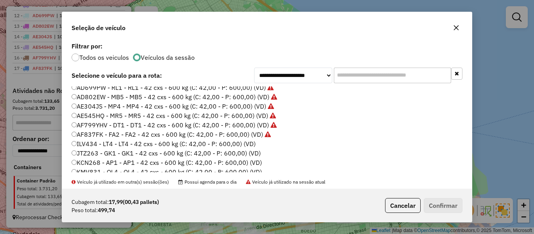
click at [248, 145] on label "ILV434 - LT4 - LT4 - 42 cxs - 600 kg (C: 42,00 - P: 600,00) (VD)" at bounding box center [164, 143] width 184 height 9
click at [427, 204] on button "Confirmar" at bounding box center [443, 205] width 39 height 15
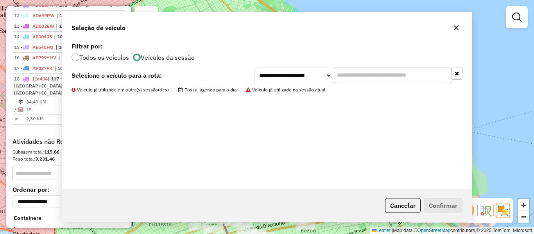
scroll to position [425, 0]
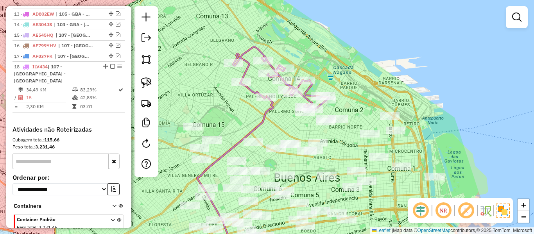
click at [266, 111] on icon at bounding box center [235, 176] width 76 height 161
select select "**********"
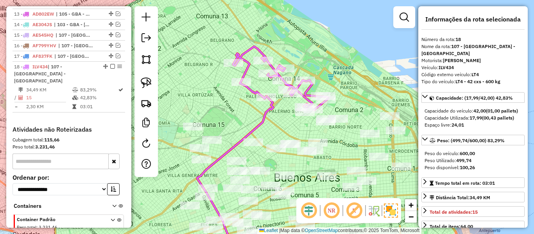
scroll to position [457, 0]
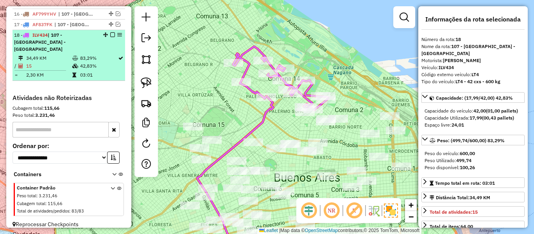
click at [110, 34] on em at bounding box center [112, 34] width 5 height 5
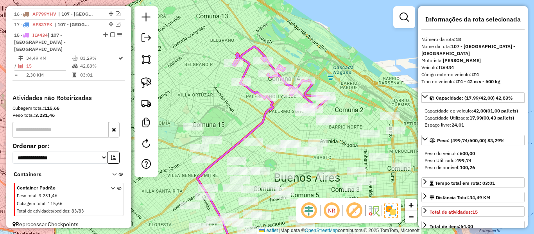
scroll to position [423, 0]
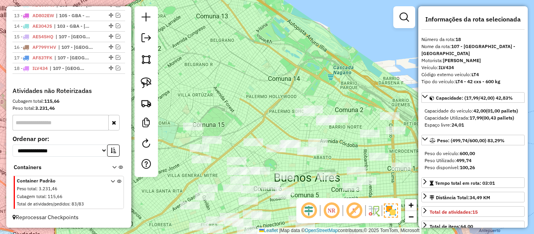
click at [289, 68] on div "Janela de atendimento Grade de atendimento Capacidade Transportadoras Veículos …" at bounding box center [267, 117] width 534 height 234
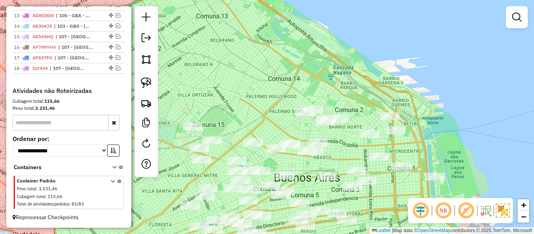
drag, startPoint x: 314, startPoint y: 98, endPoint x: 213, endPoint y: 42, distance: 115.9
click at [213, 42] on div "Janela de atendimento Grade de atendimento Capacidade Transportadoras Veículos …" at bounding box center [267, 117] width 534 height 234
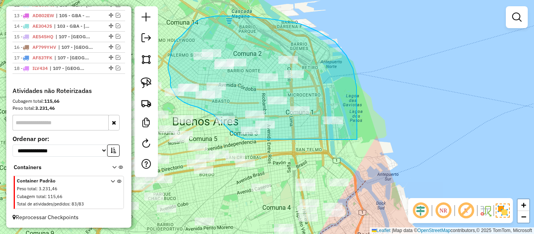
drag, startPoint x: 357, startPoint y: 140, endPoint x: 258, endPoint y: 142, distance: 98.5
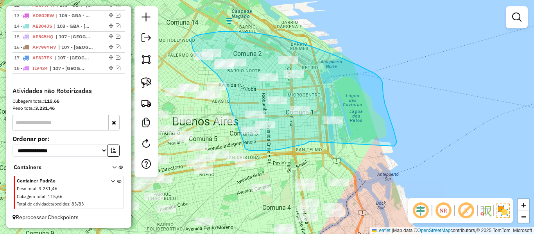
drag, startPoint x: 278, startPoint y: 150, endPoint x: 387, endPoint y: 144, distance: 108.4
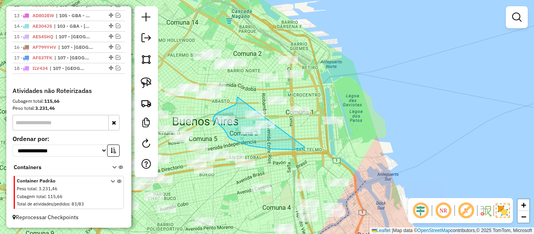
drag, startPoint x: 295, startPoint y: 149, endPoint x: 237, endPoint y: 97, distance: 77.8
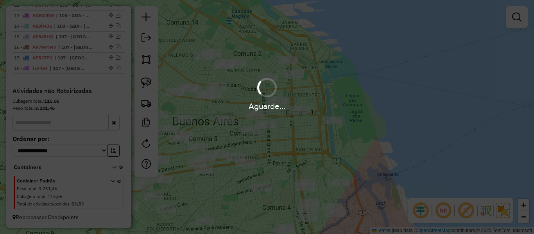
click at [387, 147] on div "Aguarde..." at bounding box center [267, 117] width 534 height 234
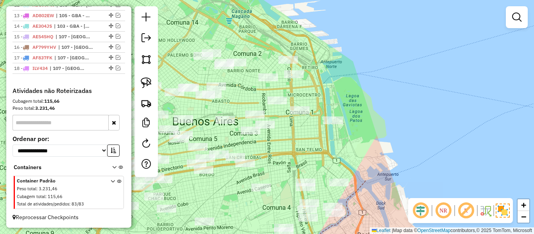
click at [388, 154] on div "Janela de atendimento Grade de atendimento Capacidade Transportadoras Veículos …" at bounding box center [267, 117] width 534 height 234
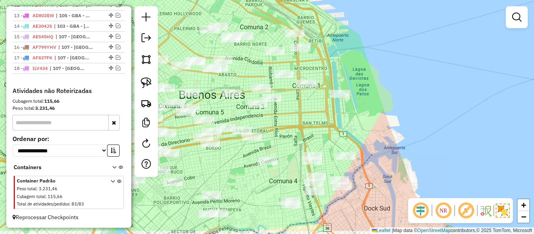
drag, startPoint x: 380, startPoint y: 165, endPoint x: 395, endPoint y: 125, distance: 42.6
click at [393, 128] on div "Janela de atendimento Grade de atendimento Capacidade Transportadoras Veículos …" at bounding box center [267, 117] width 534 height 234
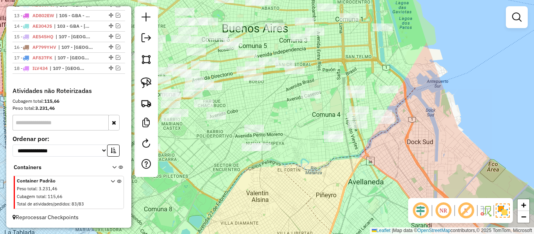
drag, startPoint x: 369, startPoint y: 167, endPoint x: 397, endPoint y: 174, distance: 29.6
click at [374, 171] on div "Janela de atendimento Grade de atendimento Capacidade Transportadoras Veículos …" at bounding box center [267, 117] width 534 height 234
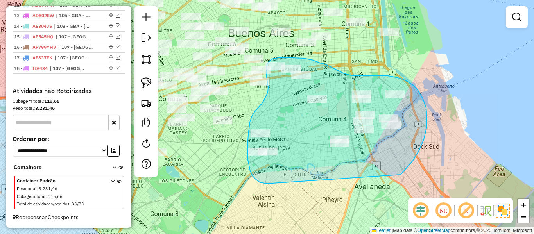
drag, startPoint x: 401, startPoint y: 175, endPoint x: 271, endPoint y: 184, distance: 130.1
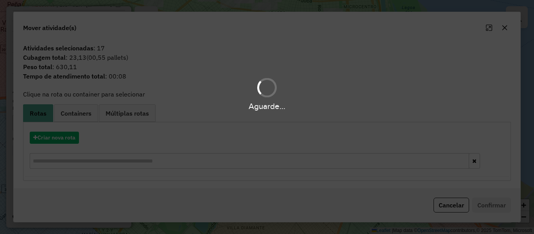
click at [59, 140] on div "Aguarde..." at bounding box center [267, 117] width 534 height 234
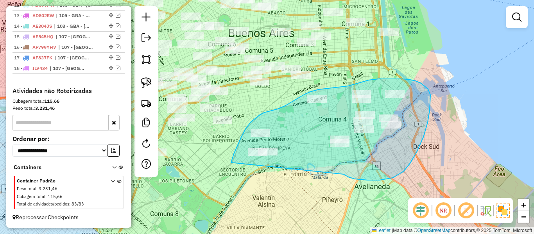
drag, startPoint x: 344, startPoint y: 174, endPoint x: 257, endPoint y: 179, distance: 86.9
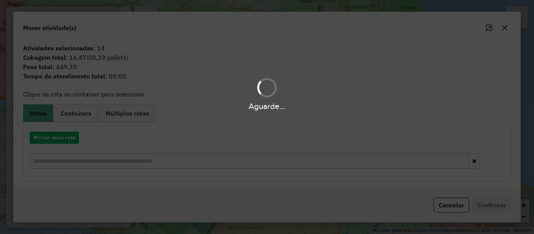
click at [52, 139] on div "Aguarde..." at bounding box center [267, 117] width 534 height 234
click at [52, 139] on button "Criar nova rota" at bounding box center [54, 138] width 49 height 12
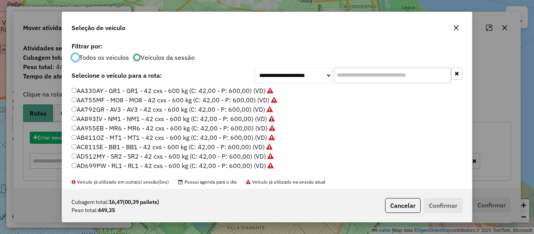
scroll to position [4, 2]
click at [65, 136] on div "**********" at bounding box center [267, 114] width 410 height 149
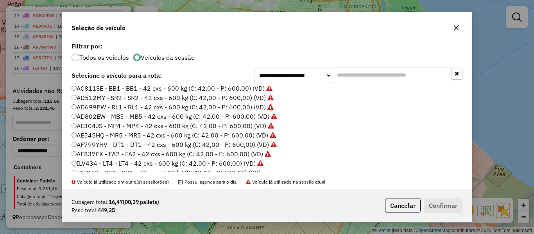
scroll to position [78, 0]
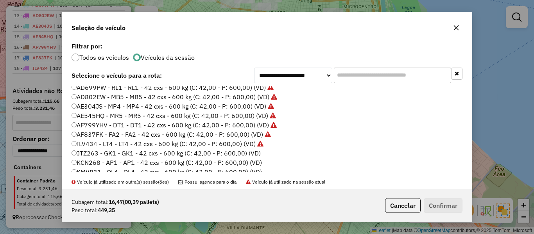
click at [253, 155] on label "JTZ263 - GK1 - GK1 - 42 cxs - 600 kg (C: 42,00 - P: 600,00) (VD)" at bounding box center [166, 153] width 189 height 9
click at [459, 207] on button "Confirmar" at bounding box center [443, 205] width 39 height 15
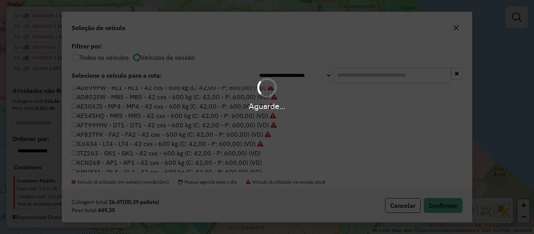
scroll to position [457, 0]
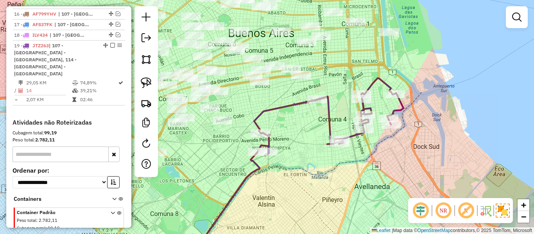
click at [276, 106] on icon at bounding box center [328, 116] width 149 height 77
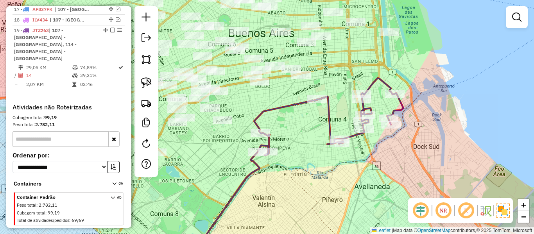
select select "**********"
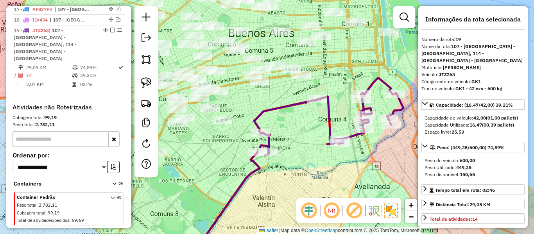
scroll to position [481, 0]
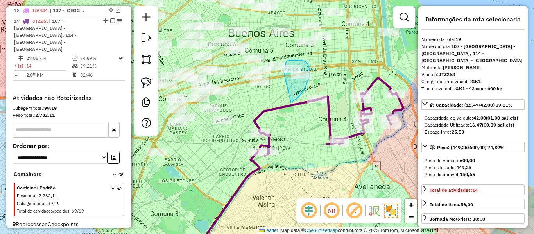
drag, startPoint x: 294, startPoint y: 101, endPoint x: 284, endPoint y: 73, distance: 29.9
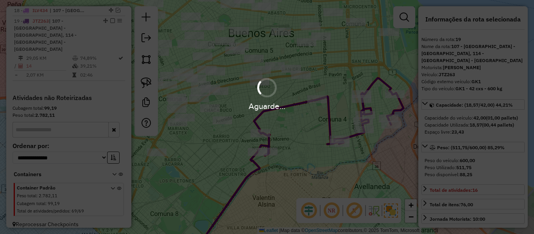
select select "**********"
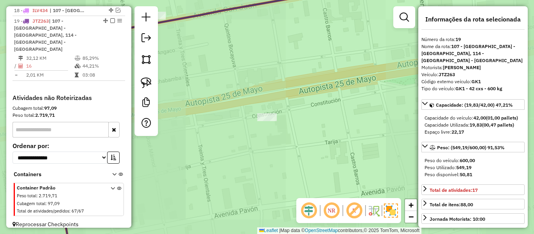
select select "**********"
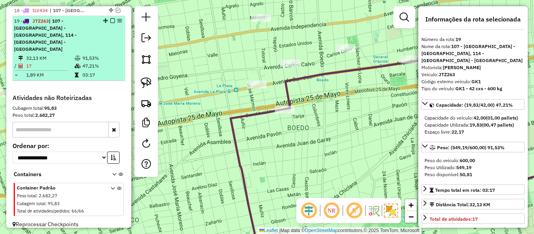
click at [110, 19] on em at bounding box center [112, 20] width 5 height 5
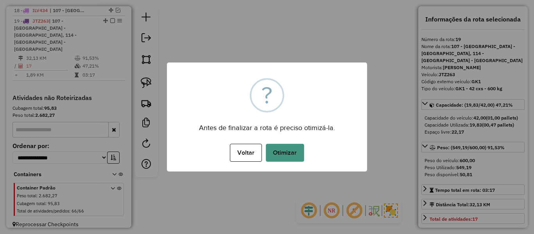
click at [284, 146] on button "Otimizar" at bounding box center [285, 153] width 38 height 18
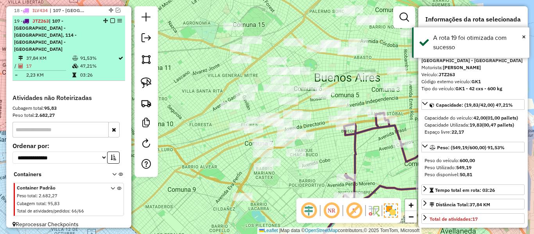
click at [110, 20] on em at bounding box center [112, 20] width 5 height 5
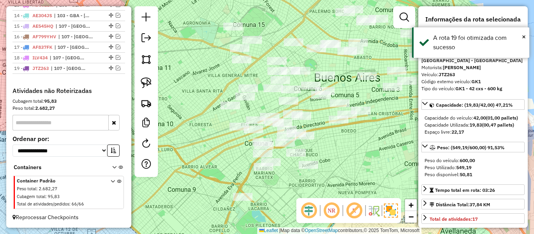
scroll to position [434, 0]
click at [328, 107] on div "Janela de atendimento Grade de atendimento Capacidade Transportadoras Veículos …" at bounding box center [267, 117] width 534 height 234
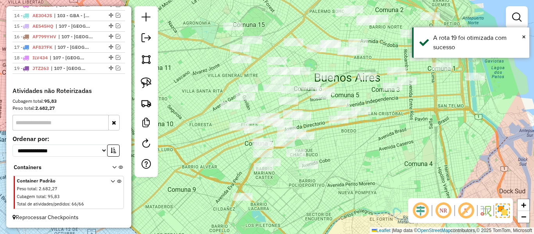
click at [384, 102] on div "Janela de atendimento Grade de atendimento Capacidade Transportadoras Veículos …" at bounding box center [267, 117] width 534 height 234
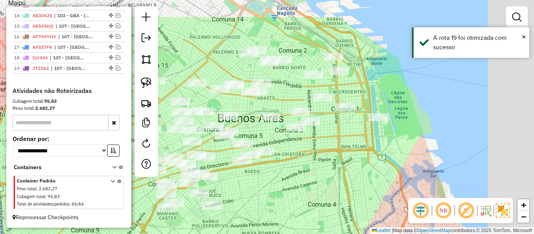
drag, startPoint x: 382, startPoint y: 124, endPoint x: 309, endPoint y: 148, distance: 77.1
click at [309, 148] on div "Janela de atendimento Grade de atendimento Capacidade Transportadoras Veículos …" at bounding box center [267, 117] width 534 height 234
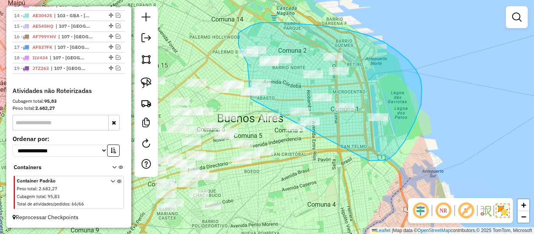
drag, startPoint x: 396, startPoint y: 153, endPoint x: 288, endPoint y: 132, distance: 109.9
click at [288, 132] on div "Janela de atendimento Grade de atendimento Capacidade Transportadoras Veículos …" at bounding box center [267, 117] width 534 height 234
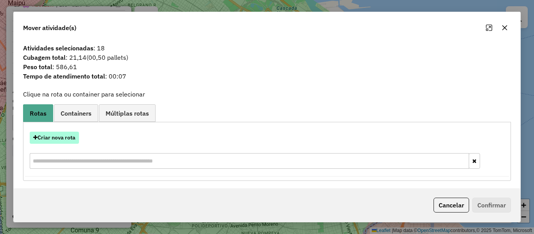
click at [76, 139] on button "Criar nova rota" at bounding box center [54, 138] width 49 height 12
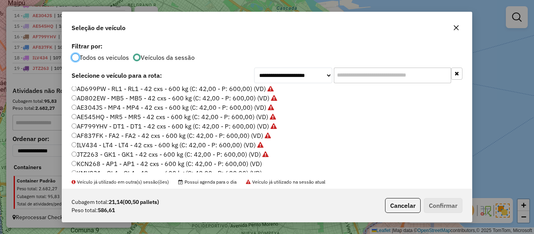
scroll to position [78, 0]
click at [257, 158] on label "KCN268 - AP1 - AP1 - 42 cxs - 600 kg (C: 42,00 - P: 600,00) (VD)" at bounding box center [167, 162] width 190 height 9
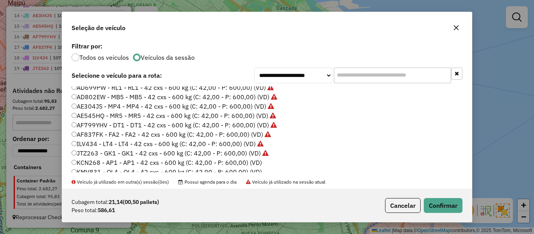
click at [255, 162] on label "KCN268 - AP1 - AP1 - 42 cxs - 600 kg (C: 42,00 - P: 600,00) (VD)" at bounding box center [167, 162] width 190 height 9
click at [440, 200] on button "Confirmar" at bounding box center [443, 205] width 39 height 15
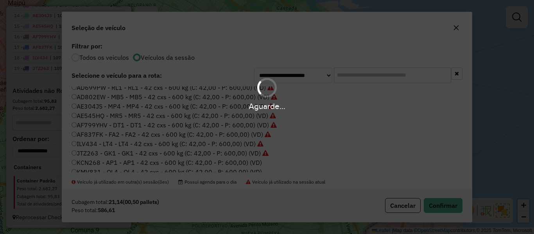
scroll to position [478, 0]
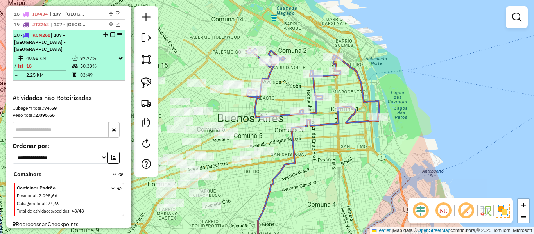
click at [110, 35] on em at bounding box center [112, 34] width 5 height 5
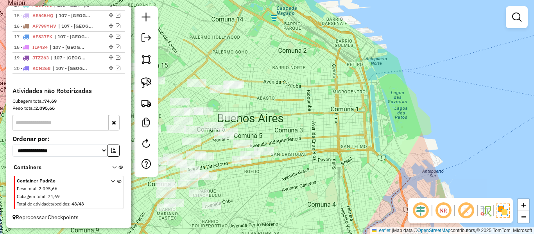
scroll to position [445, 0]
drag, startPoint x: 265, startPoint y: 116, endPoint x: 276, endPoint y: 134, distance: 21.7
click at [265, 117] on div "Janela de atendimento Grade de atendimento Capacidade Transportadoras Veículos …" at bounding box center [267, 117] width 534 height 234
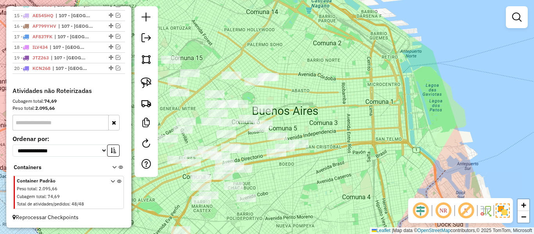
drag, startPoint x: 318, startPoint y: 124, endPoint x: 425, endPoint y: 115, distance: 107.5
click at [423, 100] on div "Janela de atendimento Grade de atendimento Capacidade Transportadoras Veículos …" at bounding box center [267, 117] width 534 height 234
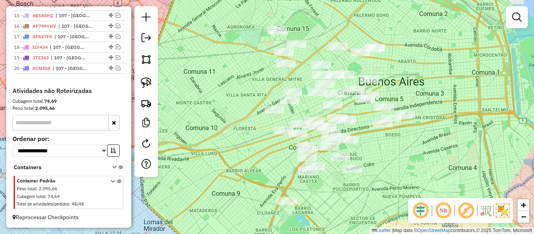
drag, startPoint x: 389, startPoint y: 173, endPoint x: 394, endPoint y: 133, distance: 40.2
click at [396, 122] on div "Janela de atendimento Grade de atendimento Capacidade Transportadoras Veículos …" at bounding box center [267, 117] width 534 height 234
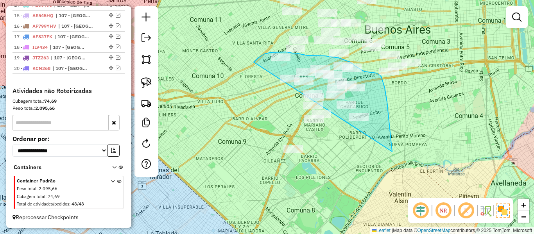
drag, startPoint x: 391, startPoint y: 142, endPoint x: 275, endPoint y: 184, distance: 123.7
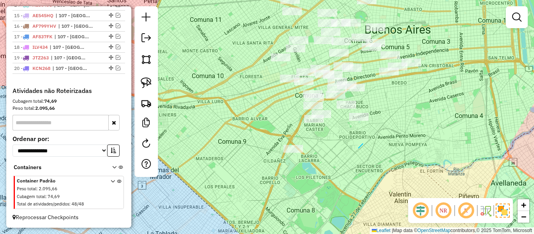
drag, startPoint x: 358, startPoint y: 148, endPoint x: 371, endPoint y: 119, distance: 31.7
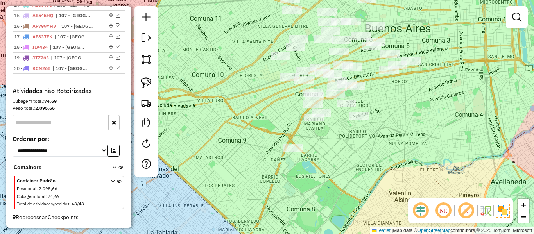
drag, startPoint x: 367, startPoint y: 135, endPoint x: 360, endPoint y: 79, distance: 56.7
click at [359, 79] on div "Janela de atendimento Grade de atendimento Capacidade Transportadoras Veículos …" at bounding box center [267, 117] width 534 height 234
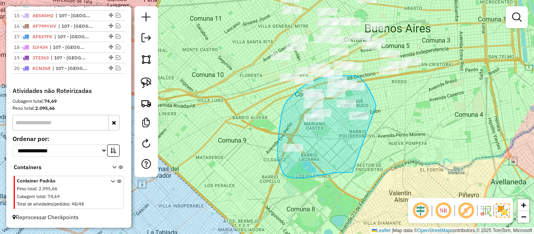
drag, startPoint x: 376, startPoint y: 106, endPoint x: 364, endPoint y: 164, distance: 59.5
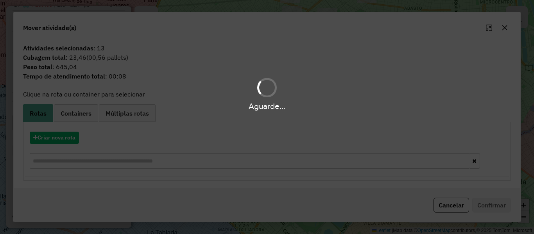
click at [64, 139] on div "Aguarde..." at bounding box center [267, 117] width 534 height 234
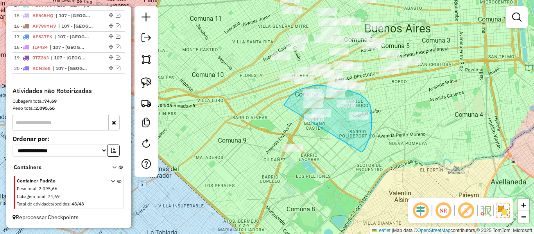
drag, startPoint x: 371, startPoint y: 129, endPoint x: 305, endPoint y: 170, distance: 78.7
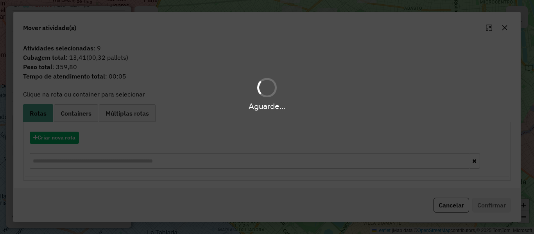
click at [56, 142] on div "Aguarde..." at bounding box center [267, 117] width 534 height 234
click at [58, 138] on div "Aguarde..." at bounding box center [267, 117] width 534 height 234
click at [58, 138] on button "Criar nova rota" at bounding box center [54, 138] width 49 height 12
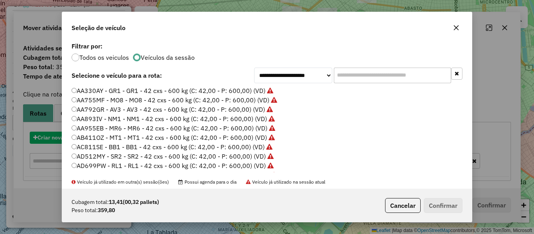
scroll to position [4, 2]
click at [58, 138] on div "**********" at bounding box center [267, 117] width 534 height 234
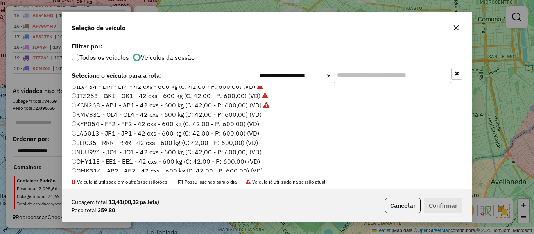
scroll to position [156, 0]
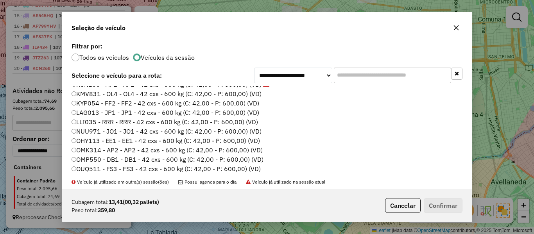
click at [252, 102] on label "KYP054 - FF2 - FF2 - 42 cxs - 600 kg (C: 42,00 - P: 600,00) (VD)" at bounding box center [166, 103] width 188 height 9
drag, startPoint x: 456, startPoint y: 210, endPoint x: 527, endPoint y: 186, distance: 75.3
click at [456, 209] on button "Confirmar" at bounding box center [443, 205] width 39 height 15
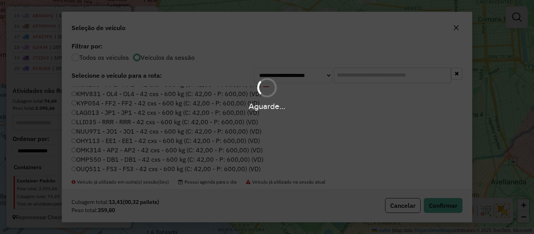
scroll to position [481, 0]
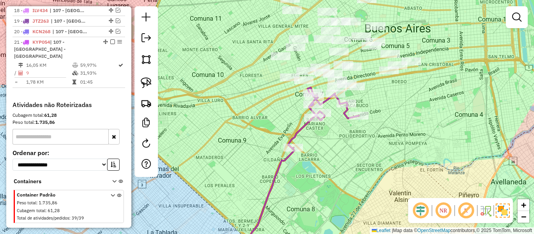
drag, startPoint x: 339, startPoint y: 147, endPoint x: 283, endPoint y: 166, distance: 58.6
click at [287, 167] on div "Rota 21 - Placa KYP054 482311 - Jorge Enrique Dufour Janela de atendimento Grad…" at bounding box center [267, 117] width 534 height 234
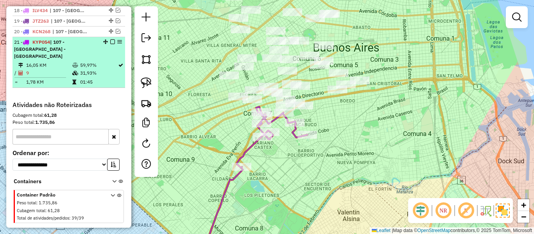
click at [110, 42] on em at bounding box center [112, 41] width 5 height 5
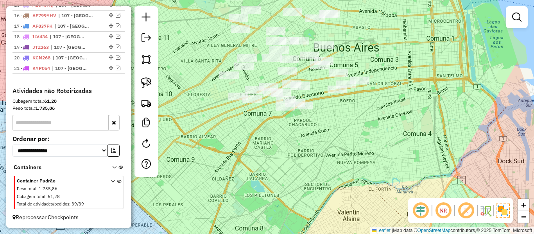
scroll to position [455, 0]
click at [312, 134] on div "Janela de atendimento Grade de atendimento Capacidade Transportadoras Veículos …" at bounding box center [267, 117] width 534 height 234
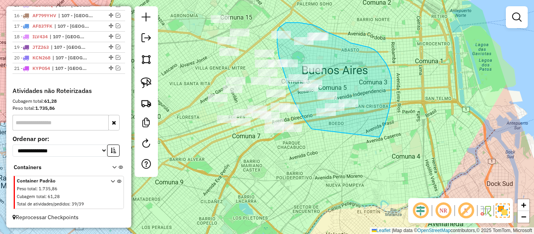
drag, startPoint x: 391, startPoint y: 86, endPoint x: 320, endPoint y: 132, distance: 84.6
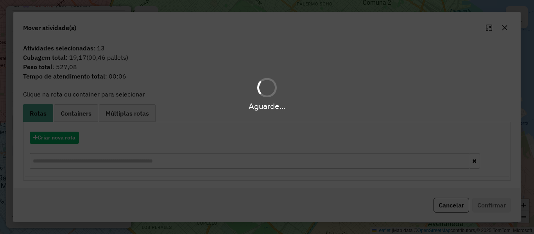
click at [67, 135] on div "Aguarde..." at bounding box center [267, 117] width 534 height 234
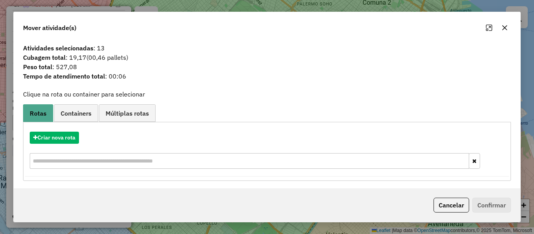
click at [67, 135] on hb-app "Aguarde... Pop-up bloqueado! Seu navegador bloqueou automáticamente a abertura …" at bounding box center [267, 117] width 534 height 234
click at [67, 135] on button "Criar nova rota" at bounding box center [54, 138] width 49 height 12
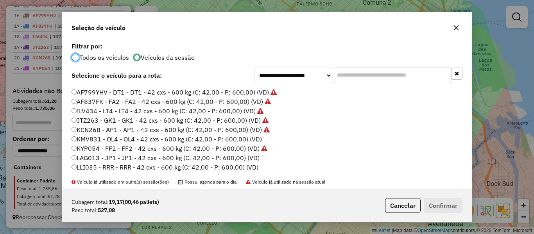
scroll to position [117, 0]
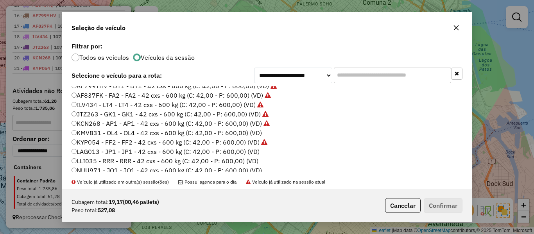
click at [252, 130] on label "KMV831 - OL4 - OL4 - 42 cxs - 600 kg (C: 42,00 - P: 600,00) (VD)" at bounding box center [167, 132] width 190 height 9
click at [436, 207] on button "Confirmar" at bounding box center [443, 205] width 39 height 15
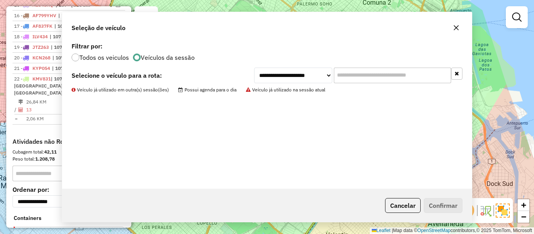
scroll to position [481, 0]
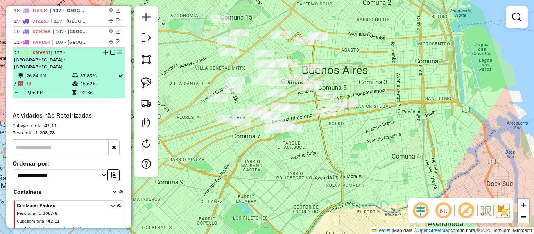
click at [110, 52] on em at bounding box center [112, 52] width 5 height 5
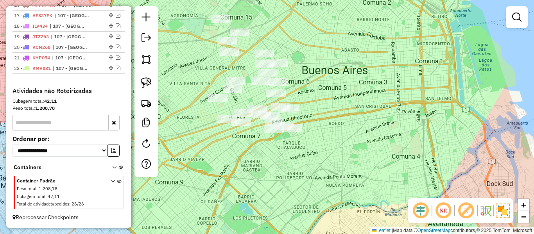
scroll to position [466, 0]
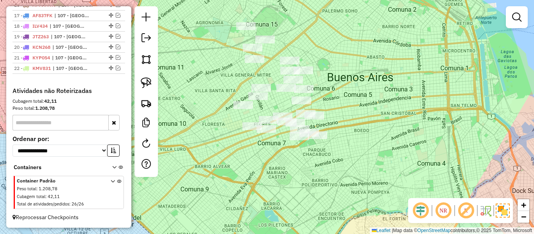
drag, startPoint x: 343, startPoint y: 83, endPoint x: 282, endPoint y: 107, distance: 65.5
click at [373, 94] on div "Janela de atendimento Grade de atendimento Capacidade Transportadoras Veículos …" at bounding box center [267, 117] width 534 height 234
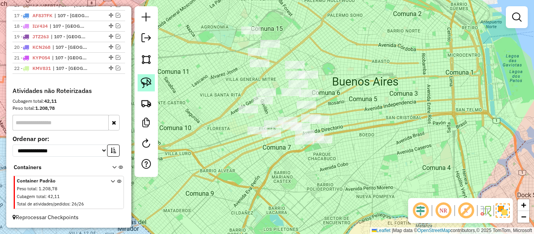
click at [143, 82] on img at bounding box center [146, 82] width 11 height 11
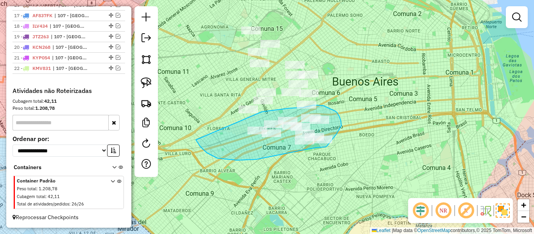
drag, startPoint x: 256, startPoint y: 160, endPoint x: 258, endPoint y: 115, distance: 44.6
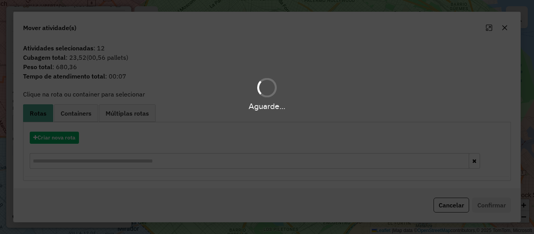
click at [69, 134] on div "Aguarde..." at bounding box center [267, 117] width 534 height 234
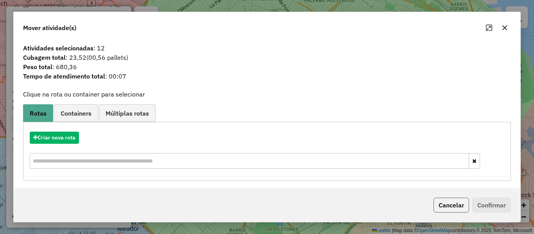
click at [464, 202] on button "Cancelar" at bounding box center [452, 205] width 36 height 15
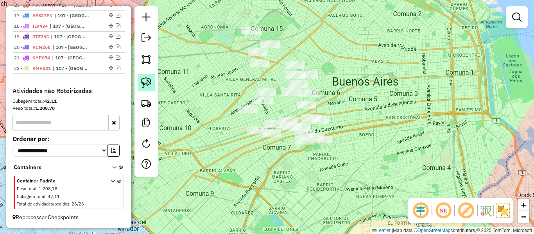
click at [146, 80] on img at bounding box center [146, 82] width 11 height 11
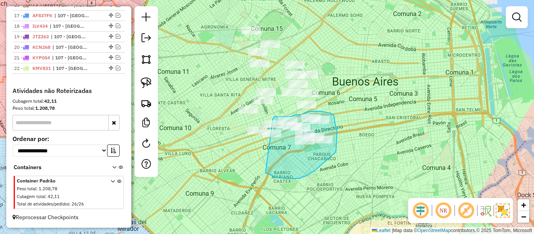
drag, startPoint x: 316, startPoint y: 170, endPoint x: 261, endPoint y: 142, distance: 61.9
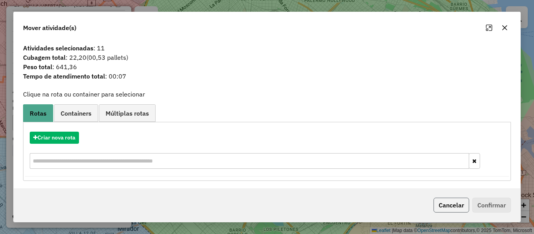
click at [457, 208] on button "Cancelar" at bounding box center [452, 205] width 36 height 15
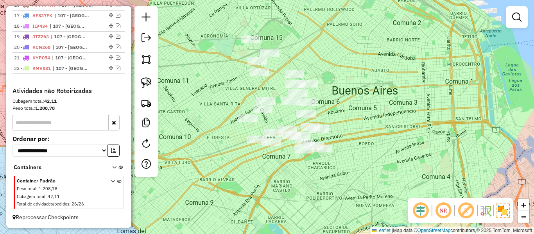
click at [372, 187] on div "Janela de atendimento Grade de atendimento Capacidade Transportadoras Veículos …" at bounding box center [267, 117] width 534 height 234
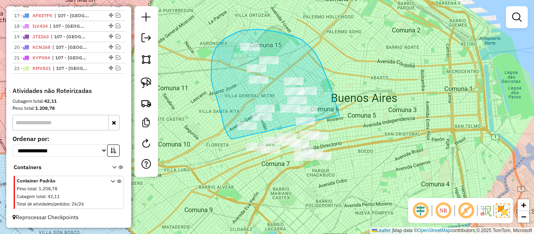
drag, startPoint x: 320, startPoint y: 62, endPoint x: 237, endPoint y: 143, distance: 116.1
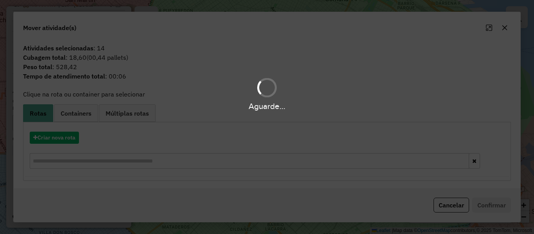
click at [61, 138] on div "Aguarde..." at bounding box center [267, 117] width 534 height 234
click at [61, 138] on button "Criar nova rota" at bounding box center [54, 138] width 49 height 12
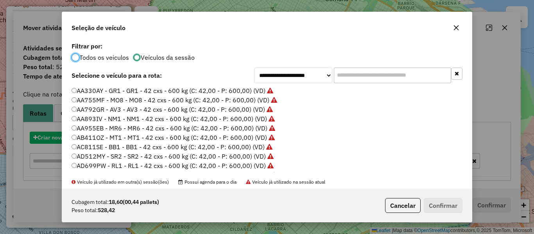
scroll to position [4, 2]
click at [61, 138] on div "**********" at bounding box center [267, 117] width 534 height 234
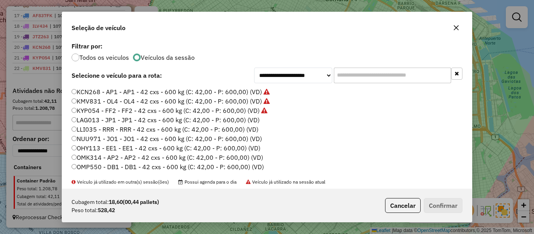
scroll to position [156, 0]
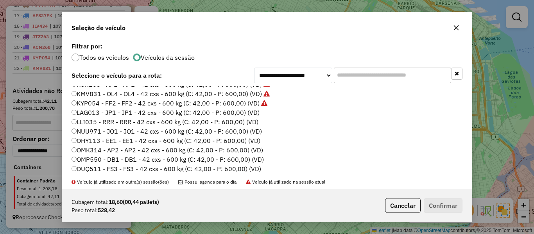
click at [251, 118] on label "LLI035 - RRR - RRR - 42 cxs - 600 kg (C: 42,00 - P: 600,00) (VD)" at bounding box center [165, 121] width 187 height 9
click at [254, 109] on label "LAG013 - JP1 - JP1 - 42 cxs - 600 kg (C: 42,00 - P: 600,00) (VD)" at bounding box center [166, 112] width 188 height 9
click at [453, 204] on button "Confirmar" at bounding box center [443, 205] width 39 height 15
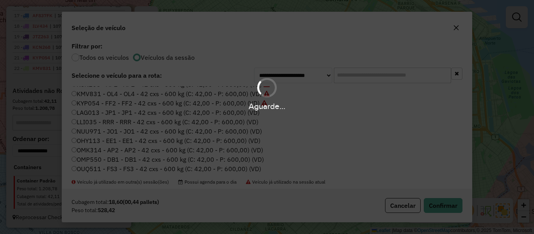
scroll to position [481, 0]
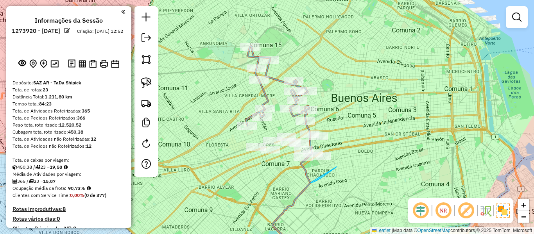
scroll to position [481, 0]
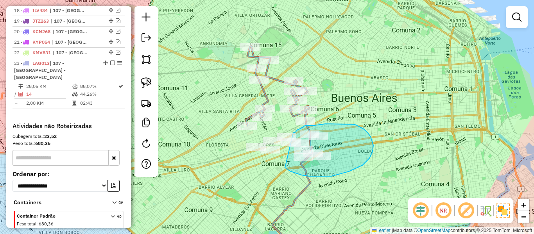
click at [293, 134] on div "Janela de atendimento Grade de atendimento Capacidade Transportadoras Veículos …" at bounding box center [267, 117] width 534 height 234
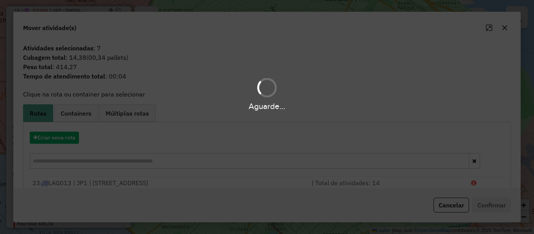
drag, startPoint x: 82, startPoint y: 143, endPoint x: 76, endPoint y: 142, distance: 5.6
click at [80, 143] on div "Aguarde..." at bounding box center [267, 117] width 534 height 234
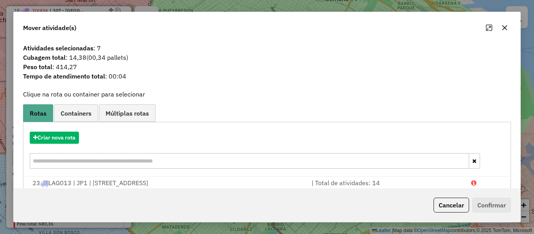
click at [76, 142] on hb-app "Aguarde... Pop-up bloqueado! Seu navegador bloqueou automáticamente a abertura …" at bounding box center [267, 117] width 534 height 234
click at [74, 141] on button "Criar nova rota" at bounding box center [54, 138] width 49 height 12
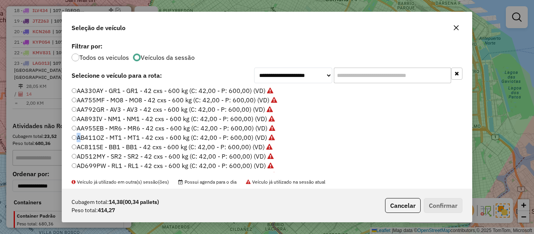
click at [74, 141] on div "**********" at bounding box center [267, 117] width 534 height 234
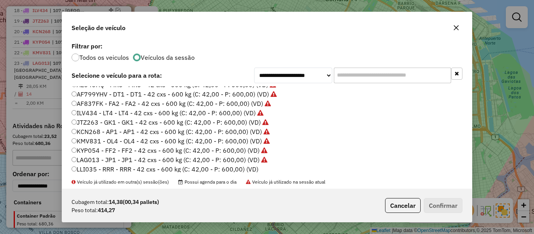
scroll to position [117, 0]
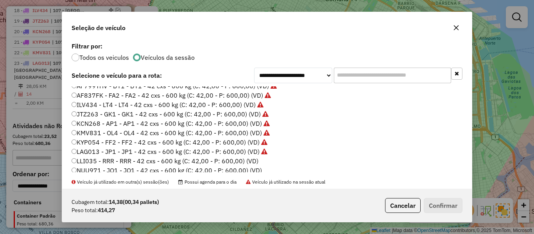
click at [250, 160] on label "LLI035 - RRR - RRR - 42 cxs - 600 kg (C: 42,00 - P: 600,00) (VD)" at bounding box center [165, 160] width 187 height 9
click at [448, 208] on button "Confirmar" at bounding box center [443, 205] width 39 height 15
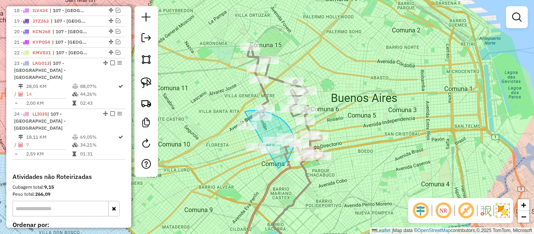
drag, startPoint x: 290, startPoint y: 156, endPoint x: 233, endPoint y: 168, distance: 58.2
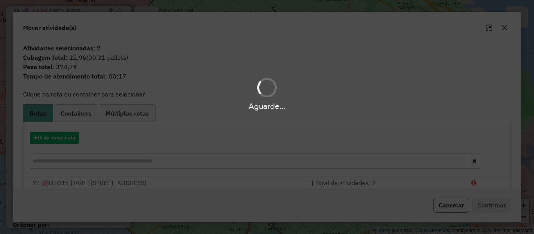
click at [69, 145] on div "Aguarde..." at bounding box center [267, 117] width 534 height 234
click at [64, 139] on div "Aguarde..." at bounding box center [267, 117] width 534 height 234
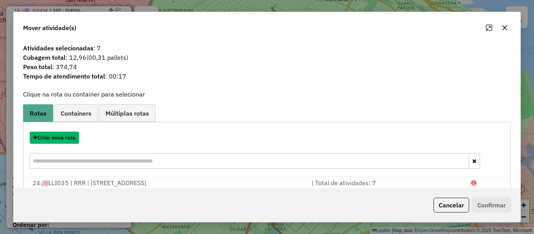
click at [64, 139] on button "Criar nova rota" at bounding box center [54, 138] width 49 height 12
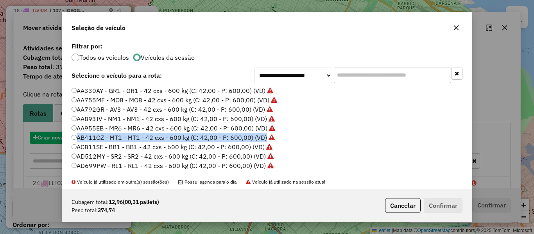
click at [64, 139] on div "**********" at bounding box center [267, 114] width 410 height 149
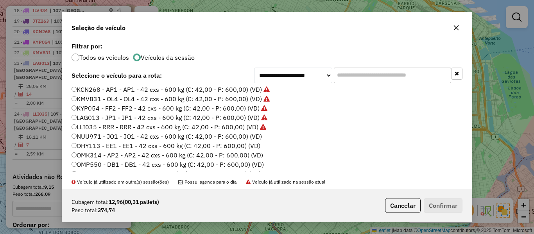
scroll to position [156, 0]
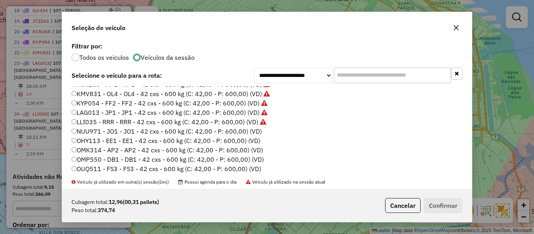
click at [250, 129] on label "NUU971 - JO1 - JO1 - 42 cxs - 600 kg (C: 42,00 - P: 600,00) (VD)" at bounding box center [167, 131] width 190 height 9
click at [452, 203] on button "Confirmar" at bounding box center [443, 205] width 39 height 15
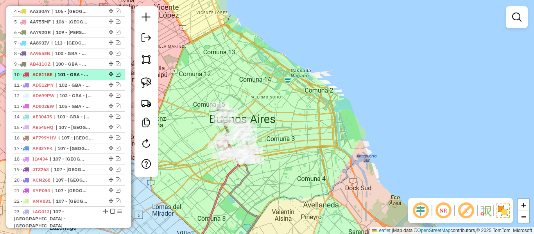
scroll to position [239, 0]
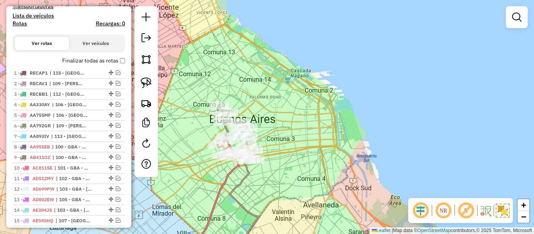
click at [114, 59] on label "Finalizar todas as rotas" at bounding box center [93, 61] width 63 height 8
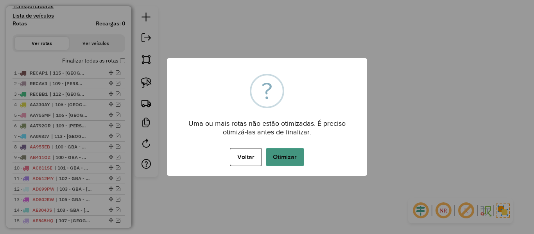
click at [301, 161] on button "Otimizar" at bounding box center [285, 157] width 38 height 18
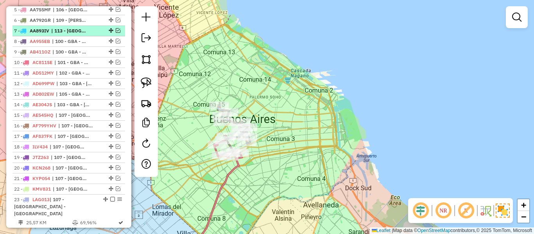
scroll to position [245, 0]
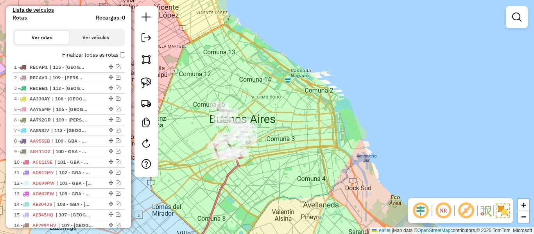
click at [112, 47] on div "Depósito: SAZ AR - TaDa Shipick Total de rotas: 25 Distância Total: 1.244,68 km…" at bounding box center [68, 127] width 119 height 586
click at [110, 51] on label "Finalizar todas as rotas" at bounding box center [93, 55] width 63 height 8
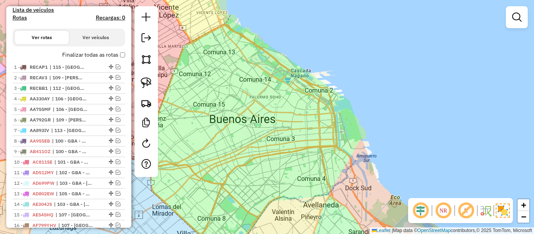
click at [22, 18] on h4 "Rotas" at bounding box center [20, 17] width 14 height 7
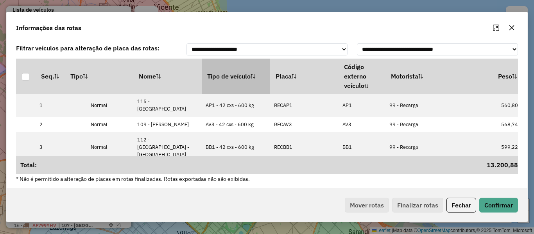
click at [241, 77] on th "Tipo de veículo" at bounding box center [236, 76] width 68 height 35
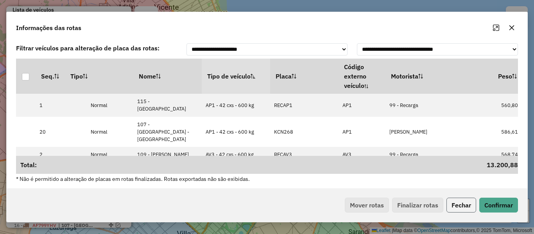
click at [449, 204] on button "Fechar" at bounding box center [461, 205] width 30 height 15
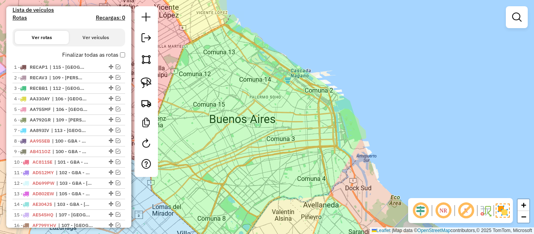
click at [98, 59] on label "Finalizar todas as rotas" at bounding box center [93, 55] width 63 height 8
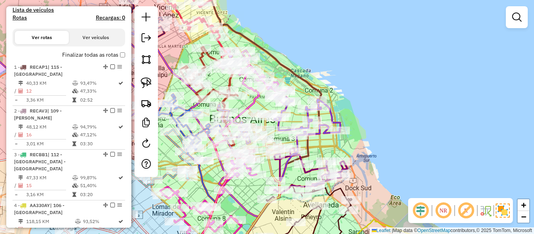
click at [17, 20] on h4 "Rotas" at bounding box center [20, 17] width 14 height 7
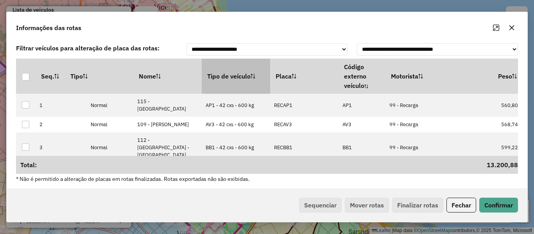
click at [262, 77] on th "Tipo de veículo" at bounding box center [236, 76] width 68 height 35
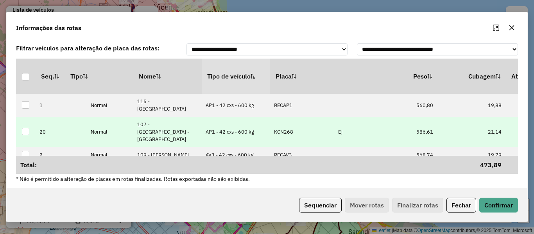
scroll to position [0, 117]
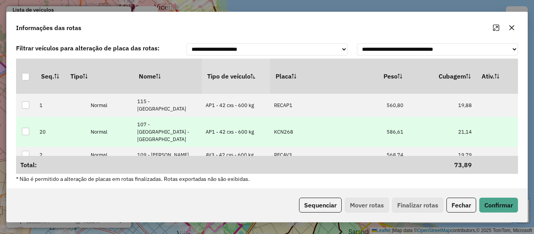
drag, startPoint x: 351, startPoint y: 120, endPoint x: 375, endPoint y: 121, distance: 23.5
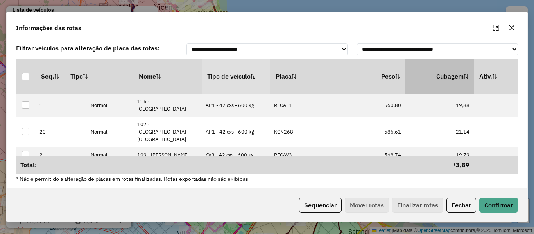
click at [443, 82] on th "Cubagem" at bounding box center [439, 76] width 68 height 35
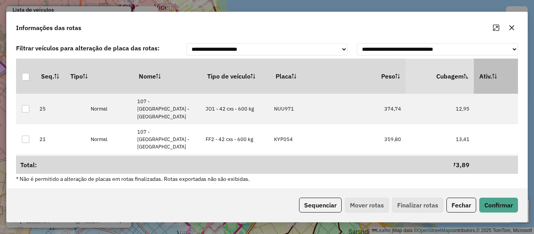
click at [484, 78] on th "Ativ." at bounding box center [508, 76] width 68 height 35
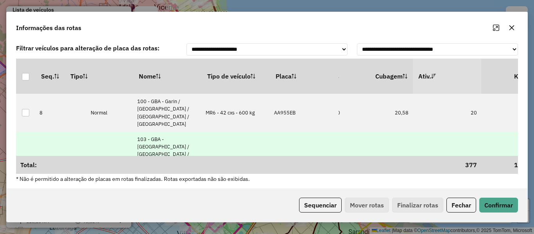
scroll to position [0, 224]
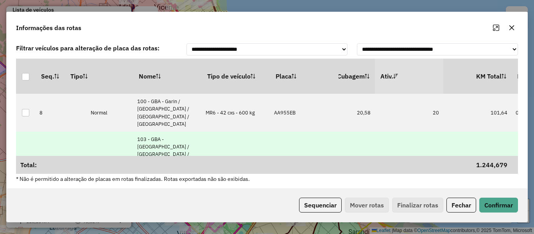
drag, startPoint x: 365, startPoint y: 125, endPoint x: 391, endPoint y: 125, distance: 26.6
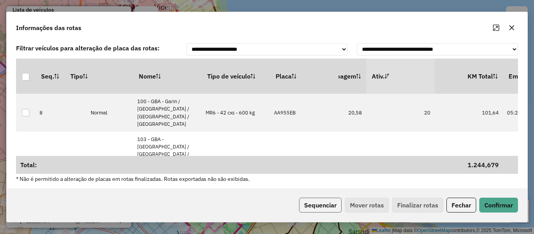
click at [319, 201] on button "Sequenciar" at bounding box center [320, 205] width 43 height 15
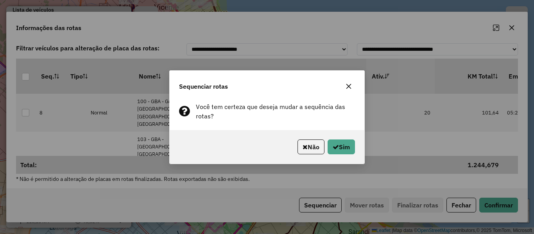
click at [417, 123] on div "Sequenciar rotas Você tem certeza que deseja mudar a sequência das rotas? Não S…" at bounding box center [267, 117] width 534 height 234
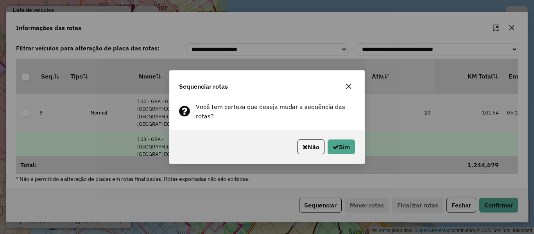
click at [306, 149] on button "Não" at bounding box center [311, 147] width 27 height 15
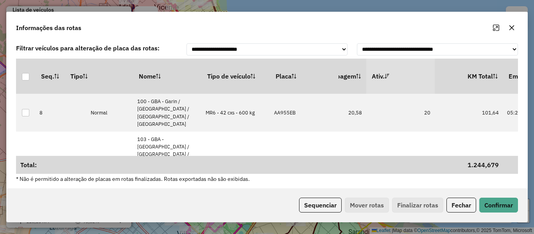
click at [412, 80] on th "Ativ." at bounding box center [400, 76] width 68 height 35
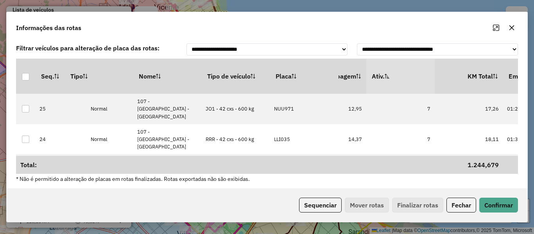
click at [412, 80] on th "Ativ." at bounding box center [400, 76] width 68 height 35
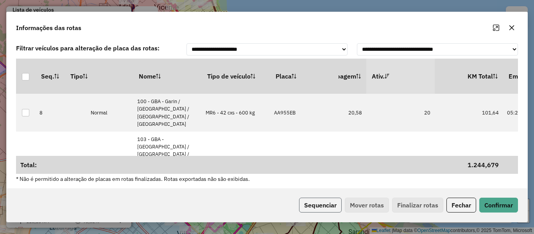
click at [339, 201] on button "Sequenciar" at bounding box center [320, 205] width 43 height 15
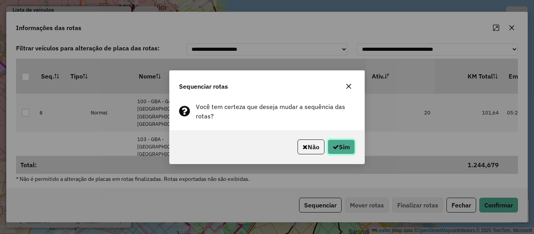
click at [348, 149] on button "Sim" at bounding box center [341, 147] width 27 height 15
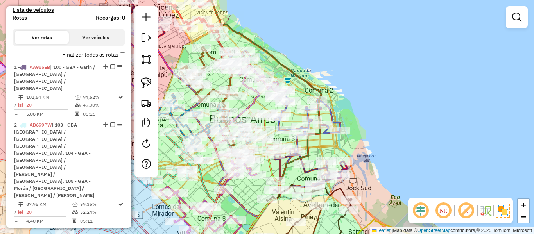
click at [97, 54] on label "Finalizar todas as rotas" at bounding box center [93, 55] width 63 height 8
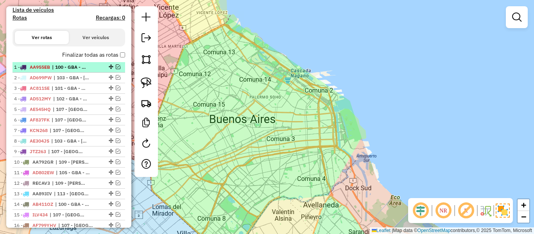
click at [88, 72] on li "1 - AA955EB | 100 - GBA - Garin / Nordelta / Loma Verde / Troncos" at bounding box center [69, 67] width 113 height 11
select select "**********"
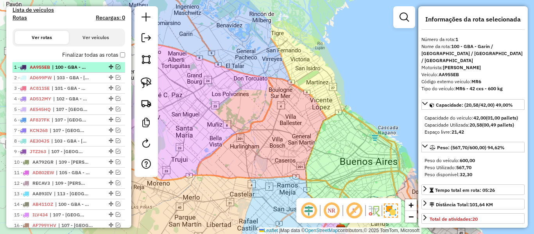
click at [116, 66] on em at bounding box center [118, 67] width 5 height 5
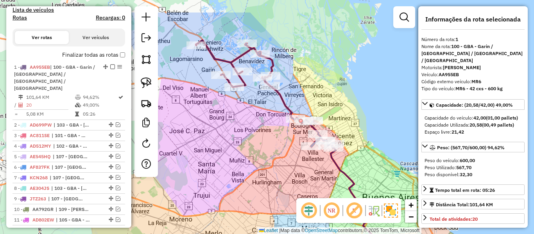
drag, startPoint x: 231, startPoint y: 117, endPoint x: 255, endPoint y: 152, distance: 43.0
click at [254, 152] on div "Janela de atendimento Grade de atendimento Capacidade Transportadoras Veículos …" at bounding box center [267, 117] width 534 height 234
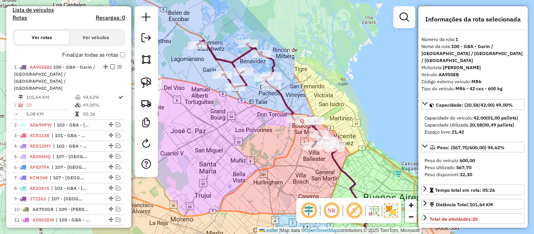
click at [284, 101] on icon at bounding box center [266, 94] width 139 height 108
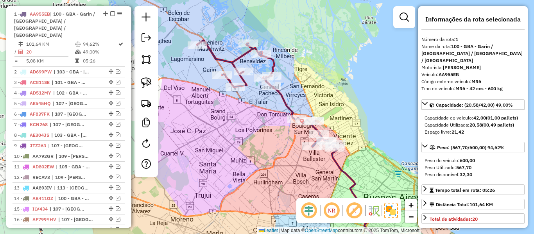
scroll to position [301, 0]
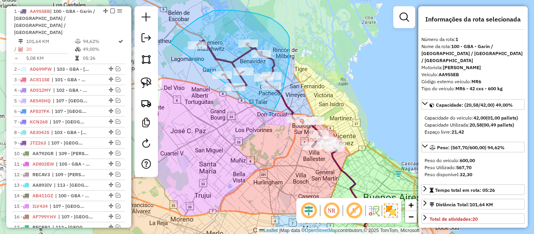
drag, startPoint x: 270, startPoint y: 116, endPoint x: 213, endPoint y: 110, distance: 57.0
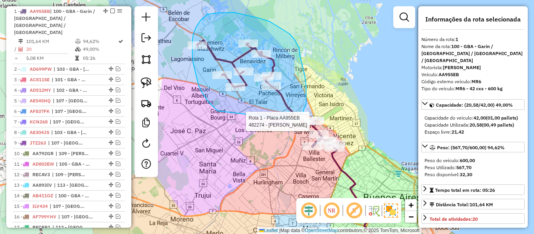
drag, startPoint x: 199, startPoint y: 86, endPoint x: 289, endPoint y: 128, distance: 99.9
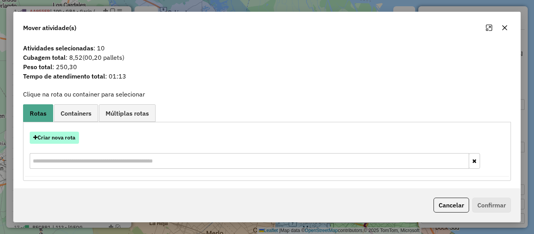
click at [70, 136] on button "Criar nova rota" at bounding box center [54, 138] width 49 height 12
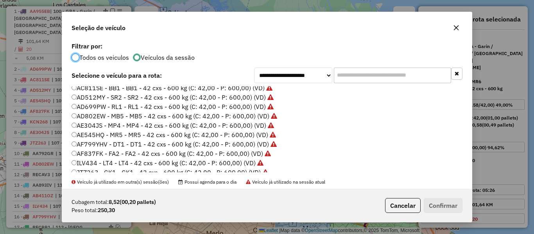
scroll to position [156, 0]
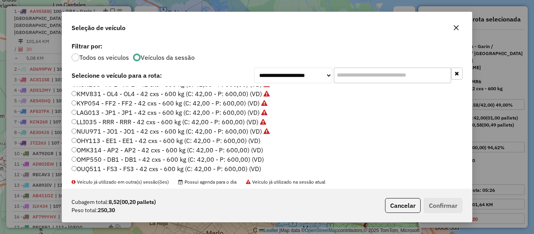
click at [258, 142] on label "OHY113 - EE1 - EE1 - 42 cxs - 600 kg (C: 42,00 - P: 600,00) (VD)" at bounding box center [166, 140] width 189 height 9
click at [439, 203] on button "Confirmar" at bounding box center [443, 205] width 39 height 15
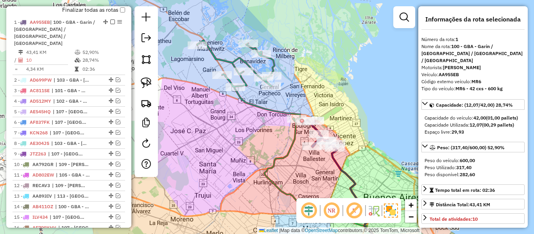
scroll to position [301, 0]
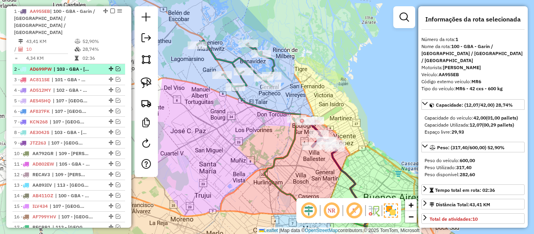
click at [95, 66] on div "2 - AD699PW | 103 - GBA - Boulogne Sur / Villa Adelina / Villa Udaondo / Casero…" at bounding box center [68, 69] width 109 height 7
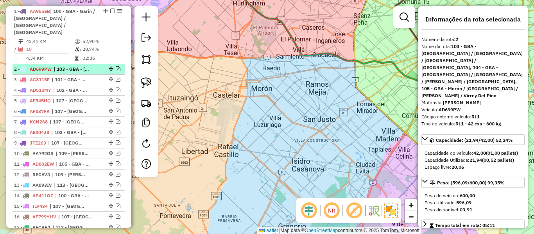
click at [116, 66] on em at bounding box center [118, 68] width 5 height 5
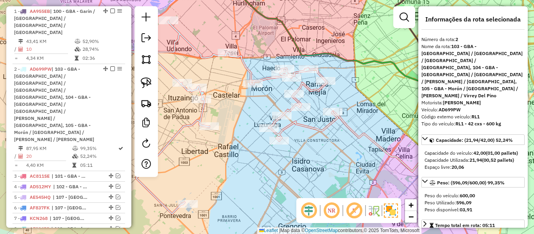
click at [323, 131] on icon at bounding box center [224, 117] width 227 height 193
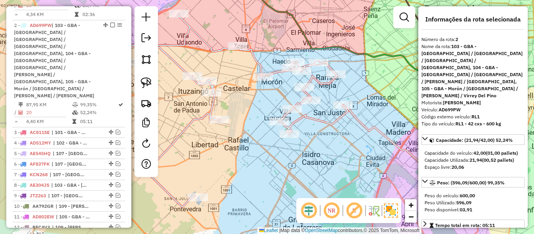
drag, startPoint x: 320, startPoint y: 144, endPoint x: 355, endPoint y: 131, distance: 37.7
click at [355, 131] on div "Janela de atendimento Grade de atendimento Capacidade Transportadoras Veículos …" at bounding box center [267, 117] width 534 height 234
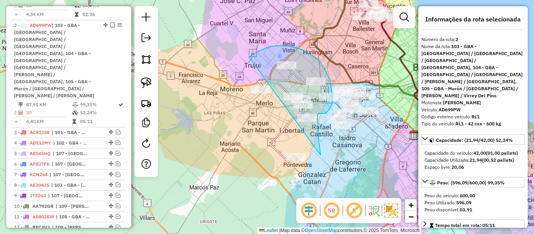
drag, startPoint x: 321, startPoint y: 155, endPoint x: 292, endPoint y: 196, distance: 49.9
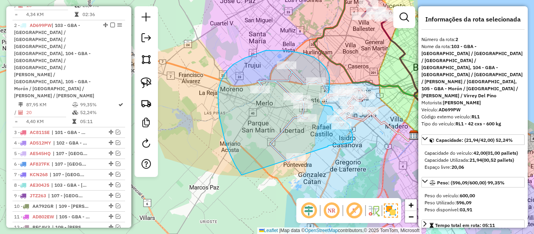
drag, startPoint x: 328, startPoint y: 147, endPoint x: 312, endPoint y: 186, distance: 42.1
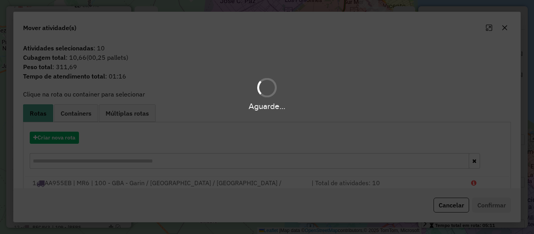
click at [65, 142] on div "Aguarde..." at bounding box center [267, 117] width 534 height 234
click at [64, 142] on div "Aguarde..." at bounding box center [267, 117] width 534 height 234
click at [65, 137] on div "Aguarde..." at bounding box center [267, 117] width 534 height 234
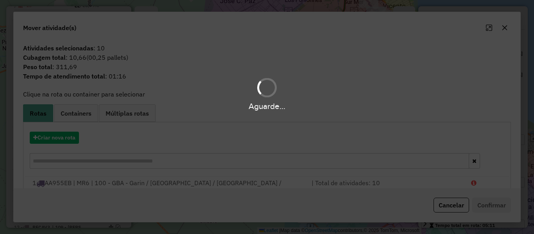
click at [65, 137] on div "Aguarde..." at bounding box center [267, 117] width 534 height 234
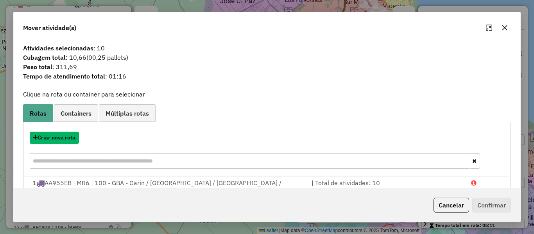
click at [65, 137] on button "Criar nova rota" at bounding box center [54, 138] width 49 height 12
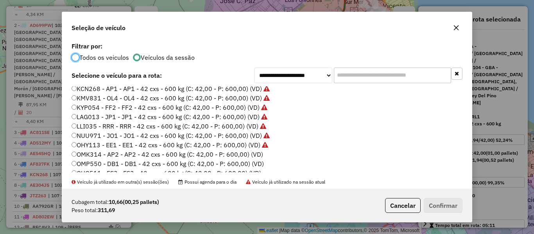
scroll to position [156, 0]
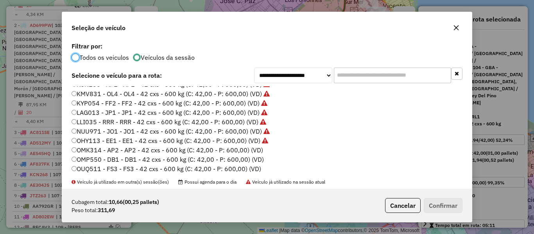
click at [253, 147] on label "OMK314 - AP2 - AP2 - 42 cxs - 600 kg (C: 42,00 - P: 600,00) (VD)" at bounding box center [168, 149] width 192 height 9
click at [453, 203] on button "Confirmar" at bounding box center [443, 205] width 39 height 15
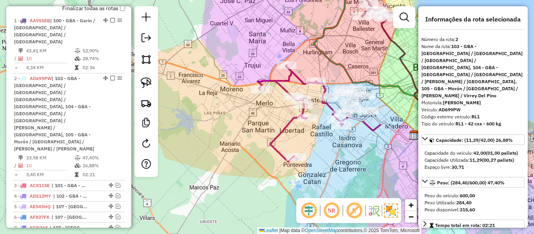
scroll to position [345, 0]
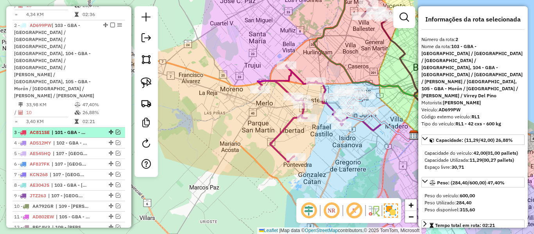
click at [84, 129] on span "| 101 - GBA - Tigre / San Fernando / Martínez / Vicente López" at bounding box center [70, 132] width 36 height 7
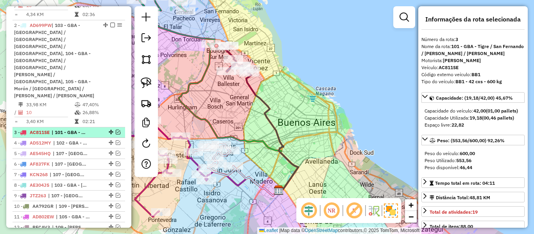
click at [117, 130] on em at bounding box center [118, 132] width 5 height 5
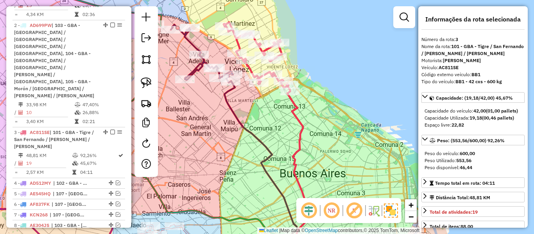
drag, startPoint x: 276, startPoint y: 103, endPoint x: 288, endPoint y: 124, distance: 24.2
click at [288, 124] on div "Janela de atendimento Grade de atendimento Capacidade Transportadoras Veículos …" at bounding box center [267, 117] width 534 height 234
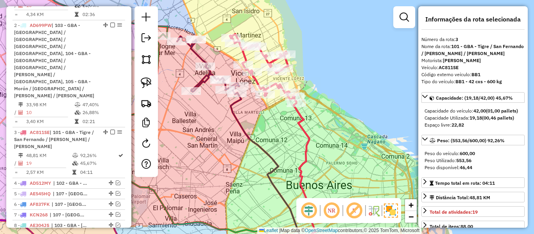
click at [301, 114] on icon at bounding box center [305, 180] width 22 height 154
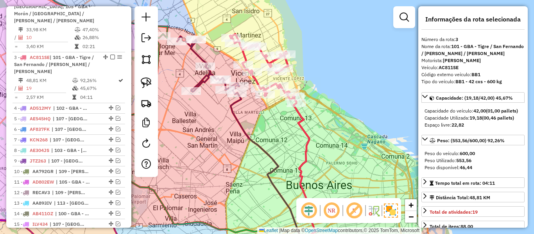
scroll to position [424, 0]
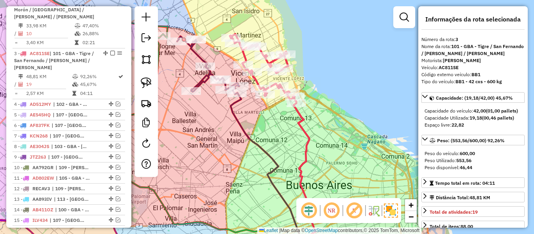
drag, startPoint x: 287, startPoint y: 133, endPoint x: 290, endPoint y: 138, distance: 5.8
click at [290, 141] on div "Janela de atendimento Grade de atendimento Capacidade Transportadoras Veículos …" at bounding box center [267, 117] width 534 height 234
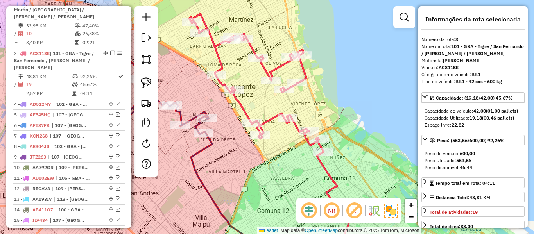
click at [271, 117] on div "Rota 3 - Placa AC811SE 537556 - Adrian Torres Janela de atendimento Grade de at…" at bounding box center [267, 117] width 534 height 234
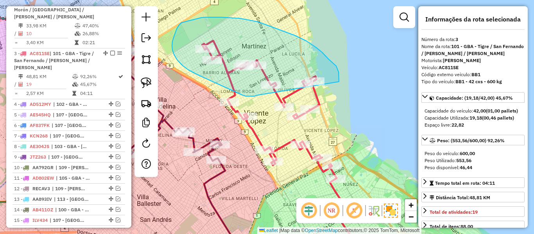
drag, startPoint x: 256, startPoint y: 95, endPoint x: 339, endPoint y: 88, distance: 82.8
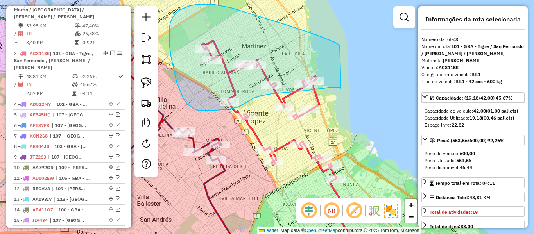
drag, startPoint x: 341, startPoint y: 88, endPoint x: 352, endPoint y: 52, distance: 38.5
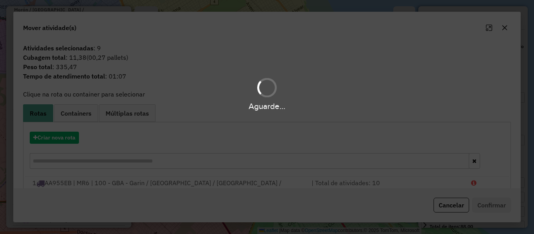
click at [73, 139] on div "Aguarde..." at bounding box center [267, 117] width 534 height 234
click at [73, 139] on hb-app "Aguarde... Pop-up bloqueado! Seu navegador bloqueou automáticamente a abertura …" at bounding box center [267, 117] width 534 height 234
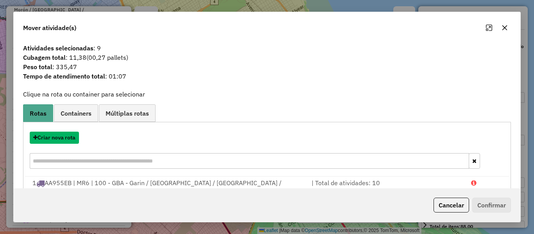
click at [73, 139] on button "Criar nova rota" at bounding box center [54, 138] width 49 height 12
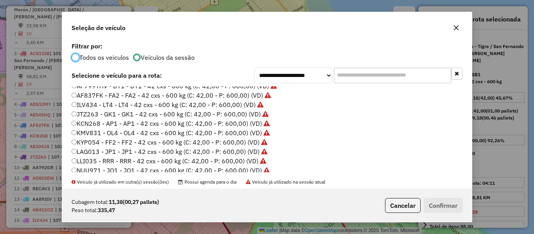
scroll to position [156, 0]
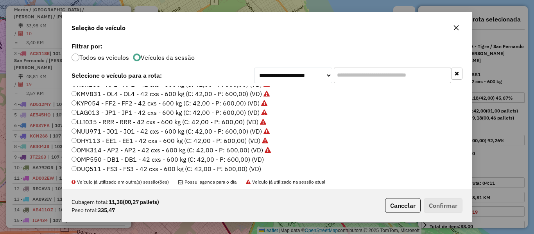
click at [255, 159] on label "OMP550 - DB1 - DB1 - 42 cxs - 600 kg (C: 42,00 - P: 600,00) (VD)" at bounding box center [168, 159] width 192 height 9
click at [438, 205] on button "Confirmar" at bounding box center [443, 205] width 39 height 15
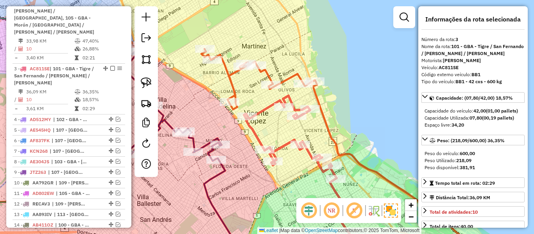
scroll to position [424, 0]
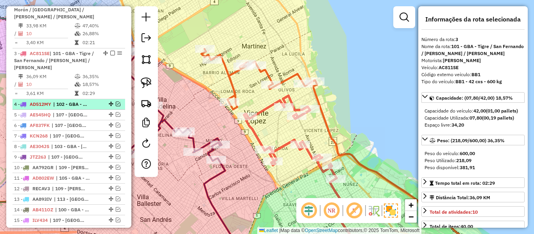
click at [73, 101] on span "| 102 - GBA - Del Viso / Don Torcuato / Trujui / José C. Paz, 103 - GBA - Boulo…" at bounding box center [71, 104] width 36 height 7
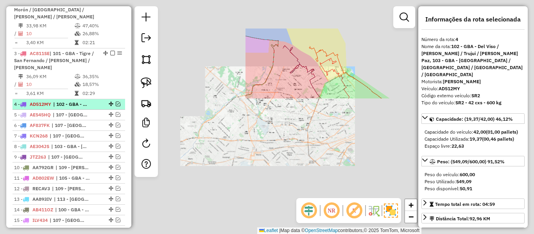
click at [117, 102] on em at bounding box center [118, 104] width 5 height 5
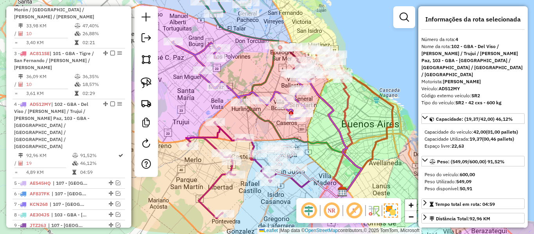
click at [230, 87] on icon at bounding box center [239, 80] width 135 height 78
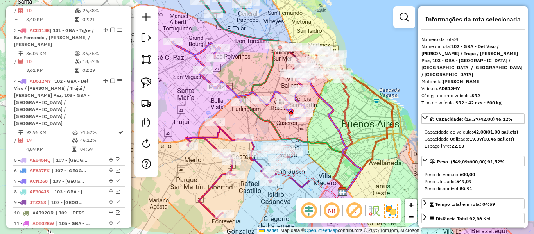
scroll to position [475, 0]
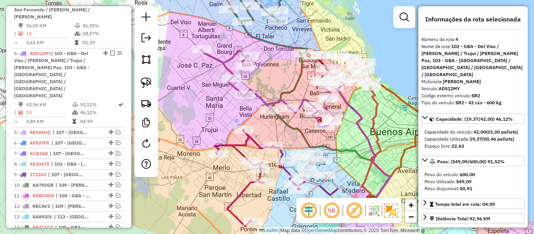
drag, startPoint x: 235, startPoint y: 82, endPoint x: 263, endPoint y: 90, distance: 29.6
click at [263, 90] on div "Janela de atendimento Grade de atendimento Capacidade Transportadoras Veículos …" at bounding box center [267, 117] width 534 height 234
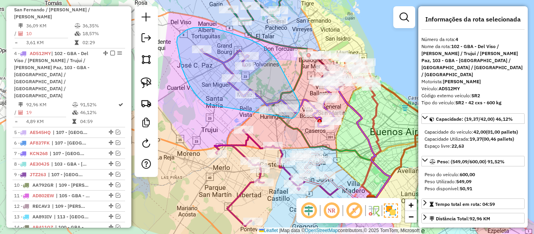
drag, startPoint x: 194, startPoint y: 93, endPoint x: 292, endPoint y: 120, distance: 101.2
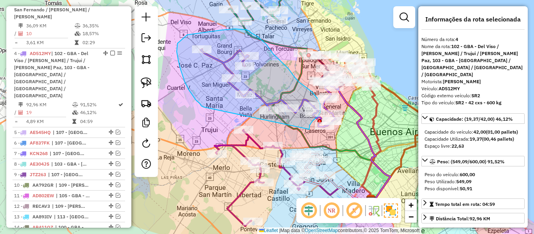
drag, startPoint x: 314, startPoint y: 119, endPoint x: 209, endPoint y: 108, distance: 105.7
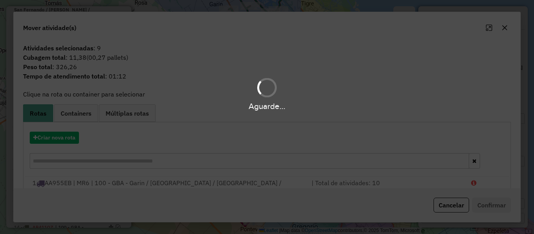
click at [69, 137] on div "Aguarde..." at bounding box center [267, 117] width 534 height 234
click at [69, 137] on button "Criar nova rota" at bounding box center [54, 138] width 49 height 12
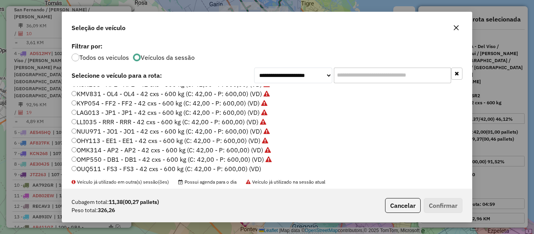
scroll to position [195, 0]
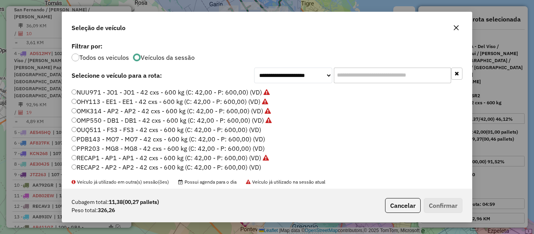
click at [251, 131] on label "OUQ511 - FS3 - FS3 - 42 cxs - 600 kg (C: 42,00 - P: 600,00) (VD)" at bounding box center [167, 129] width 190 height 9
click at [438, 205] on button "Confirmar" at bounding box center [443, 205] width 39 height 15
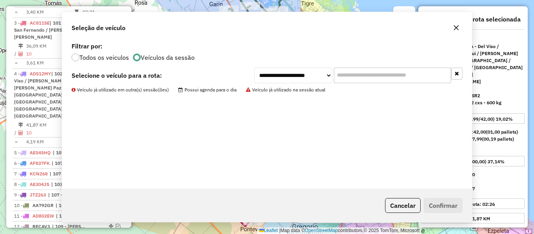
scroll to position [475, 0]
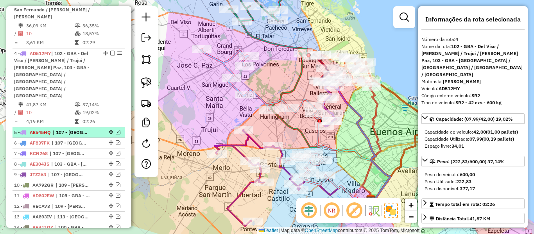
click at [89, 129] on span "| 107 - Ciudad Autónoma de Buenos Aires - CABA" at bounding box center [71, 132] width 36 height 7
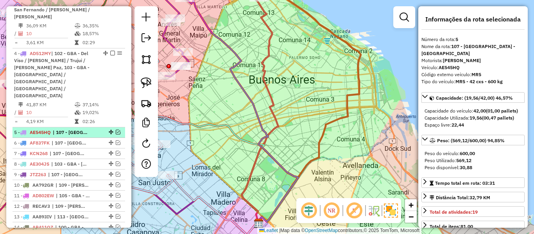
click at [116, 130] on em at bounding box center [118, 132] width 5 height 5
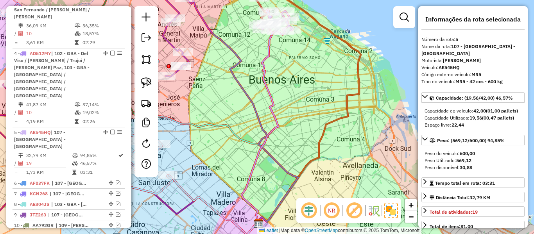
drag, startPoint x: 310, startPoint y: 124, endPoint x: 292, endPoint y: 109, distance: 23.9
click at [310, 137] on div "Janela de atendimento Grade de atendimento Capacidade Transportadoras Veículos …" at bounding box center [267, 117] width 534 height 234
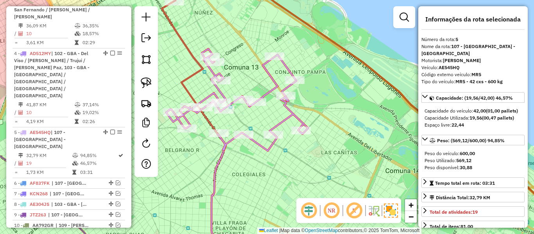
click at [270, 90] on icon at bounding box center [237, 100] width 142 height 102
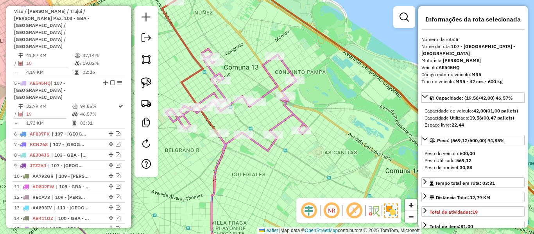
scroll to position [532, 0]
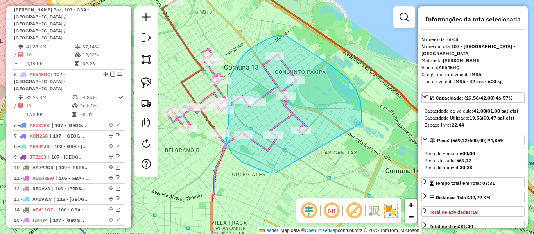
drag, startPoint x: 269, startPoint y: 173, endPoint x: 359, endPoint y: 140, distance: 96.0
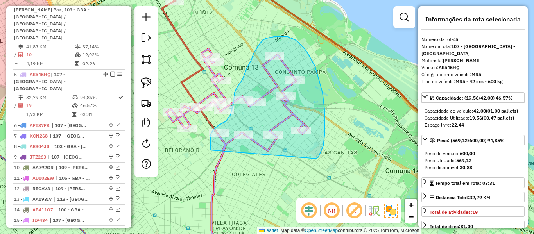
drag, startPoint x: 316, startPoint y: 159, endPoint x: 223, endPoint y: 160, distance: 93.1
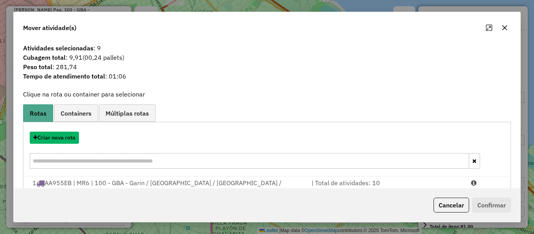
click at [56, 140] on button "Criar nova rota" at bounding box center [54, 138] width 49 height 12
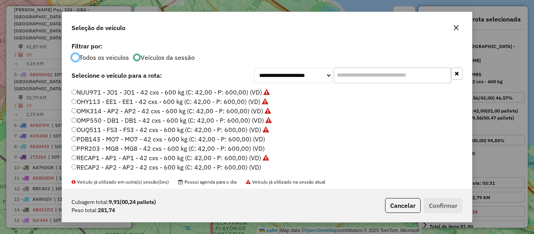
scroll to position [214, 0]
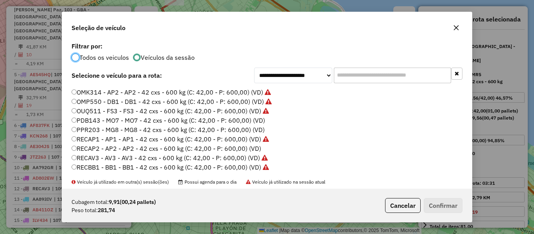
click at [260, 125] on label "PPR203 - MG8 - MG8 - 42 cxs - 600 kg (C: 42,00 - P: 600,00) (VD)" at bounding box center [168, 129] width 193 height 9
click at [256, 121] on label "PDB143 - MO7 - MO7 - 42 cxs - 600 kg (C: 42,00 - P: 600,00) (VD)" at bounding box center [169, 120] width 194 height 9
click at [433, 209] on button "Confirmar" at bounding box center [443, 205] width 39 height 15
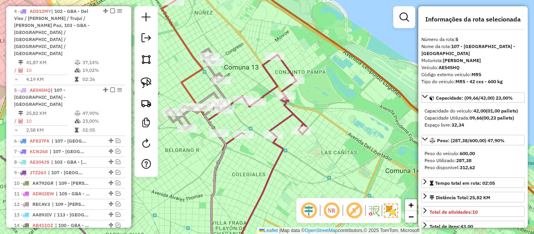
scroll to position [532, 0]
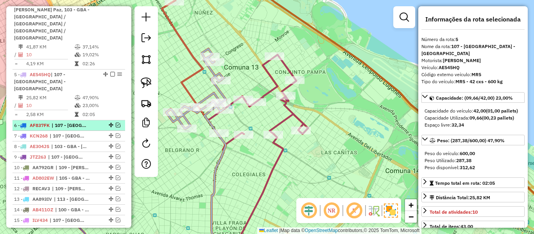
click at [66, 120] on li "6 - AF837FK | 107 - Ciudad Autónoma de Buenos Aires - CABA" at bounding box center [69, 125] width 113 height 11
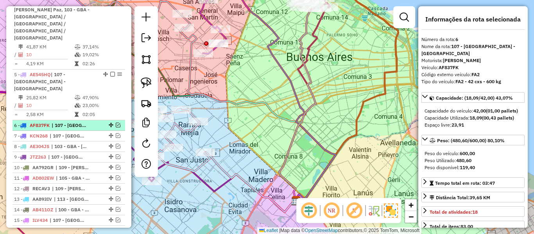
click at [116, 123] on em at bounding box center [118, 125] width 5 height 5
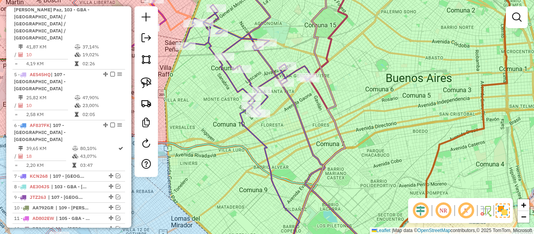
click at [233, 88] on icon at bounding box center [247, 60] width 129 height 111
select select "**********"
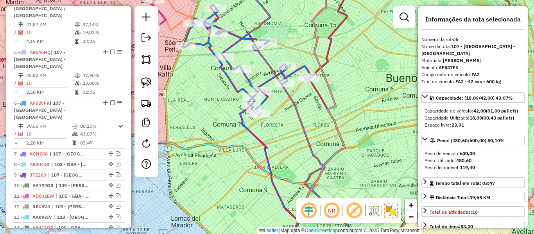
scroll to position [576, 0]
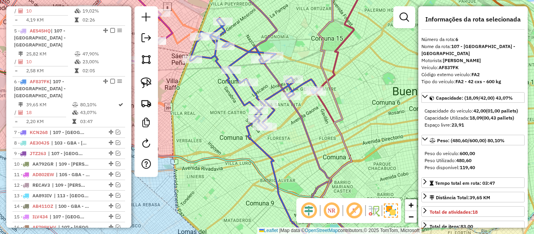
drag, startPoint x: 217, startPoint y: 88, endPoint x: 234, endPoint y: 116, distance: 32.8
click at [234, 116] on div "Janela de atendimento Grade de atendimento Capacidade Transportadoras Veículos …" at bounding box center [267, 117] width 534 height 234
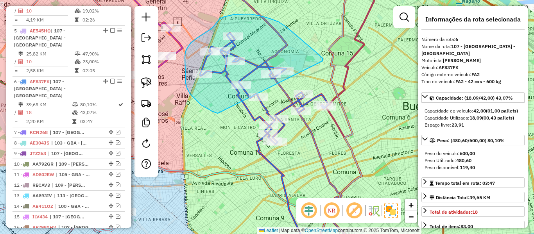
drag, startPoint x: 187, startPoint y: 89, endPoint x: 323, endPoint y: 61, distance: 138.1
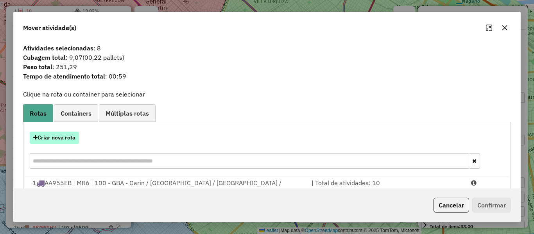
click at [72, 136] on button "Criar nova rota" at bounding box center [54, 138] width 49 height 12
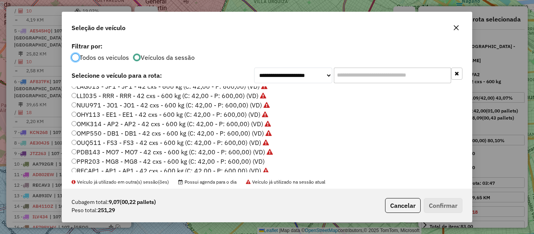
scroll to position [195, 0]
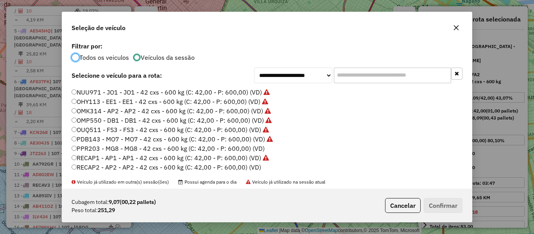
click at [256, 149] on label "PPR203 - MG8 - MG8 - 42 cxs - 600 kg (C: 42,00 - P: 600,00) (VD)" at bounding box center [168, 148] width 193 height 9
click at [449, 210] on button "Confirmar" at bounding box center [443, 205] width 39 height 15
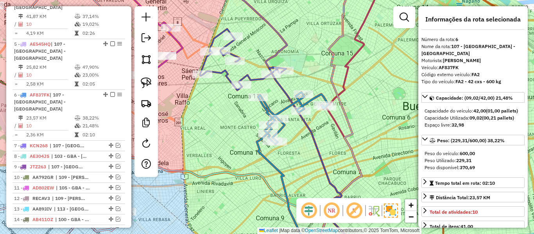
scroll to position [576, 0]
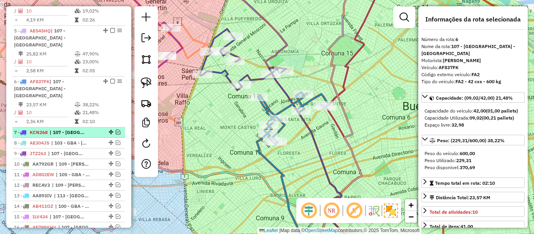
click at [85, 129] on span "| 107 - Ciudad Autónoma de Buenos Aires - CABA" at bounding box center [68, 132] width 36 height 7
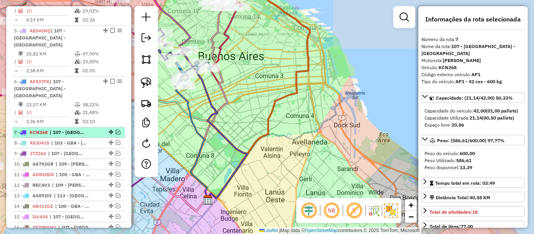
click at [116, 130] on em at bounding box center [118, 132] width 5 height 5
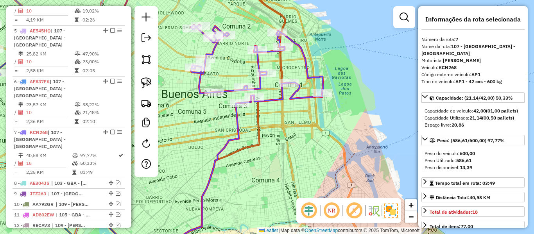
click at [305, 61] on icon at bounding box center [257, 64] width 133 height 79
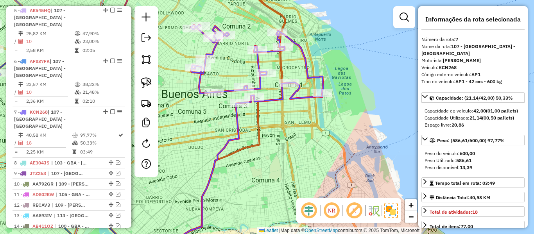
scroll to position [620, 0]
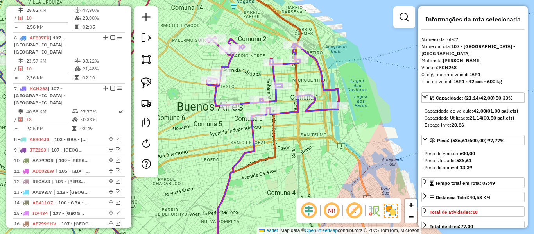
drag, startPoint x: 325, startPoint y: 57, endPoint x: 369, endPoint y: 113, distance: 71.5
click at [358, 90] on div "Janela de atendimento Grade de atendimento Capacidade Transportadoras Veículos …" at bounding box center [267, 117] width 534 height 234
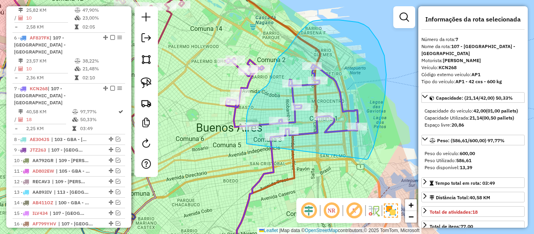
drag, startPoint x: 368, startPoint y: 158, endPoint x: 260, endPoint y: 149, distance: 108.7
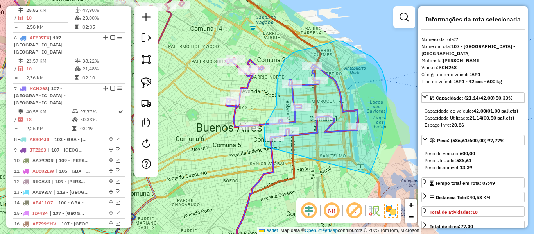
drag, startPoint x: 378, startPoint y: 154, endPoint x: 264, endPoint y: 146, distance: 113.6
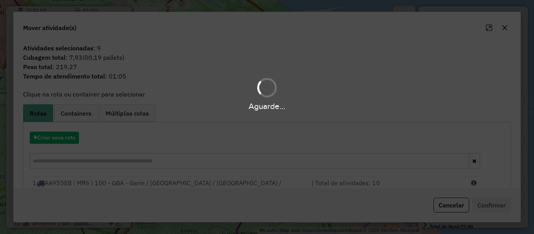
click at [66, 138] on div "Aguarde..." at bounding box center [267, 117] width 534 height 234
click at [65, 138] on div "Aguarde..." at bounding box center [267, 117] width 534 height 234
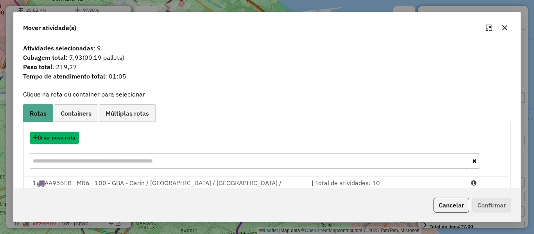
click at [65, 138] on button "Criar nova rota" at bounding box center [54, 138] width 49 height 12
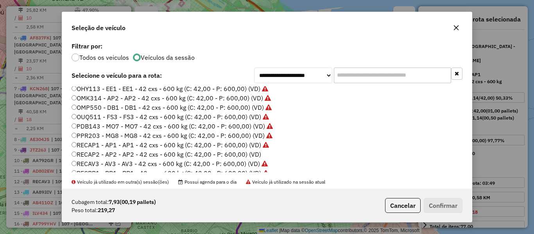
scroll to position [214, 0]
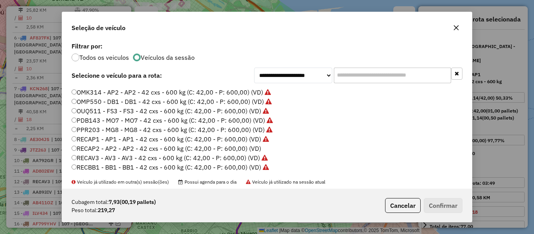
click at [247, 150] on label "RECAP2 - AP2 - AP2 - 42 cxs - 600 kg (C: 42,00 - P: 600,00) (VD)" at bounding box center [167, 148] width 190 height 9
click at [455, 208] on button "Confirmar" at bounding box center [443, 205] width 39 height 15
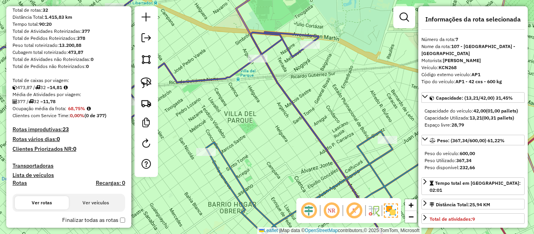
scroll to position [156, 0]
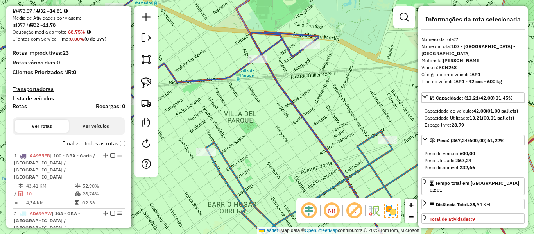
click at [101, 142] on label "Finalizar todas as rotas" at bounding box center [93, 144] width 63 height 8
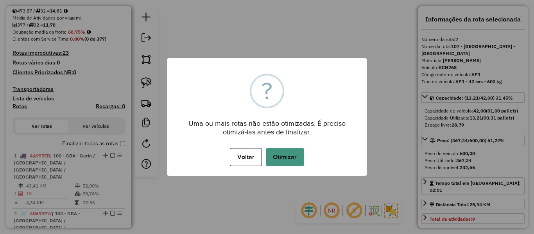
drag, startPoint x: 265, startPoint y: 152, endPoint x: 273, endPoint y: 154, distance: 8.8
click at [265, 153] on div "Voltar No Otimizar" at bounding box center [267, 157] width 200 height 22
click at [286, 157] on button "Otimizar" at bounding box center [285, 157] width 38 height 18
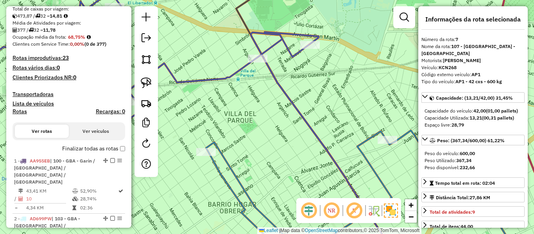
scroll to position [151, 0]
click at [90, 145] on label "Finalizar todas as rotas" at bounding box center [93, 149] width 63 height 8
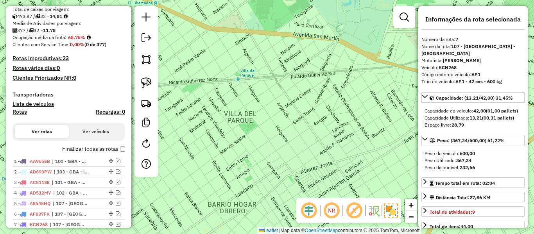
click at [89, 147] on label "Finalizar todas as rotas" at bounding box center [93, 149] width 63 height 8
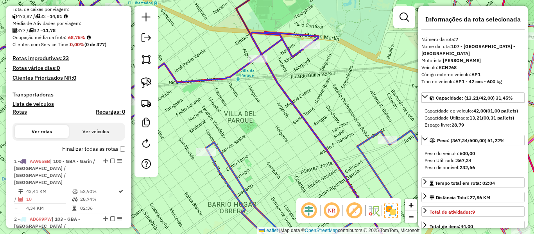
click at [20, 114] on h4 "Rotas" at bounding box center [20, 112] width 14 height 7
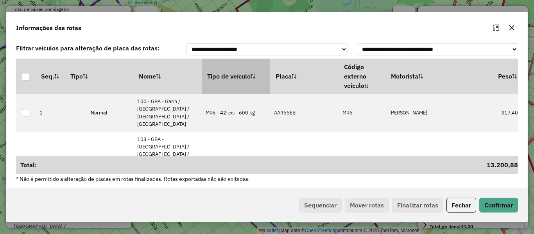
click at [227, 74] on th "Tipo de veículo" at bounding box center [236, 76] width 68 height 35
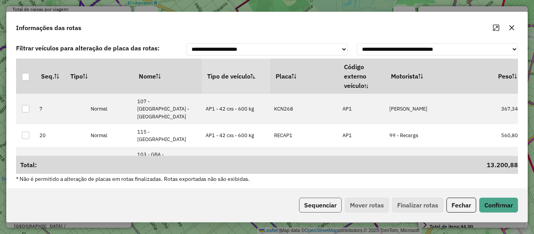
click at [307, 204] on button "Sequenciar" at bounding box center [320, 205] width 43 height 15
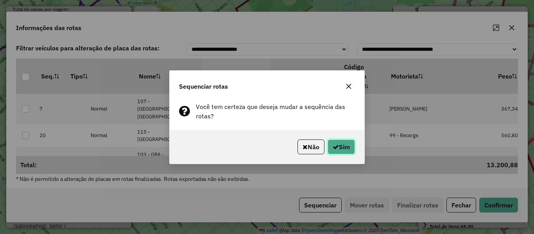
click at [330, 146] on button "Sim" at bounding box center [341, 147] width 27 height 15
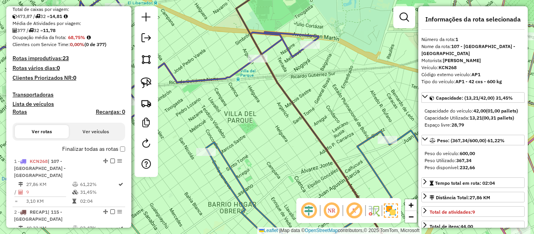
click at [90, 149] on label "Finalizar todas as rotas" at bounding box center [93, 149] width 63 height 8
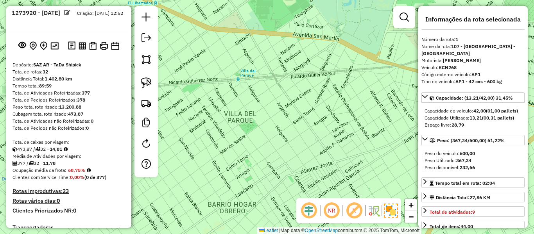
scroll to position [0, 0]
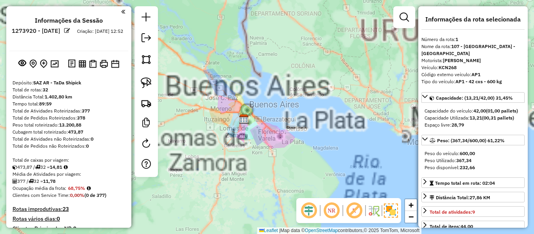
drag, startPoint x: 223, startPoint y: 122, endPoint x: 237, endPoint y: 122, distance: 13.7
click at [232, 123] on div "Janela de atendimento Grade de atendimento Capacidade Transportadoras Veículos …" at bounding box center [267, 117] width 534 height 234
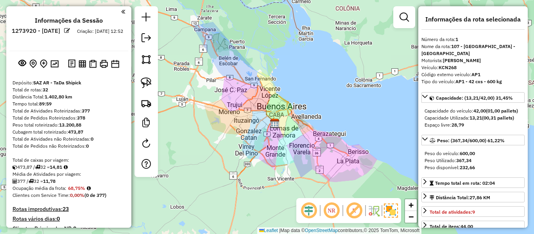
drag, startPoint x: 233, startPoint y: 121, endPoint x: 243, endPoint y: 125, distance: 10.9
click at [243, 125] on div "Janela de atendimento Grade de atendimento Capacidade Transportadoras Veículos …" at bounding box center [267, 117] width 534 height 234
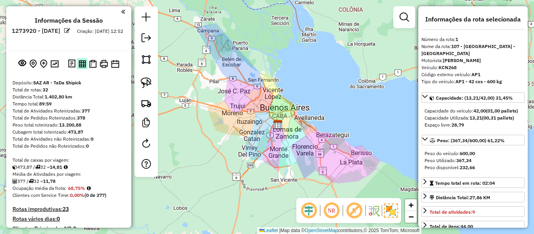
click at [80, 66] on img at bounding box center [82, 63] width 7 height 7
click at [93, 63] on img at bounding box center [92, 64] width 7 height 8
click at [103, 64] on img at bounding box center [104, 64] width 8 height 8
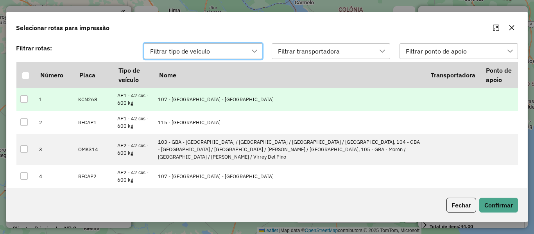
scroll to position [6, 36]
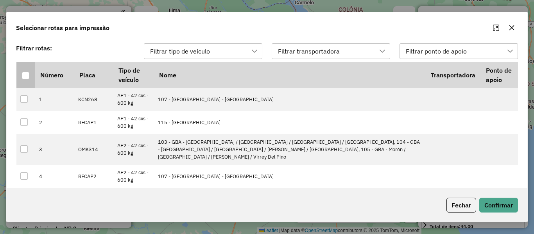
click at [28, 78] on div at bounding box center [25, 75] width 7 height 7
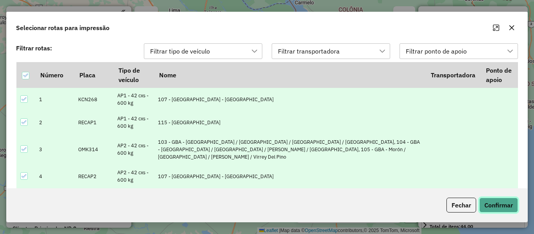
click at [504, 207] on button "Confirmar" at bounding box center [498, 205] width 39 height 15
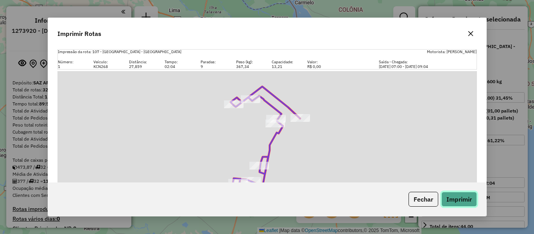
click at [452, 194] on button "Imprimir" at bounding box center [459, 199] width 36 height 15
click at [471, 36] on icon "button" at bounding box center [471, 33] width 6 height 6
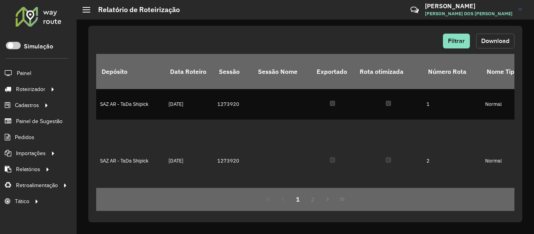
click at [494, 40] on span "Download" at bounding box center [495, 41] width 28 height 7
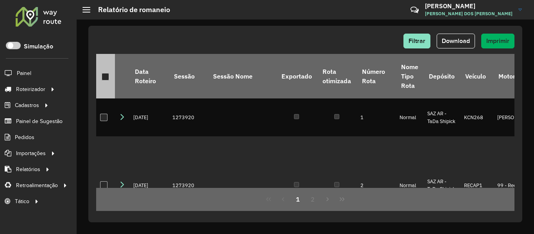
click at [107, 75] on div at bounding box center [105, 76] width 7 height 7
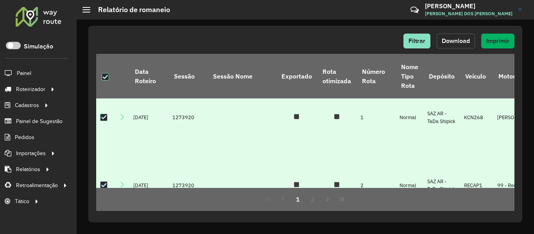
click at [467, 40] on span "Download" at bounding box center [456, 41] width 28 height 7
click at [453, 42] on span "Download" at bounding box center [456, 41] width 28 height 7
